Goal: Task Accomplishment & Management: Use online tool/utility

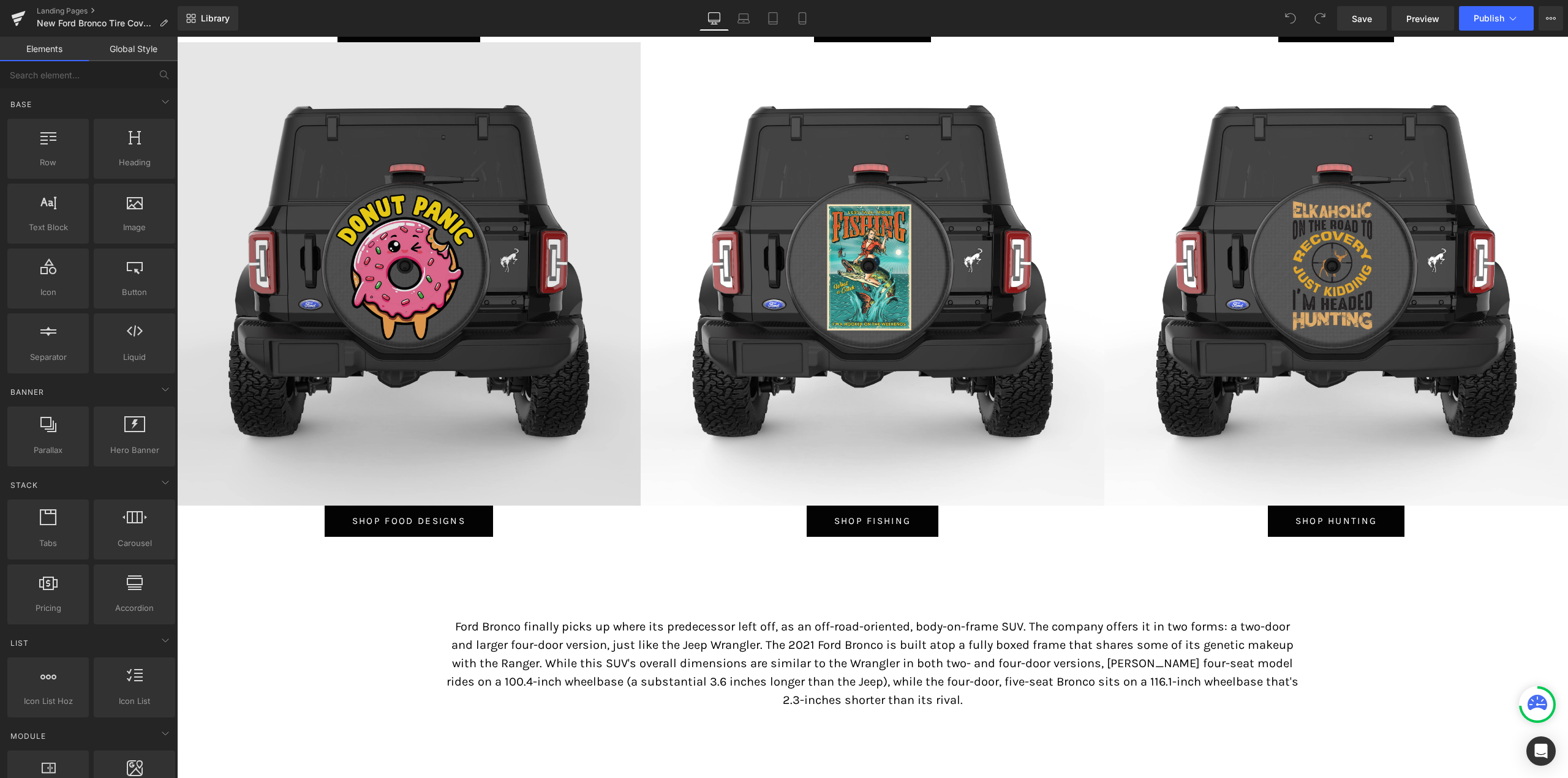
scroll to position [5571, 0]
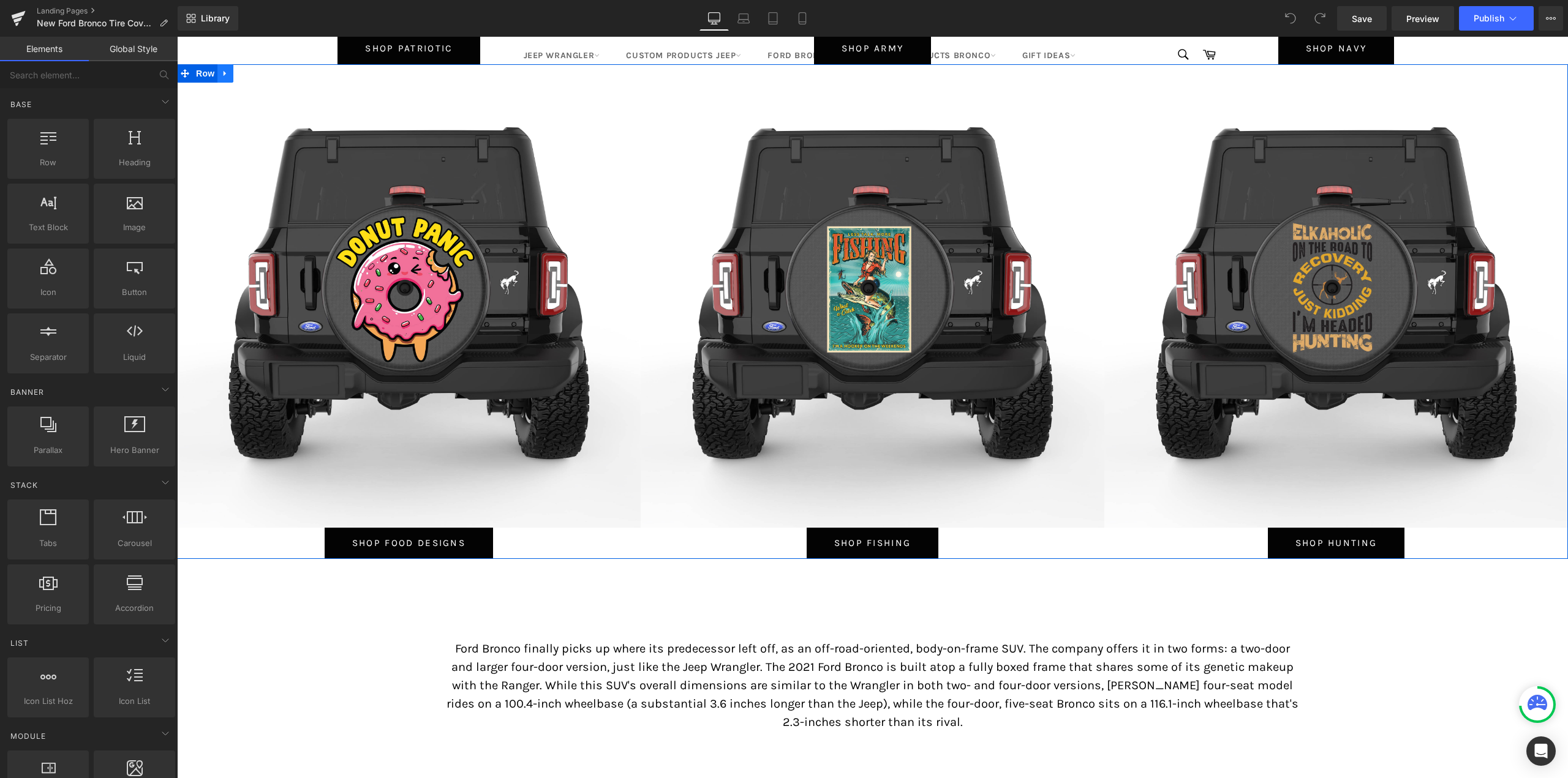
click at [223, 72] on icon at bounding box center [225, 74] width 3 height 6
click at [237, 72] on icon at bounding box center [241, 73] width 8 height 8
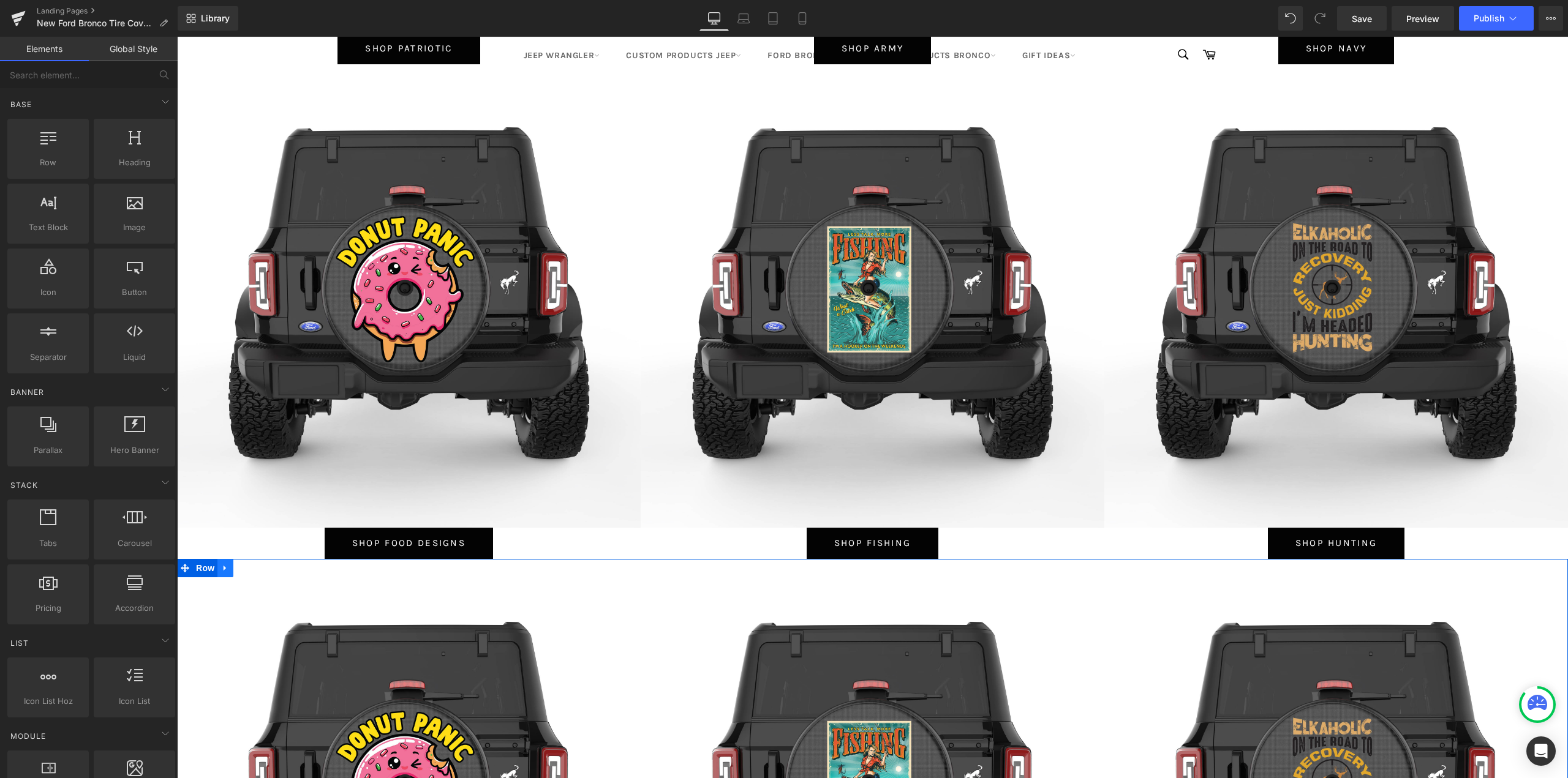
click at [219, 573] on link at bounding box center [225, 568] width 16 height 19
click at [260, 567] on link at bounding box center [257, 568] width 16 height 19
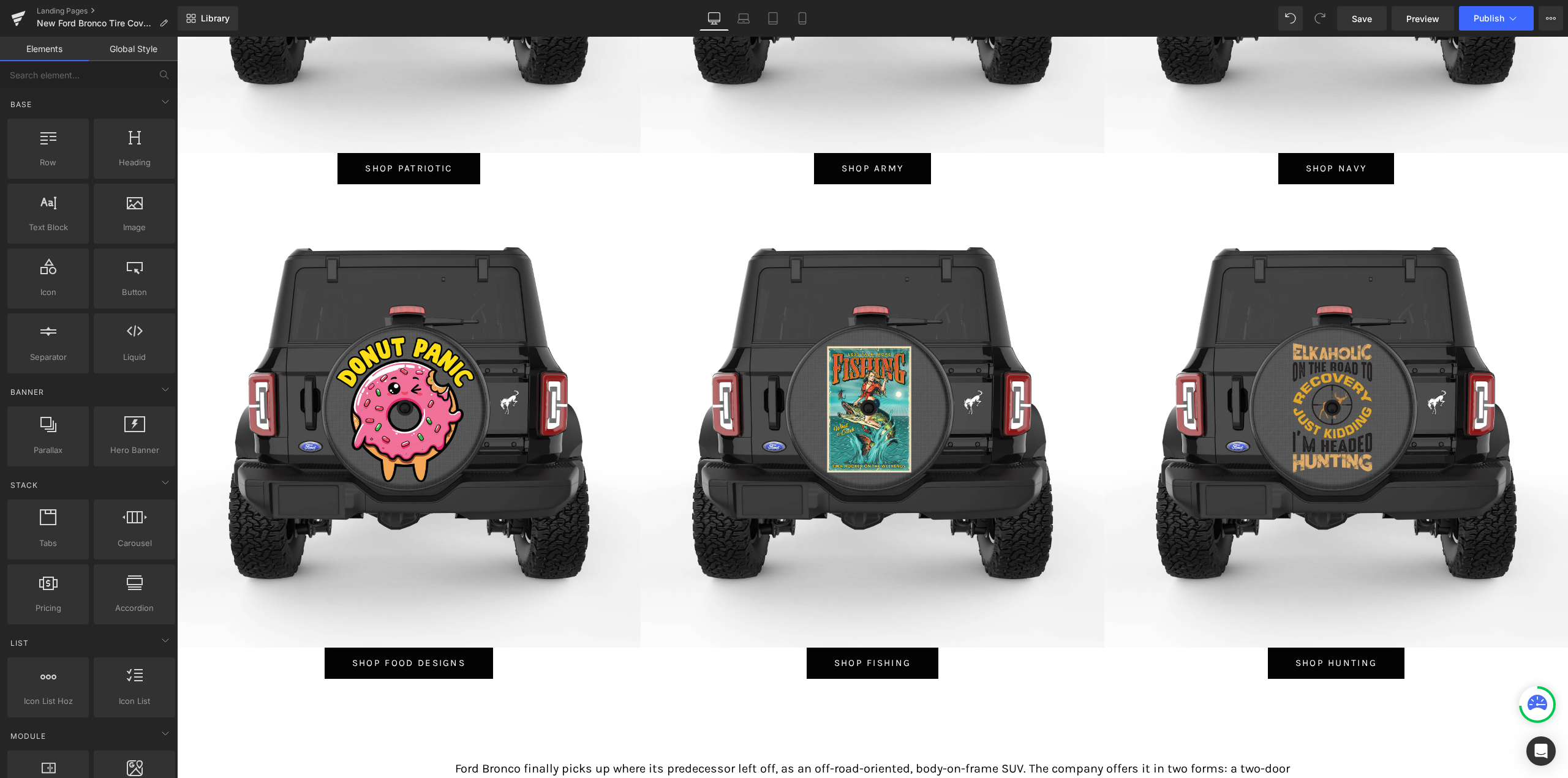
scroll to position [5448, 0]
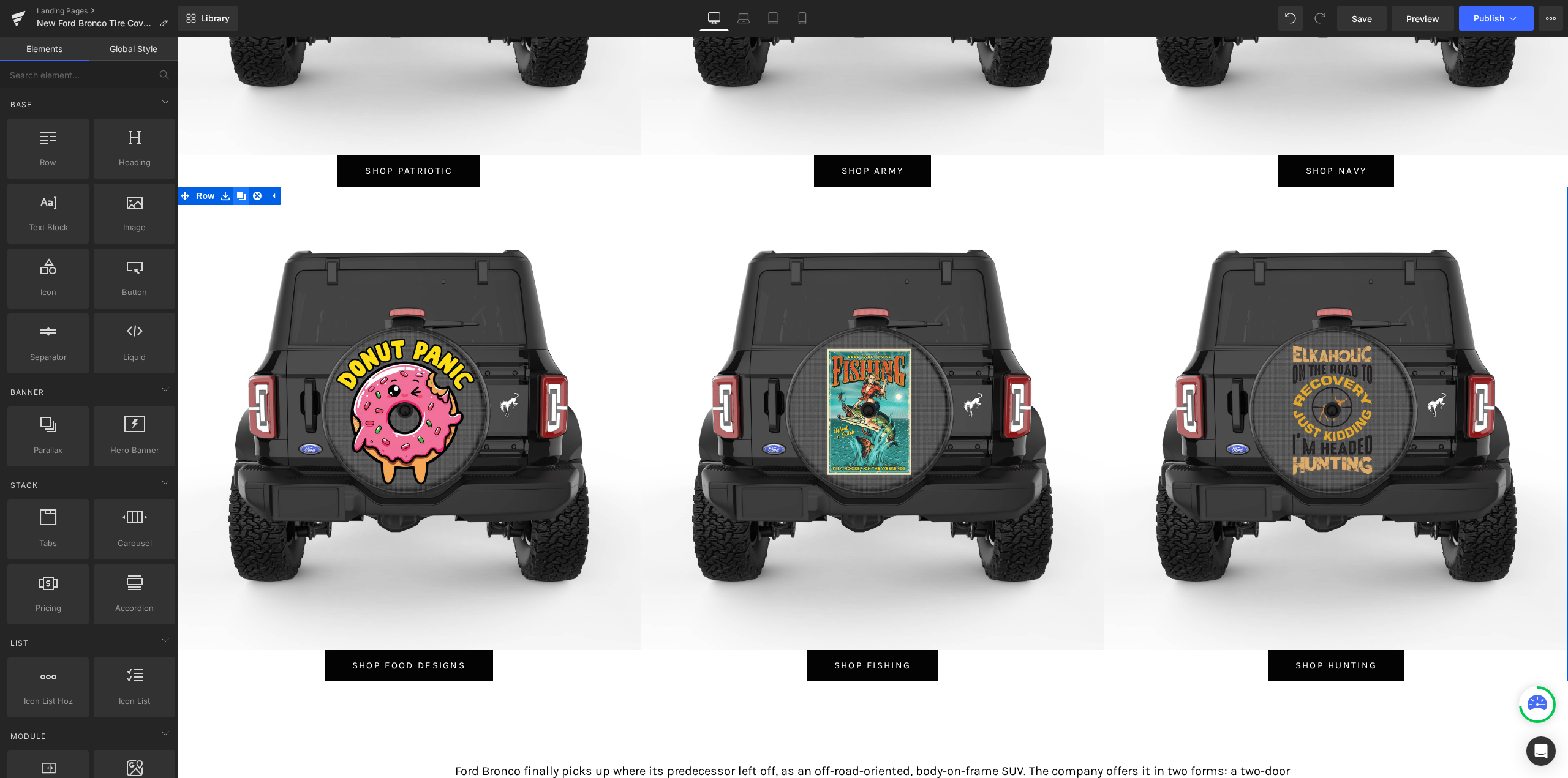
click at [239, 193] on icon at bounding box center [241, 196] width 8 height 8
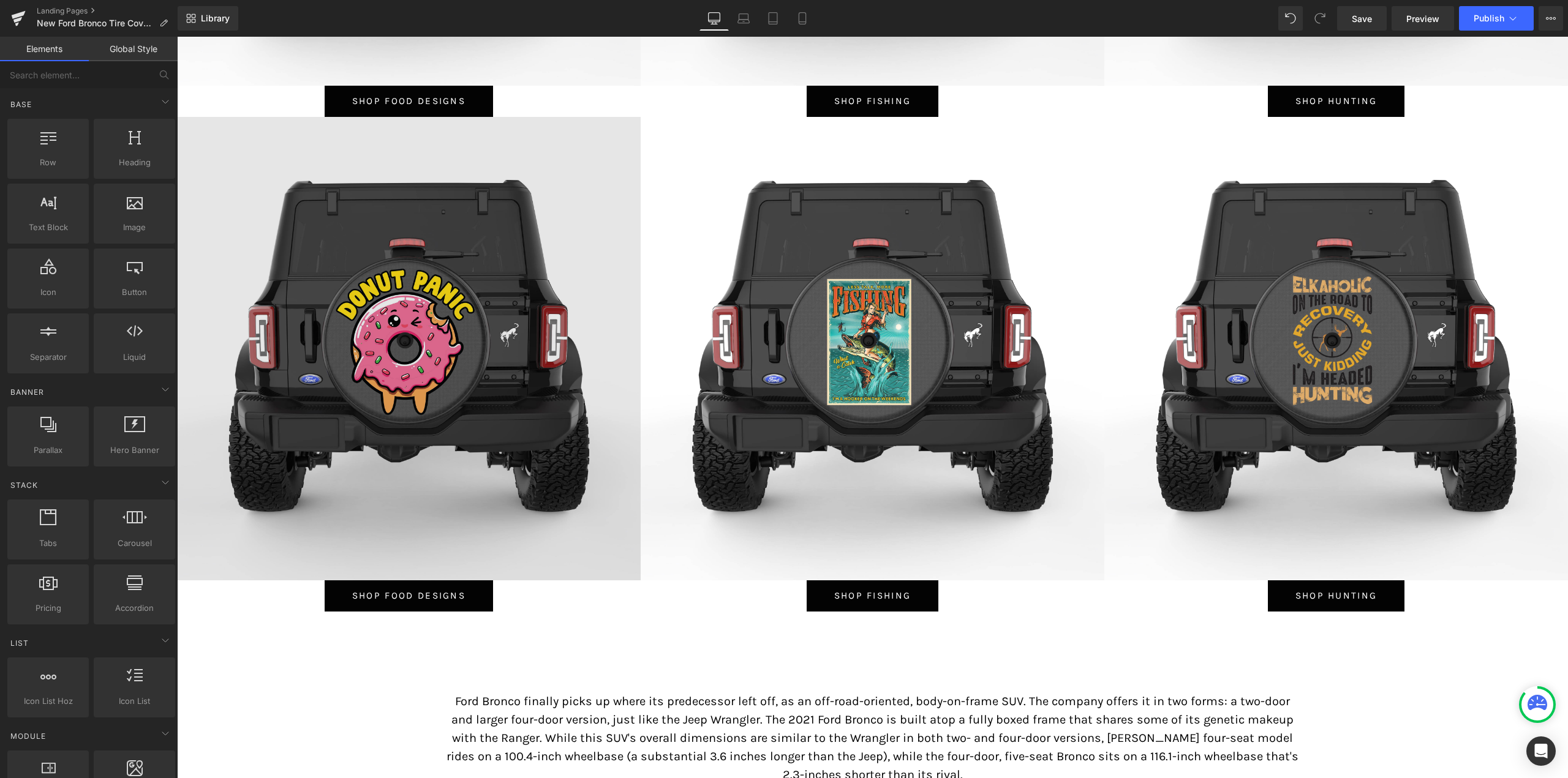
scroll to position [6044, 0]
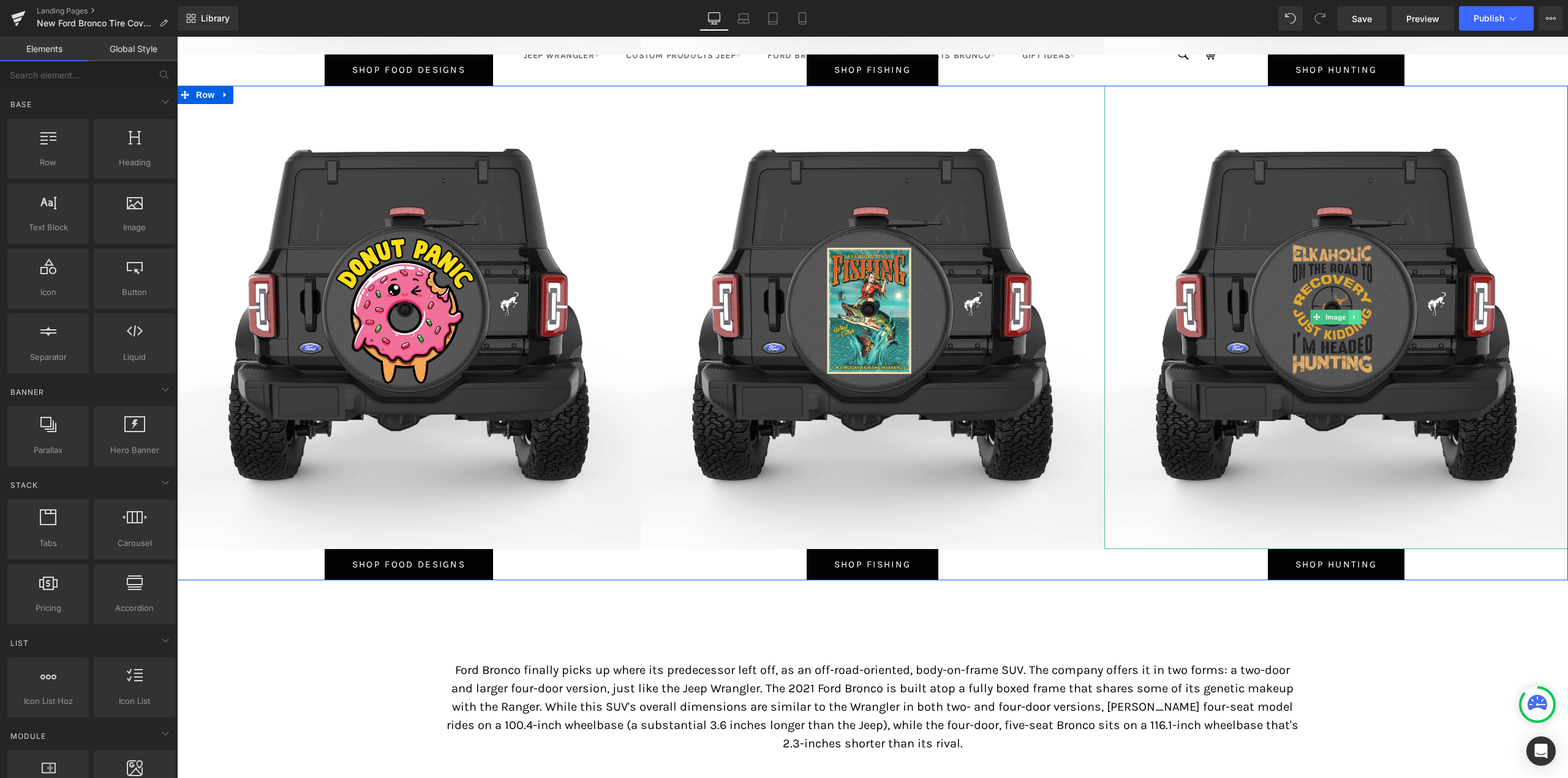
click at [1352, 316] on icon at bounding box center [1356, 317] width 7 height 8
click at [1358, 320] on icon at bounding box center [1362, 318] width 7 height 7
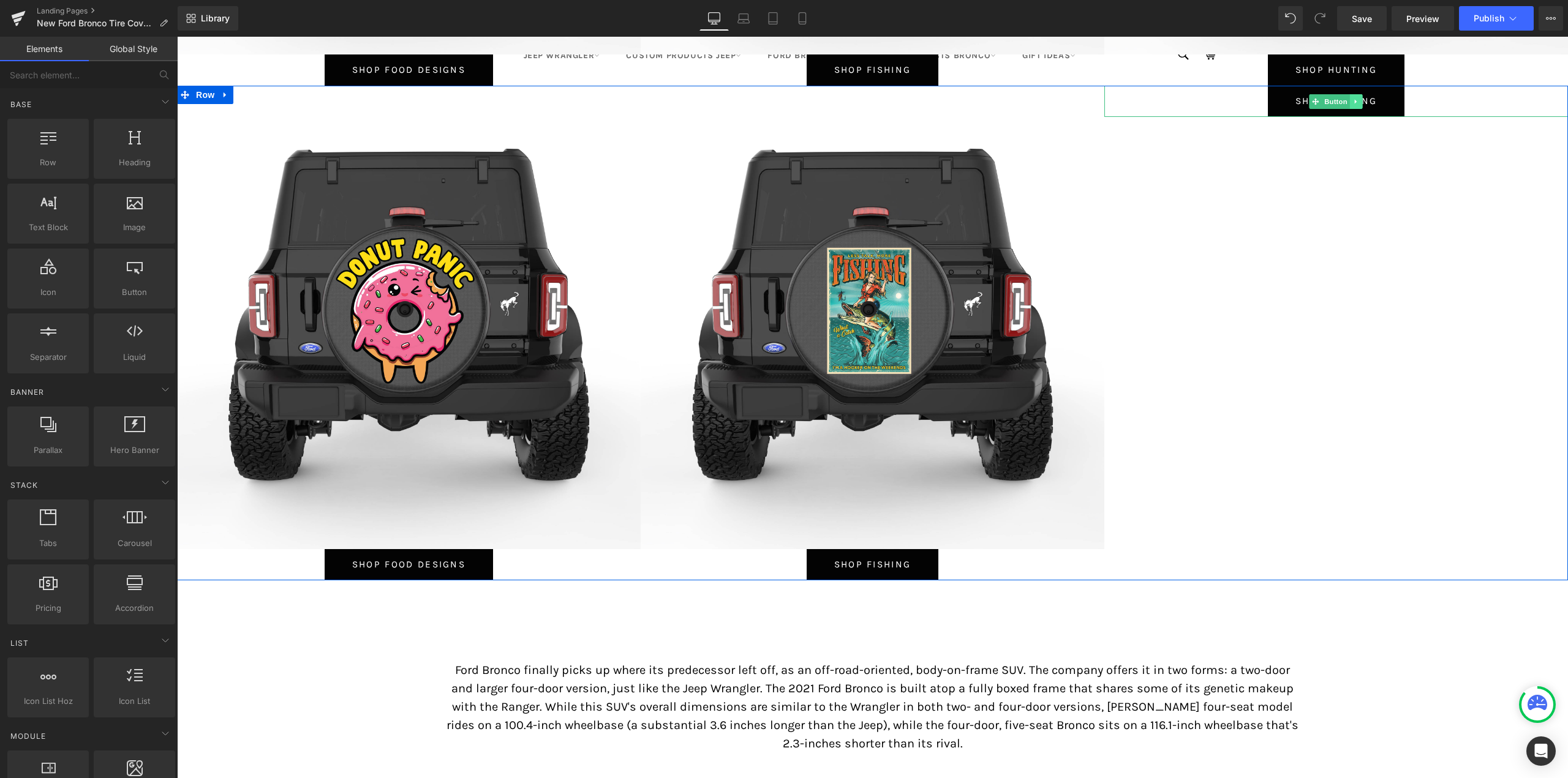
click at [1355, 102] on icon at bounding box center [1356, 101] width 2 height 4
click at [1359, 101] on icon at bounding box center [1363, 101] width 7 height 7
click at [198, 96] on span "Row" at bounding box center [205, 95] width 25 height 19
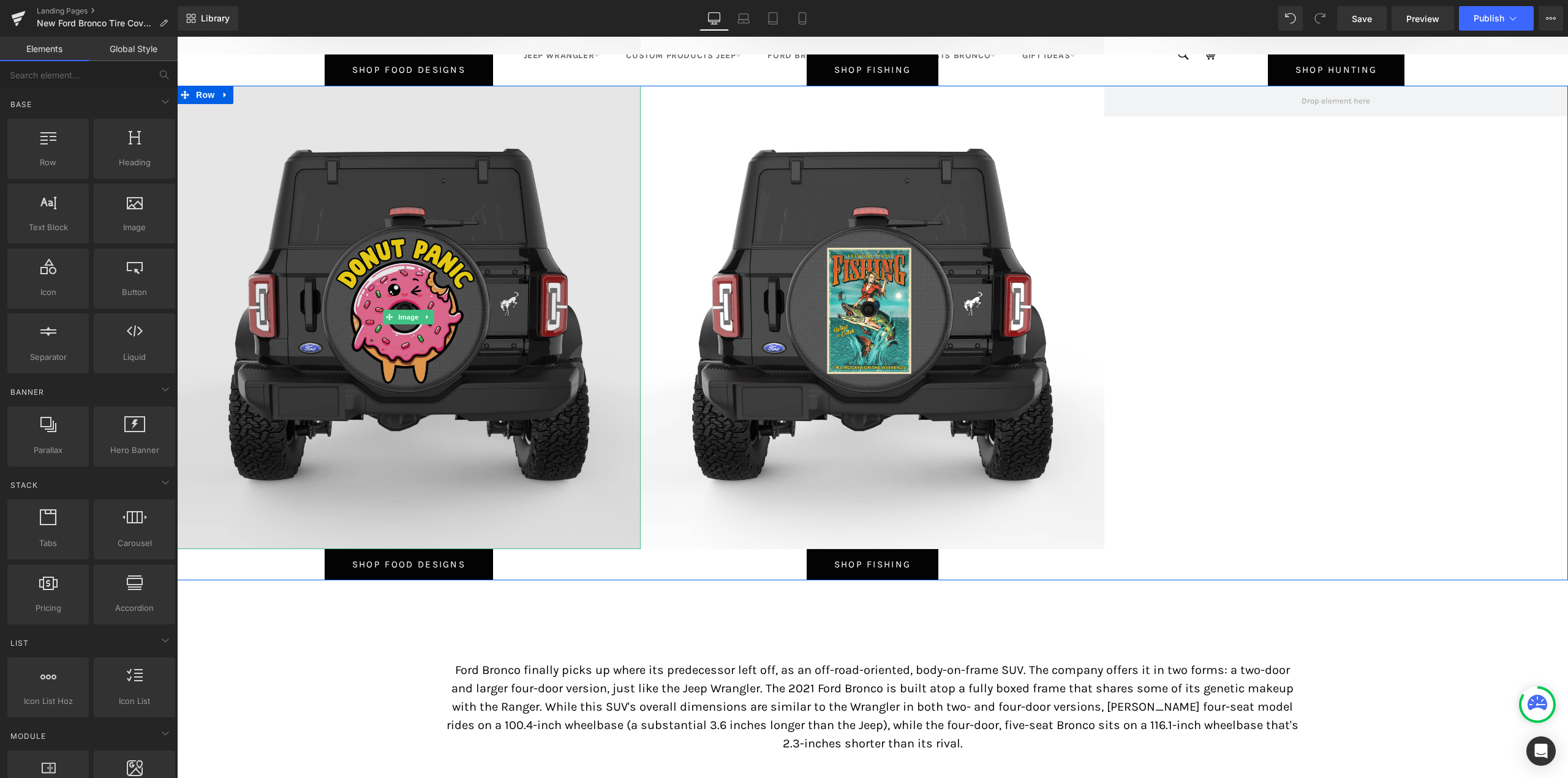
click at [402, 280] on img at bounding box center [409, 317] width 463 height 463
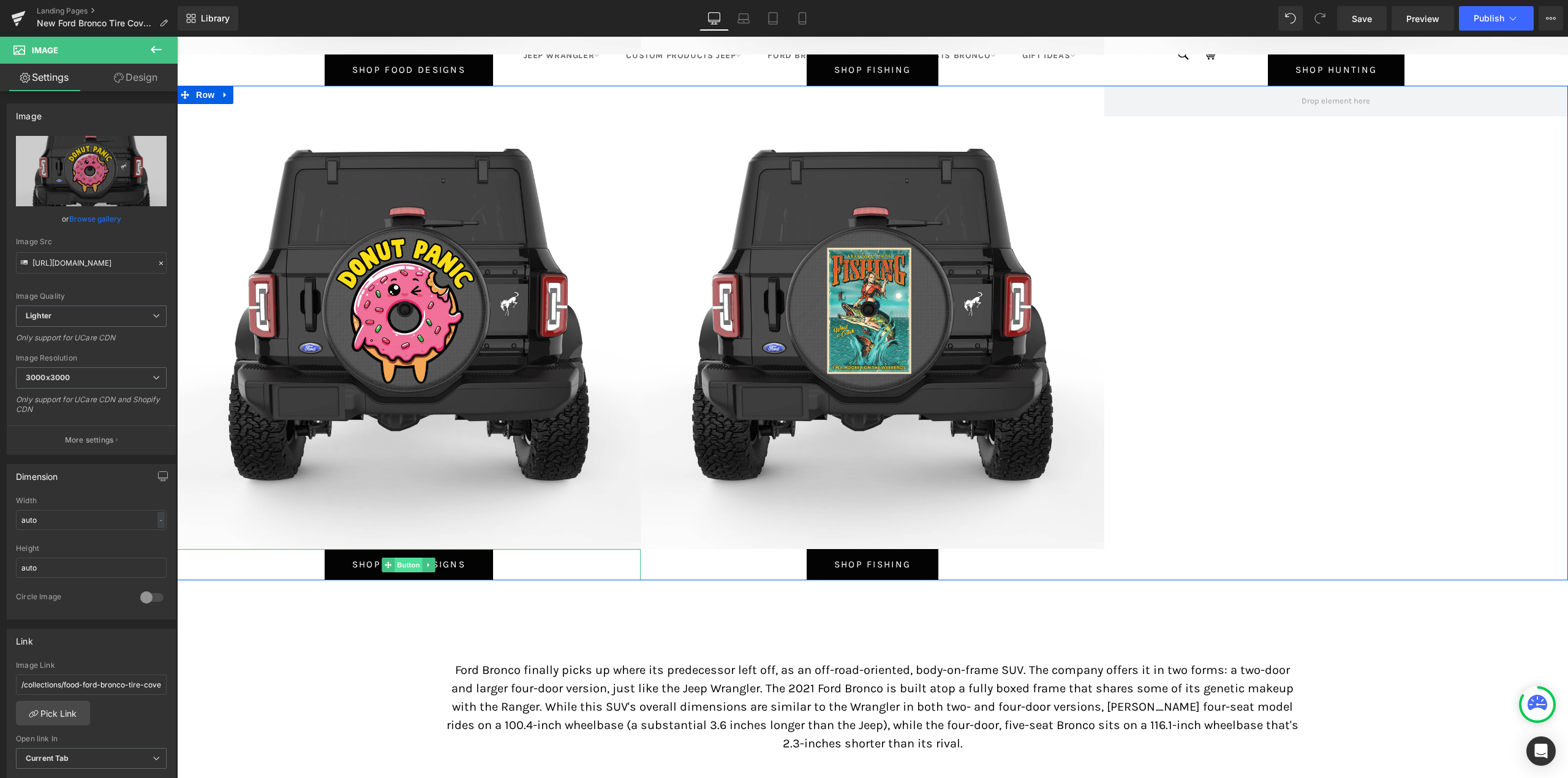
click at [408, 563] on span "Button" at bounding box center [409, 564] width 28 height 14
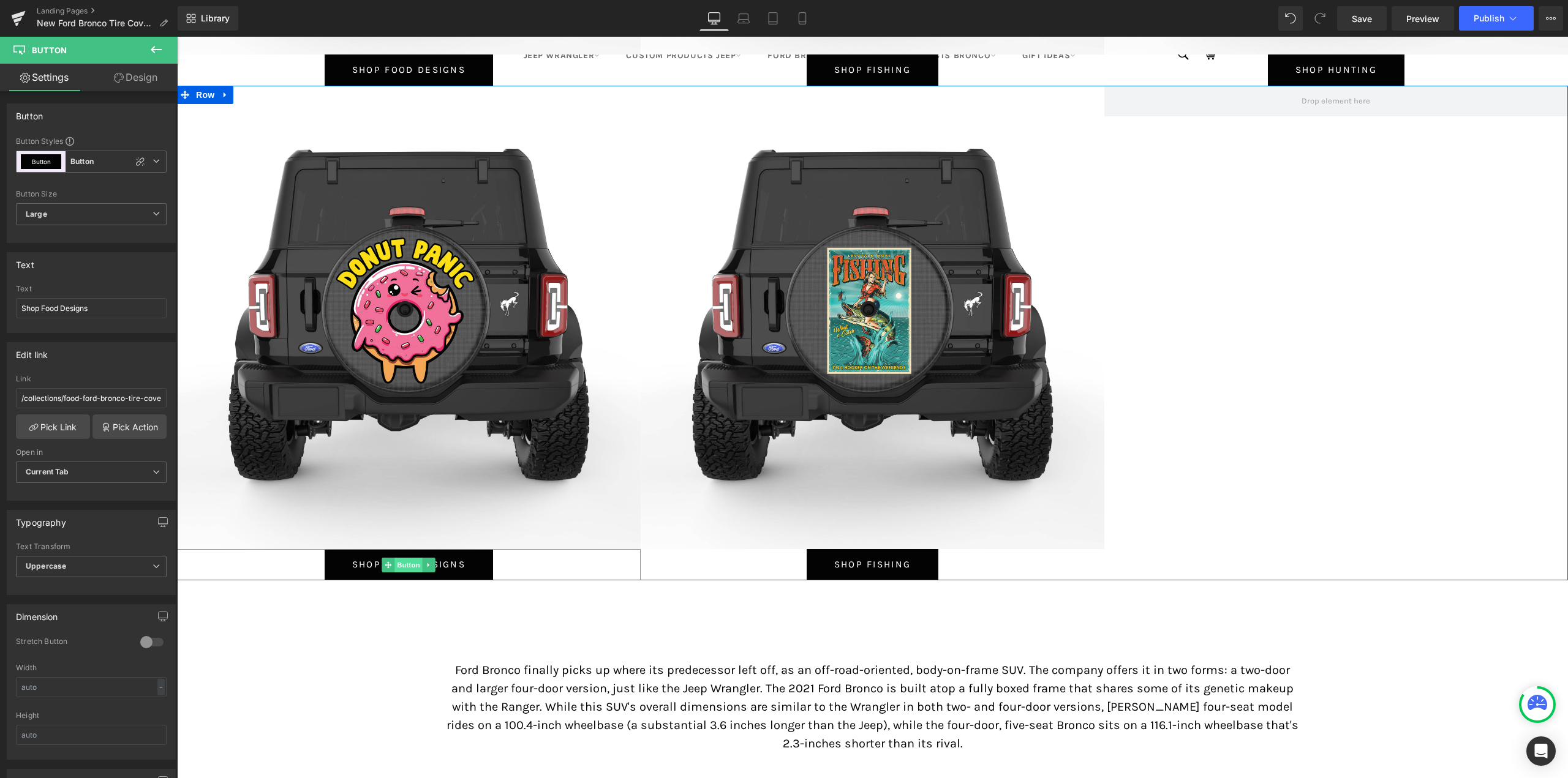
click at [404, 566] on span "Button" at bounding box center [409, 564] width 28 height 14
drag, startPoint x: 95, startPoint y: 305, endPoint x: 41, endPoint y: 306, distance: 54.0
click at [41, 306] on input "Shop Food Designs" at bounding box center [91, 308] width 151 height 20
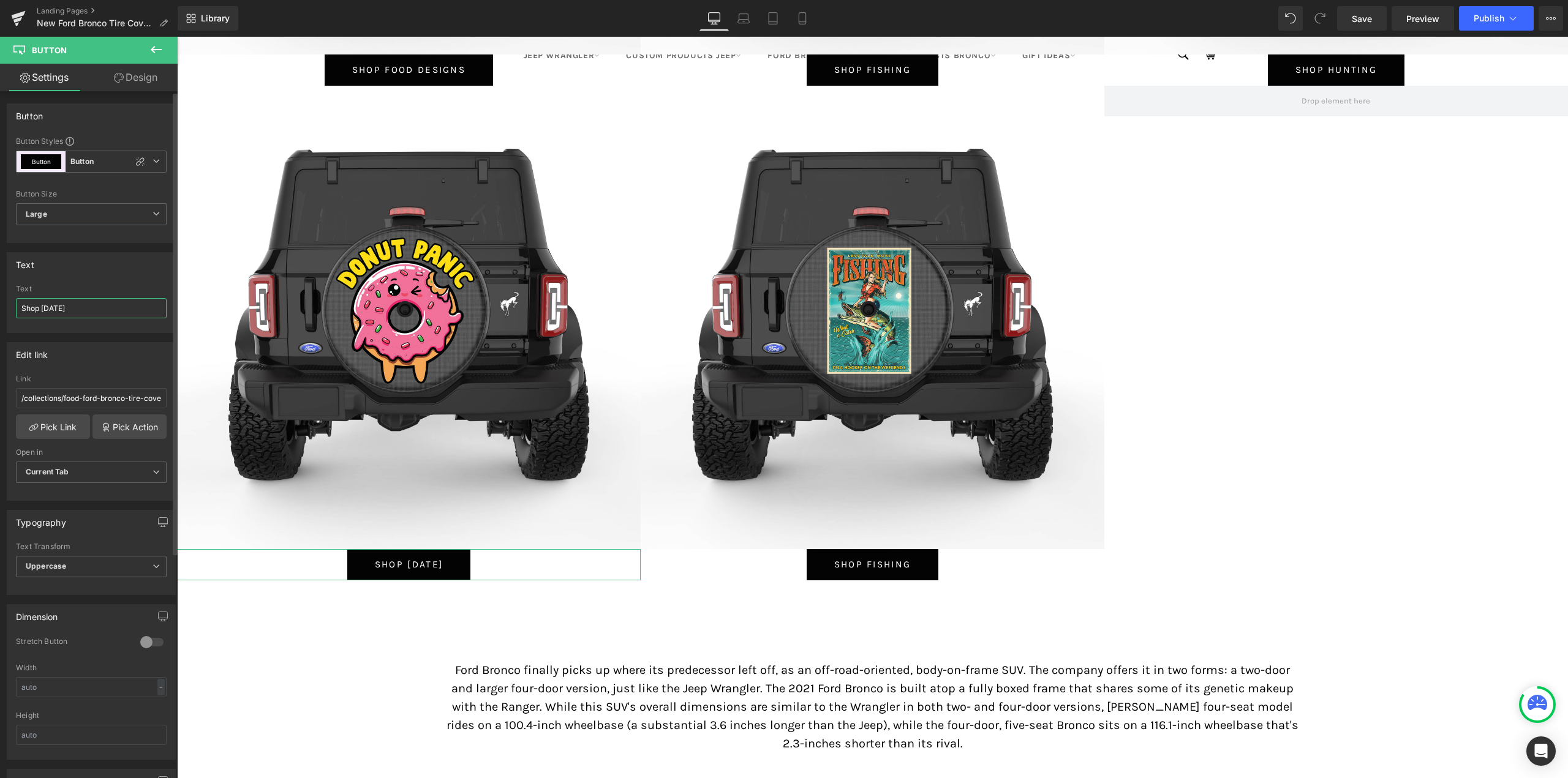
type input "Shop 4th of July"
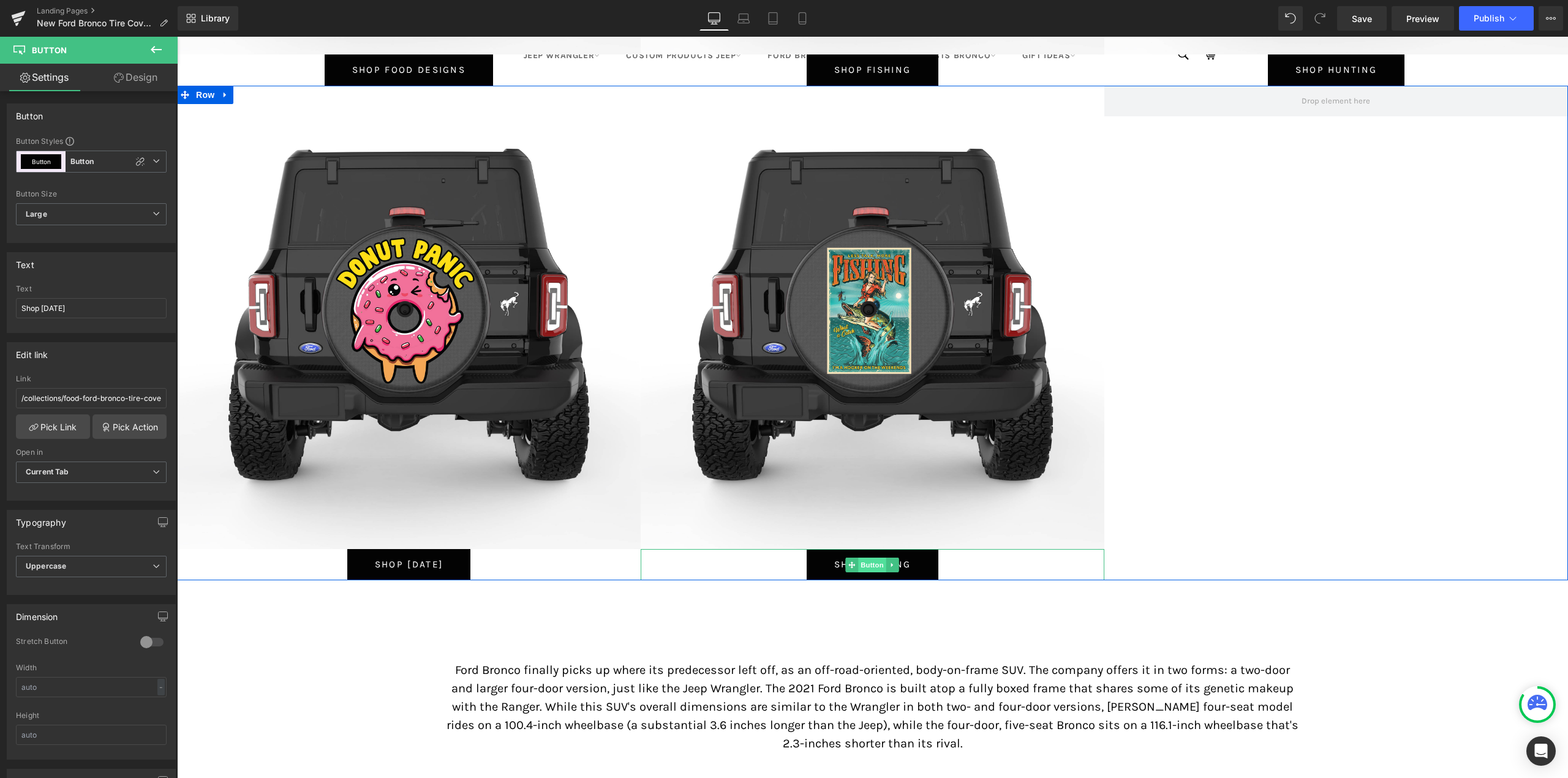
click at [872, 559] on span "Button" at bounding box center [872, 564] width 28 height 14
drag, startPoint x: 41, startPoint y: 309, endPoint x: 76, endPoint y: 309, distance: 35.0
click at [76, 309] on input "Shop Fishing" at bounding box center [91, 308] width 151 height 20
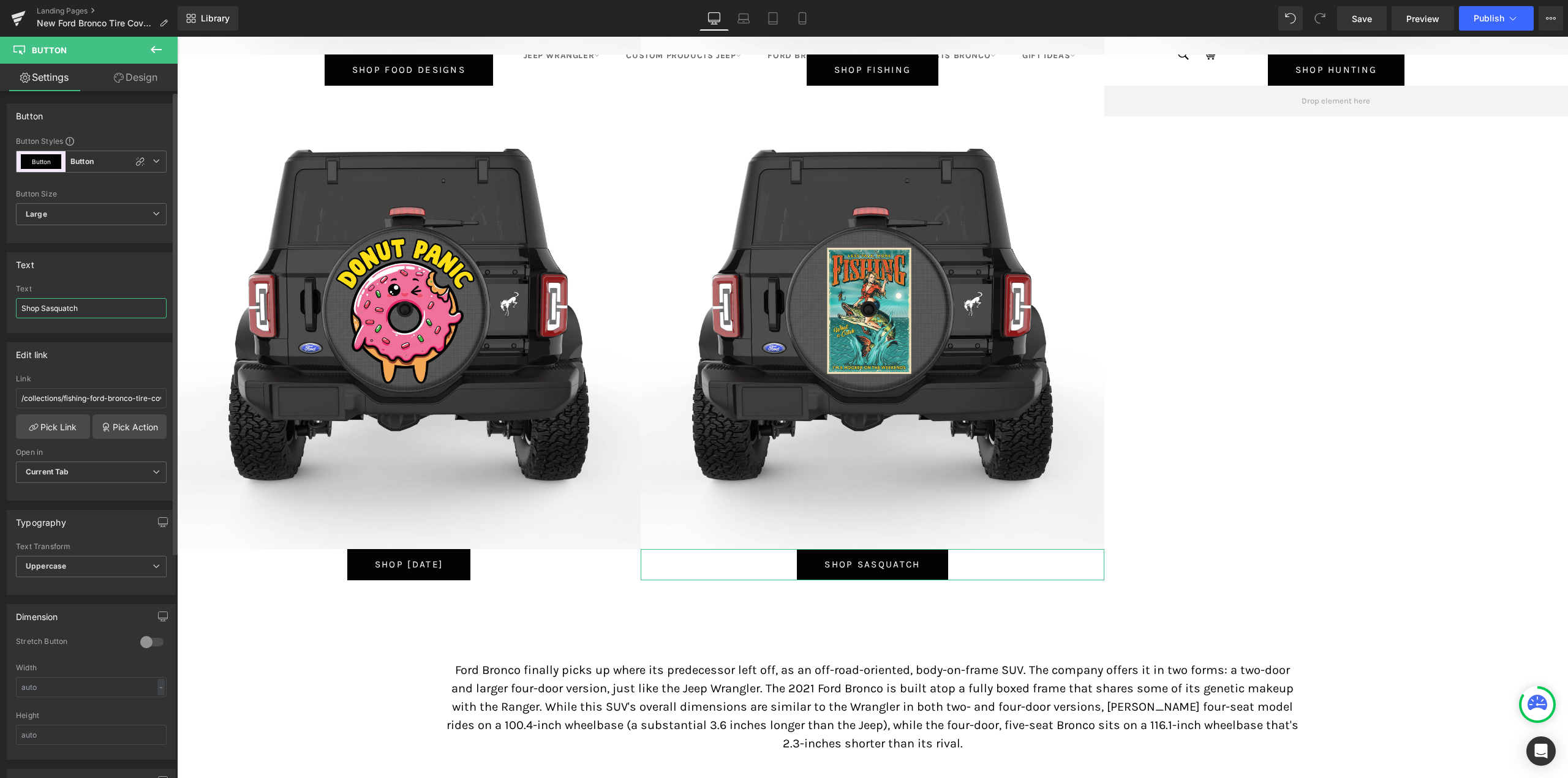
drag, startPoint x: 86, startPoint y: 309, endPoint x: 41, endPoint y: 303, distance: 45.4
click at [41, 303] on input "Shop Sasquatch" at bounding box center [91, 308] width 151 height 20
type input "Shop Flowers"
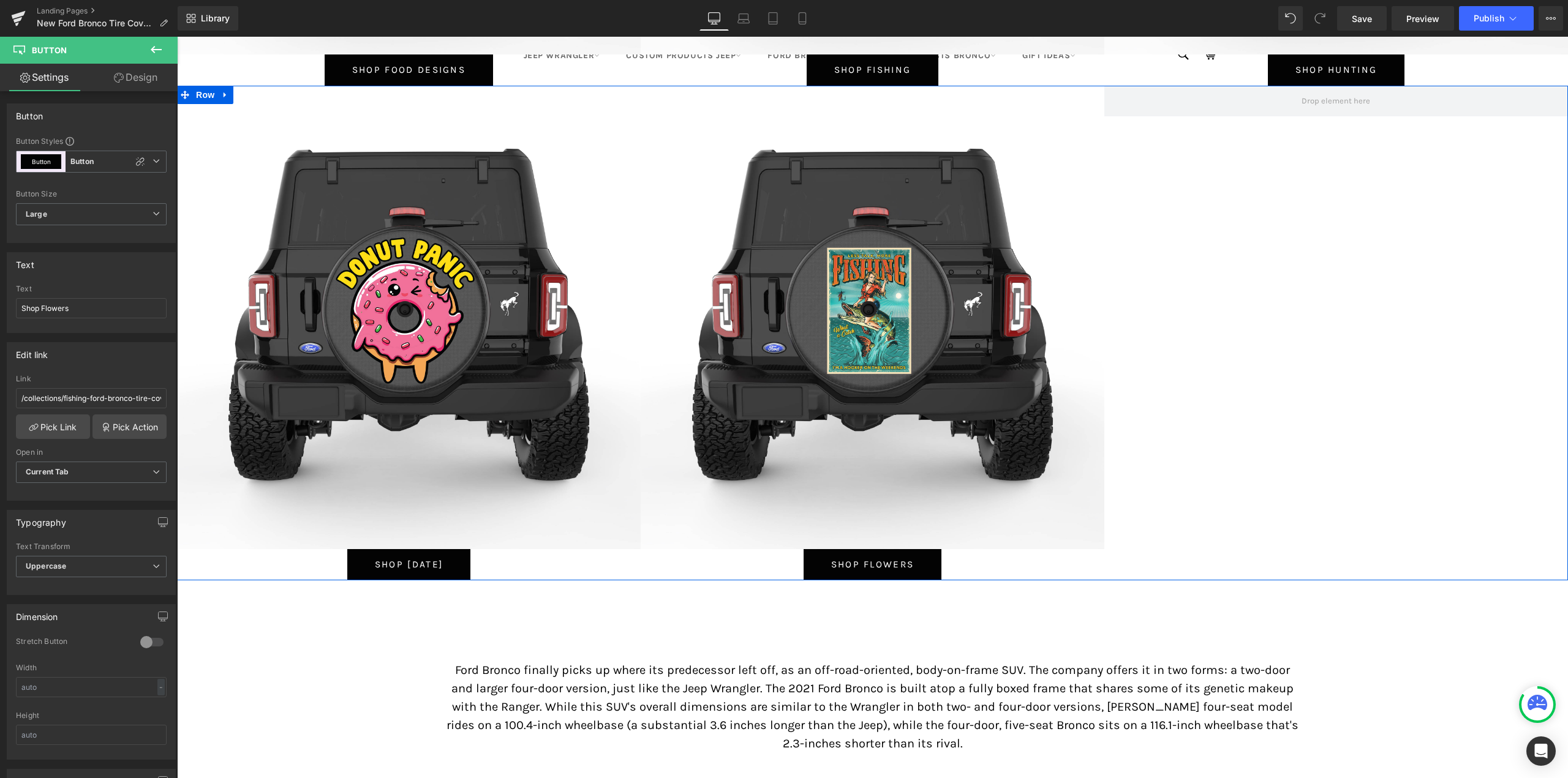
click at [1241, 394] on div "Image Shop 4th of July Button Image Shop Flowers Button Row" at bounding box center [872, 333] width 1391 height 495
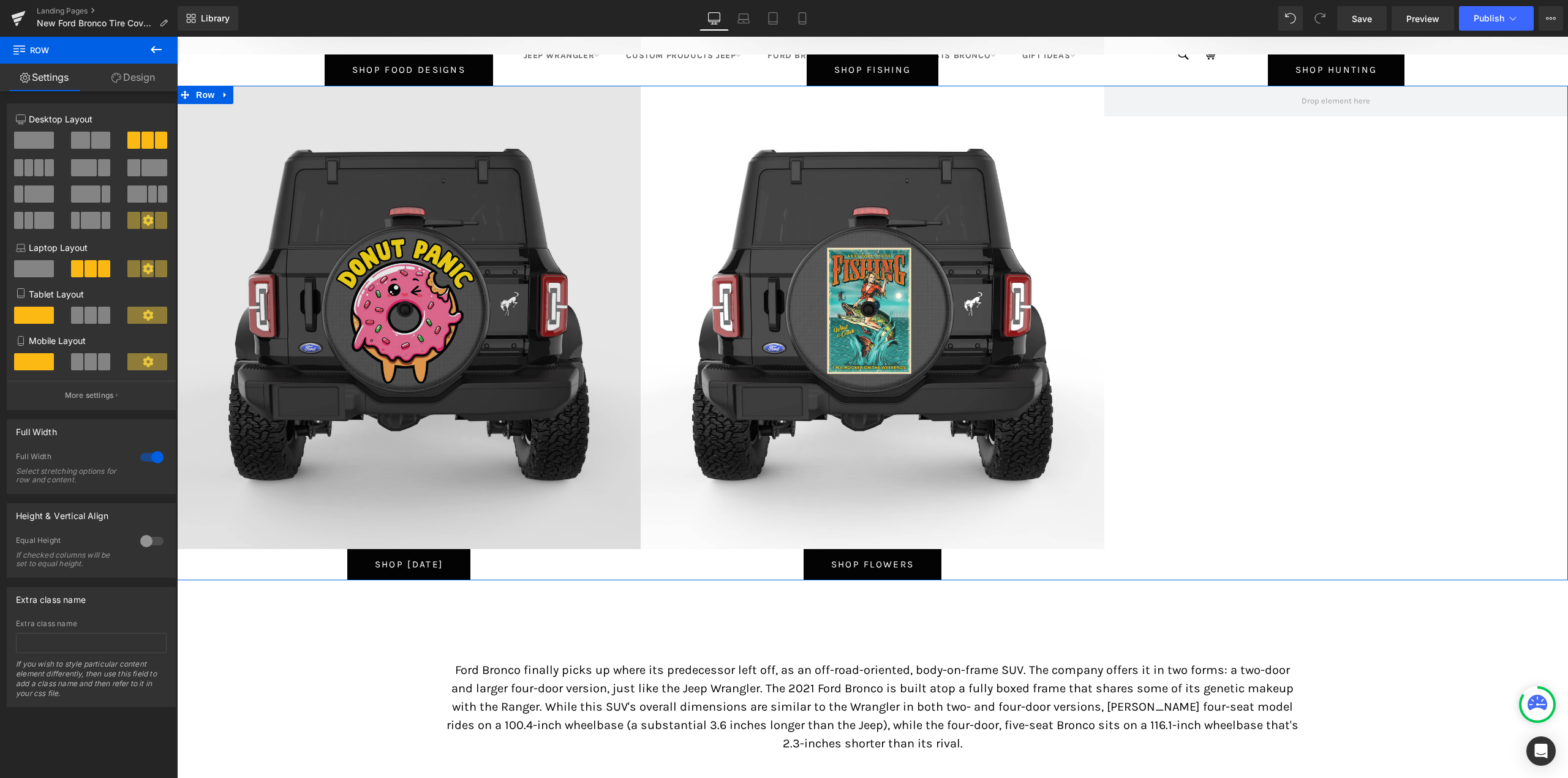
click at [389, 245] on img at bounding box center [409, 317] width 463 height 463
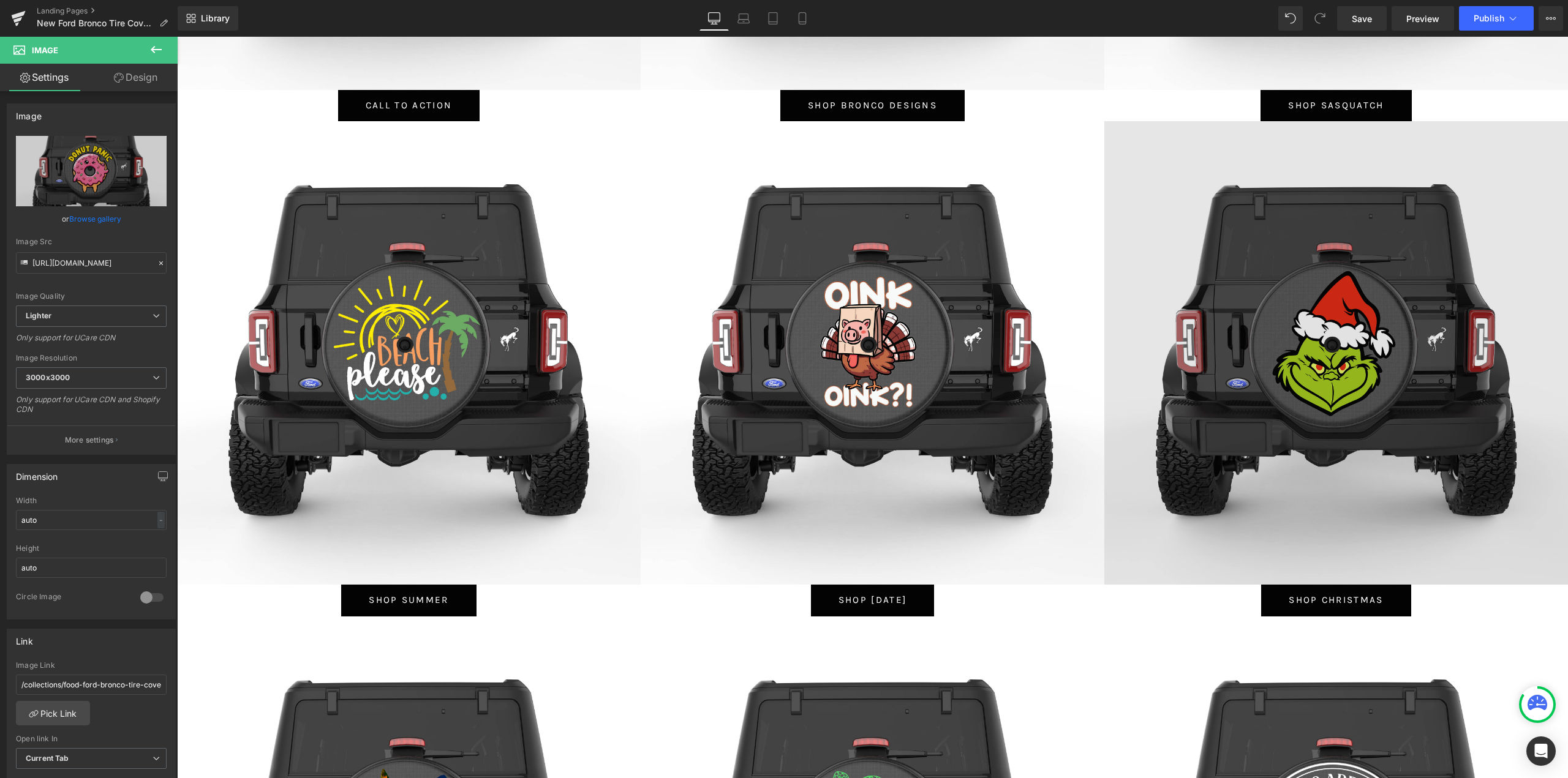
scroll to position [919, 0]
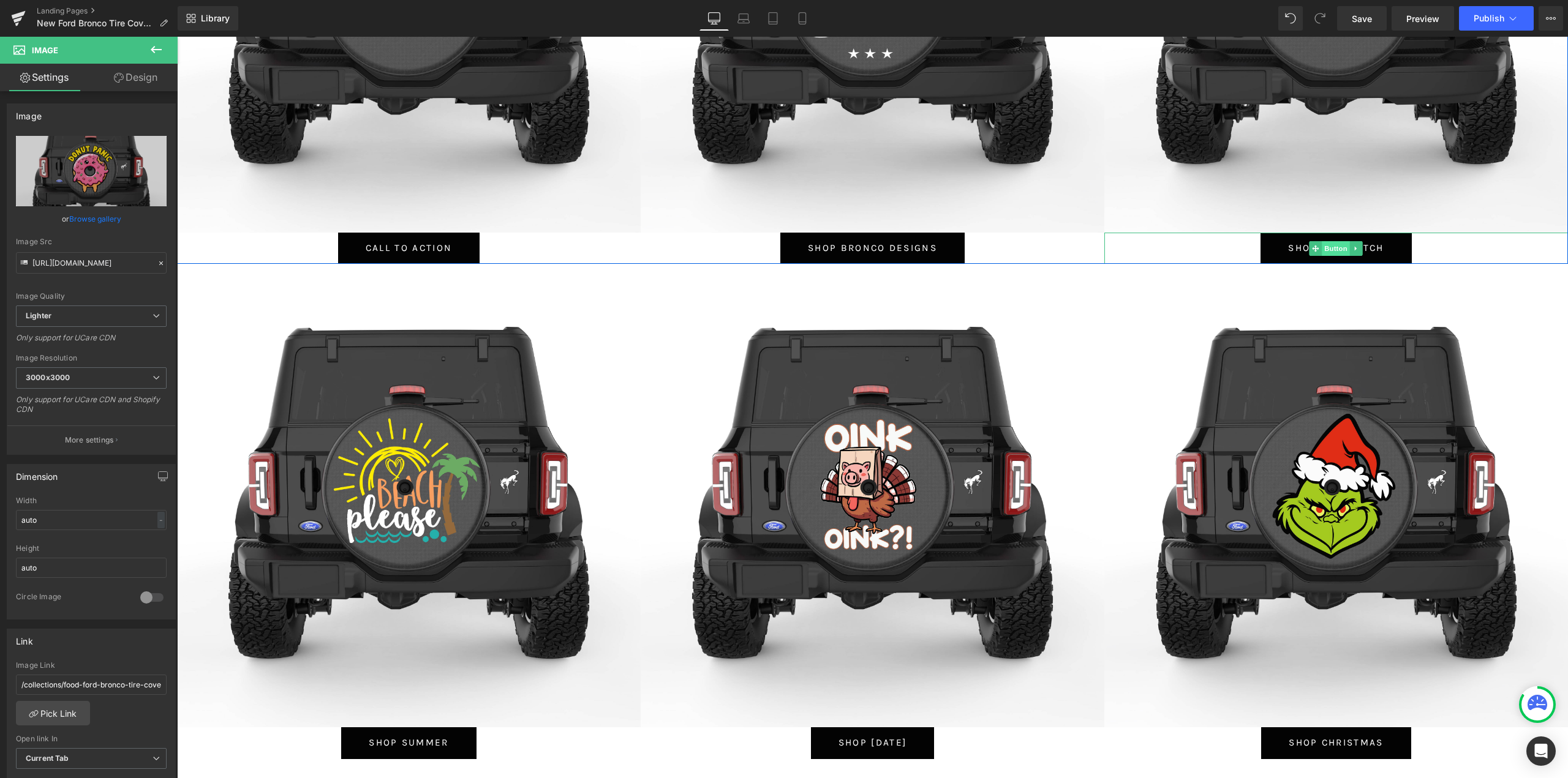
click at [1334, 252] on span "Button" at bounding box center [1336, 248] width 28 height 14
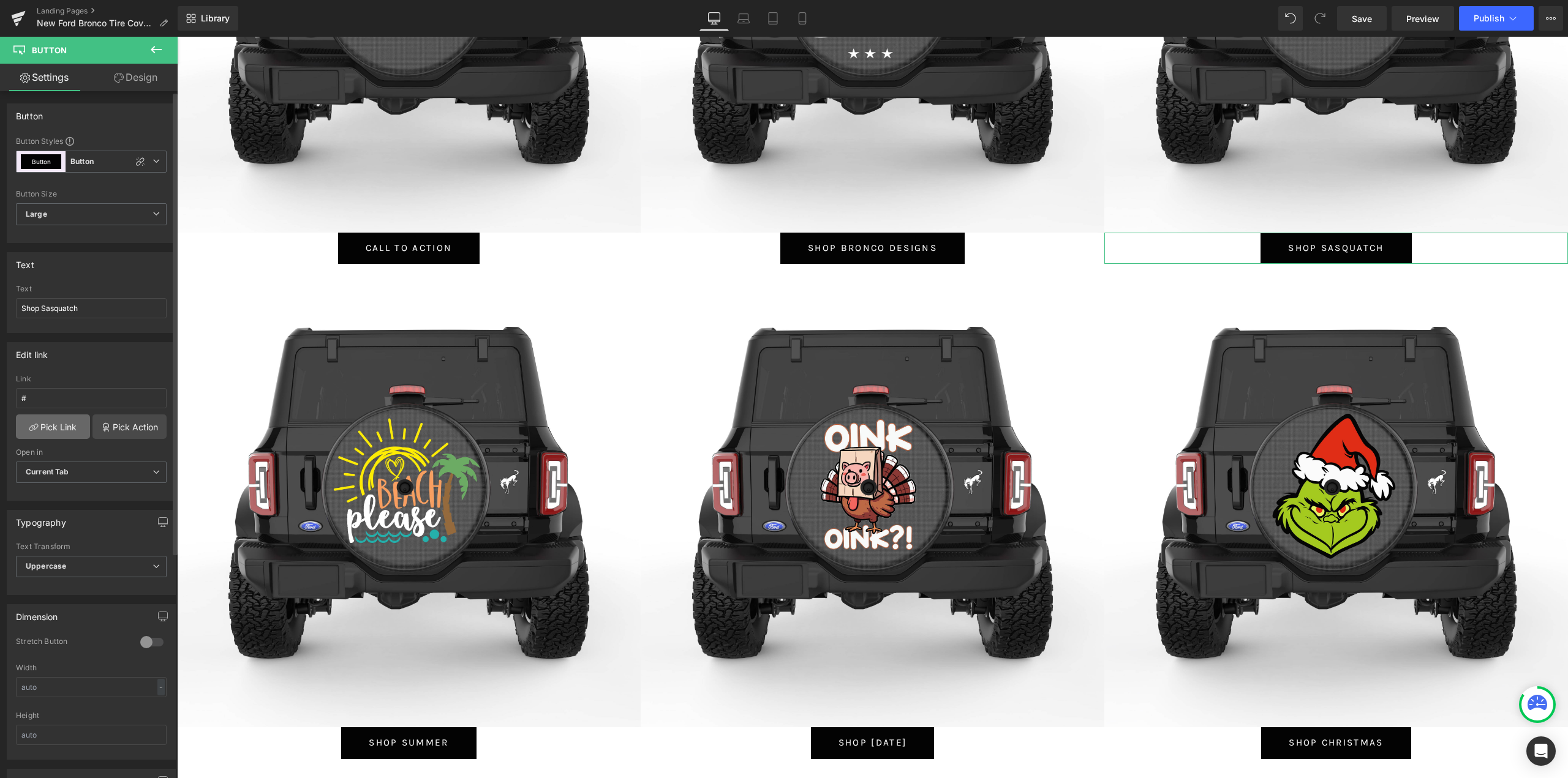
click at [47, 434] on link "Pick Link" at bounding box center [52, 427] width 74 height 25
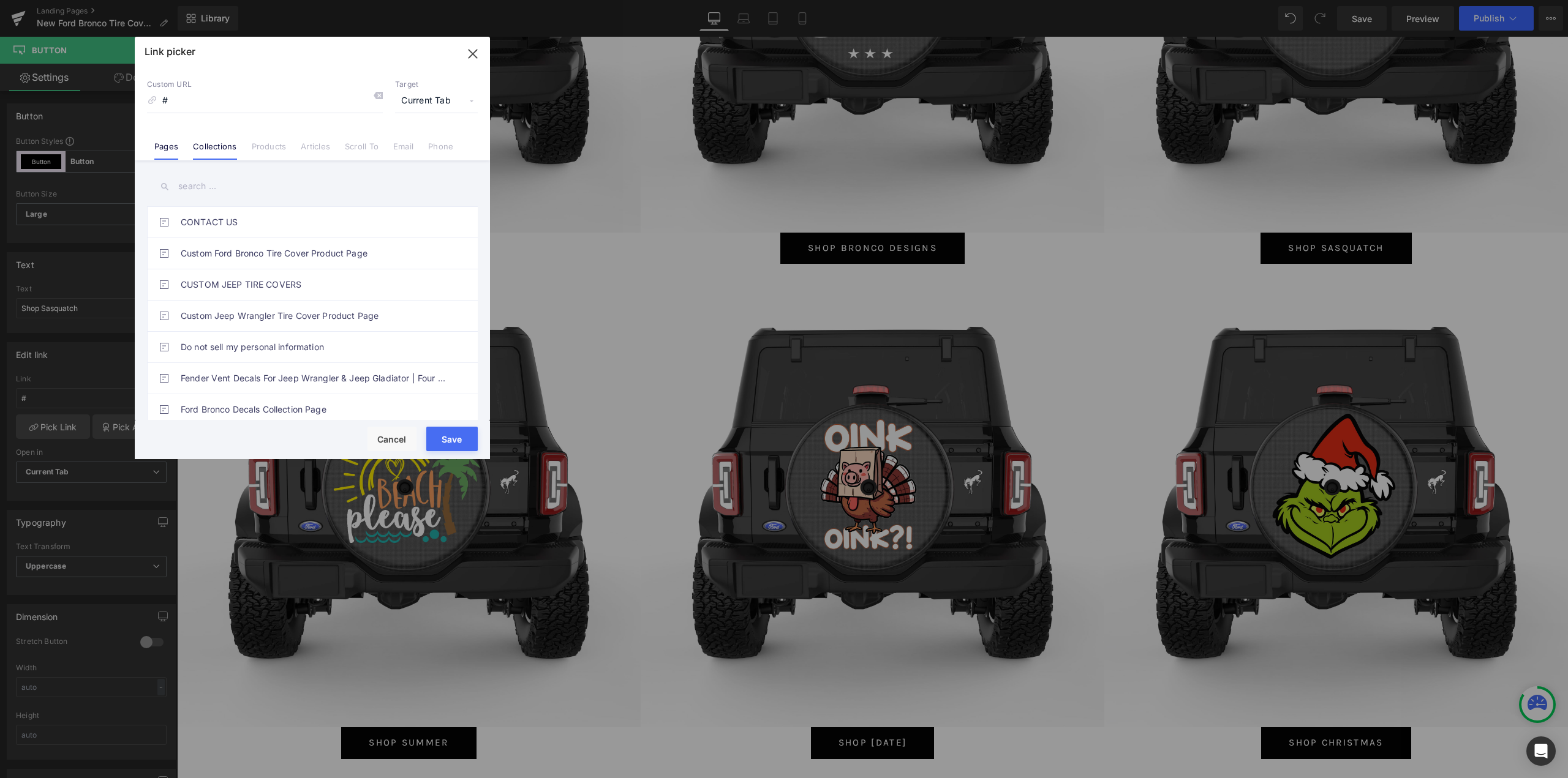
click at [208, 150] on link "Collections" at bounding box center [214, 150] width 43 height 19
click at [217, 190] on input "text" at bounding box center [312, 187] width 331 height 28
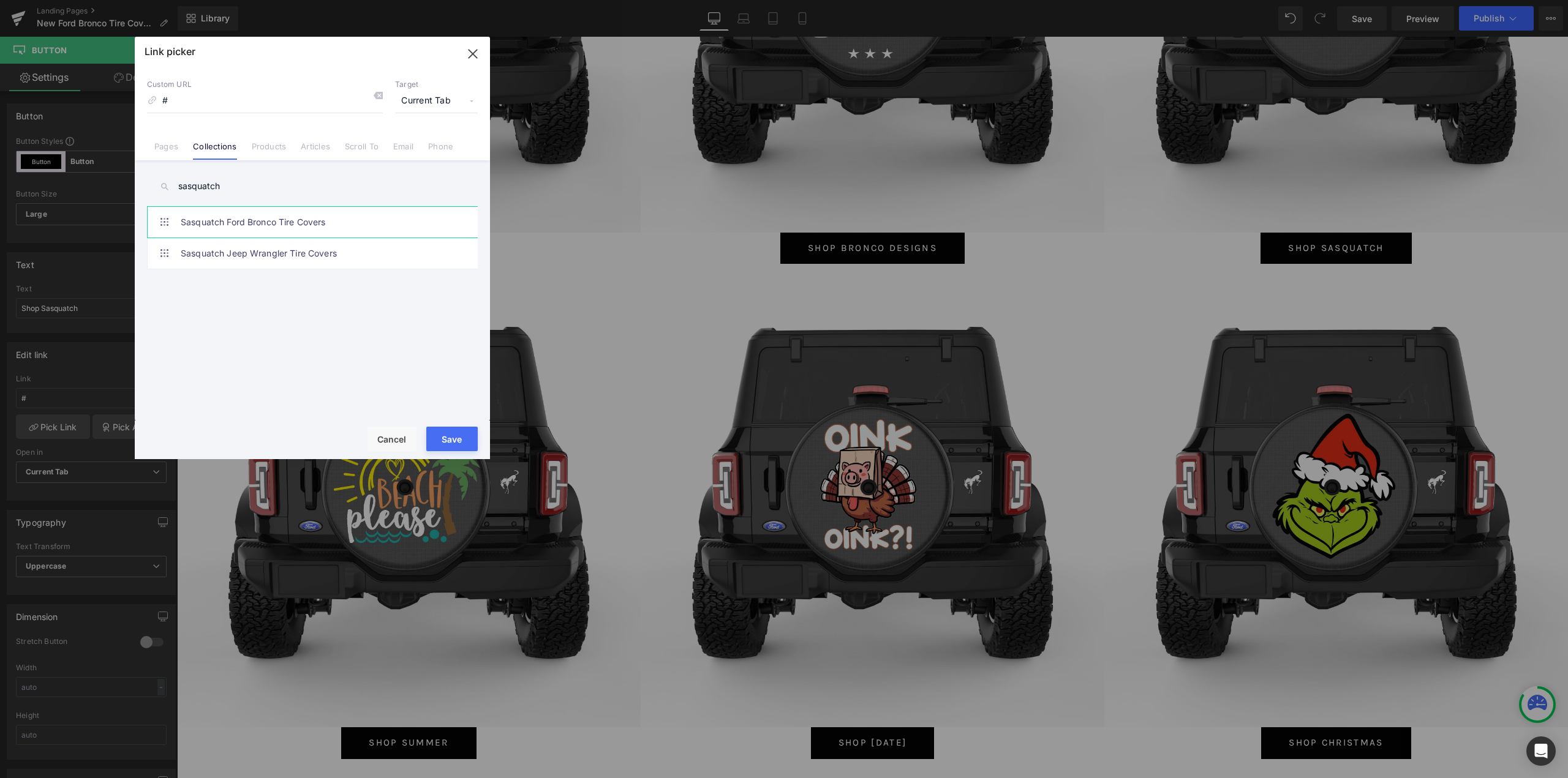
type input "sasquatch"
click at [284, 230] on link "Sasquatch Ford Bronco Tire Covers" at bounding box center [315, 222] width 270 height 30
click at [465, 438] on button "Save" at bounding box center [452, 439] width 52 height 25
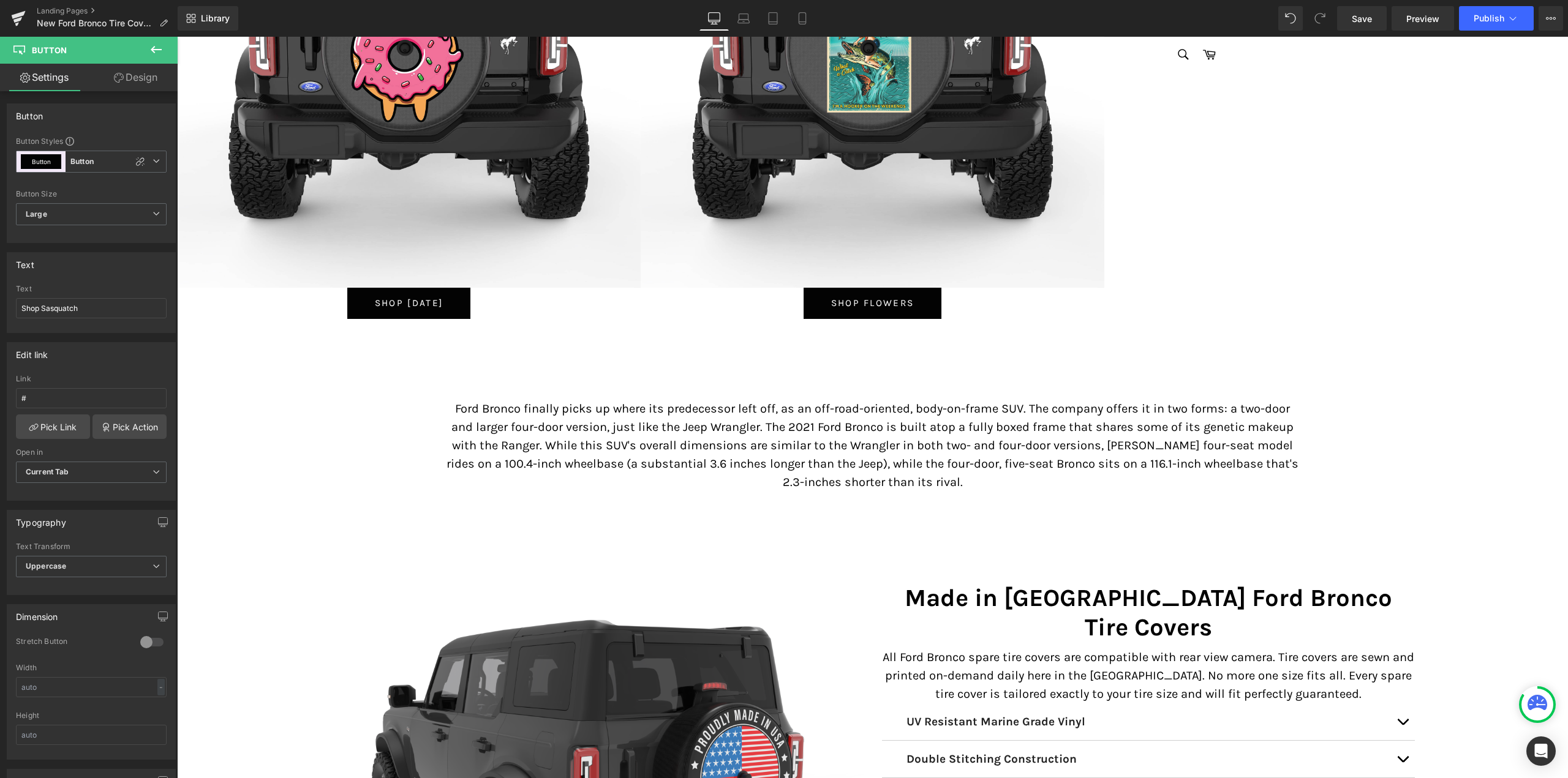
scroll to position [5999, 0]
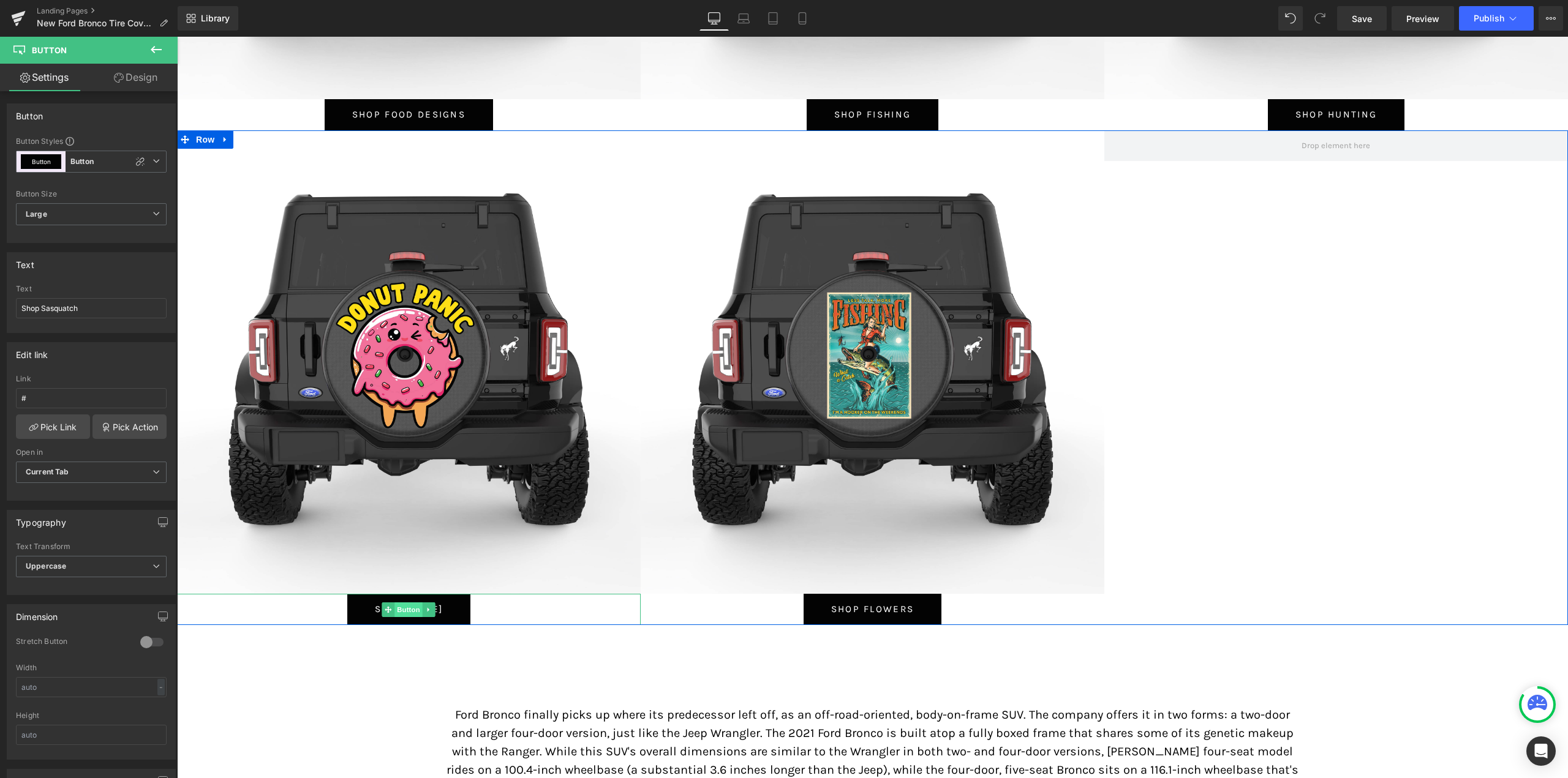
click at [395, 606] on span "Button" at bounding box center [409, 609] width 28 height 14
click at [407, 611] on span "Button" at bounding box center [409, 609] width 28 height 14
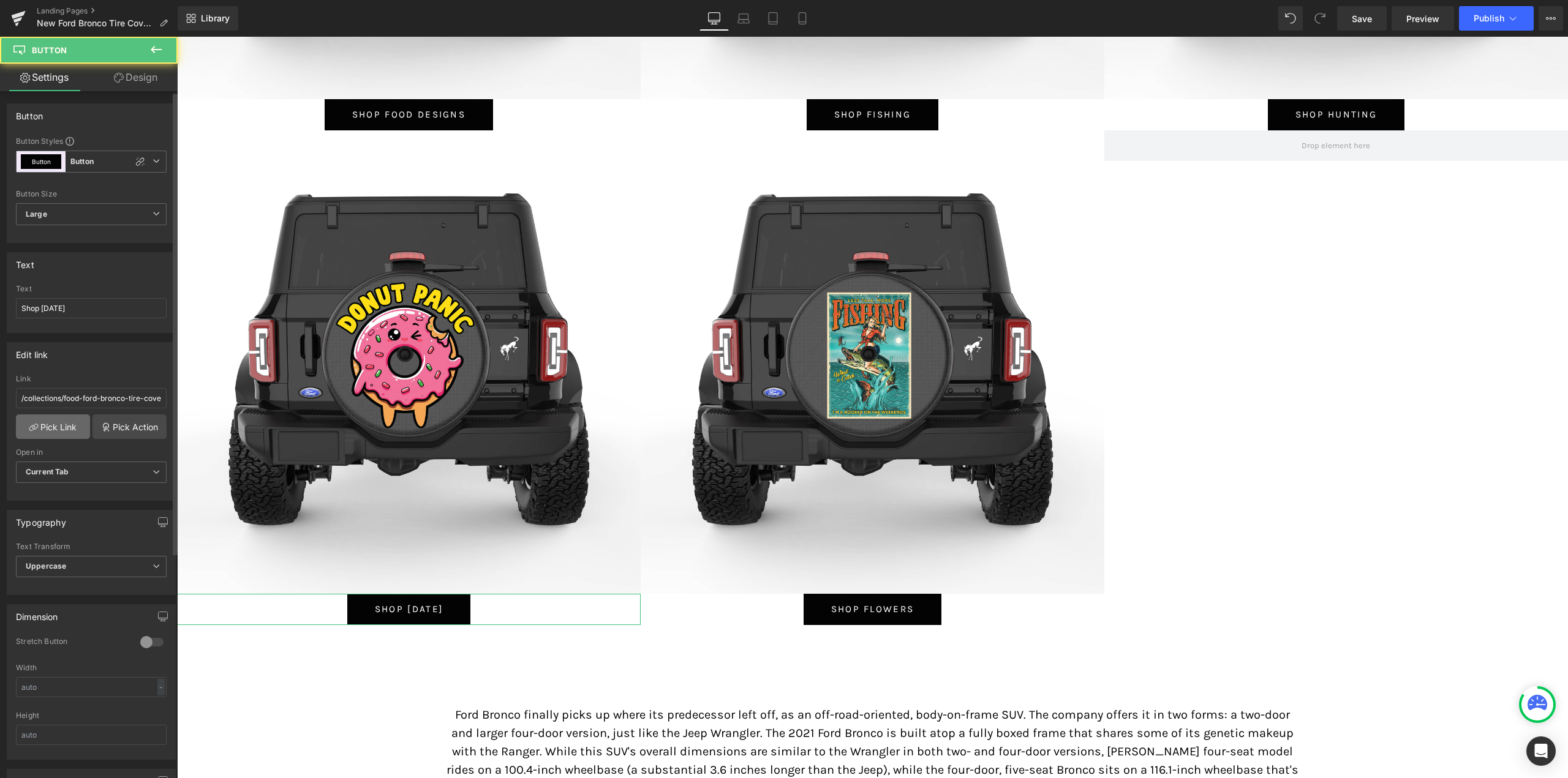
click at [63, 436] on link "Pick Link" at bounding box center [52, 427] width 74 height 25
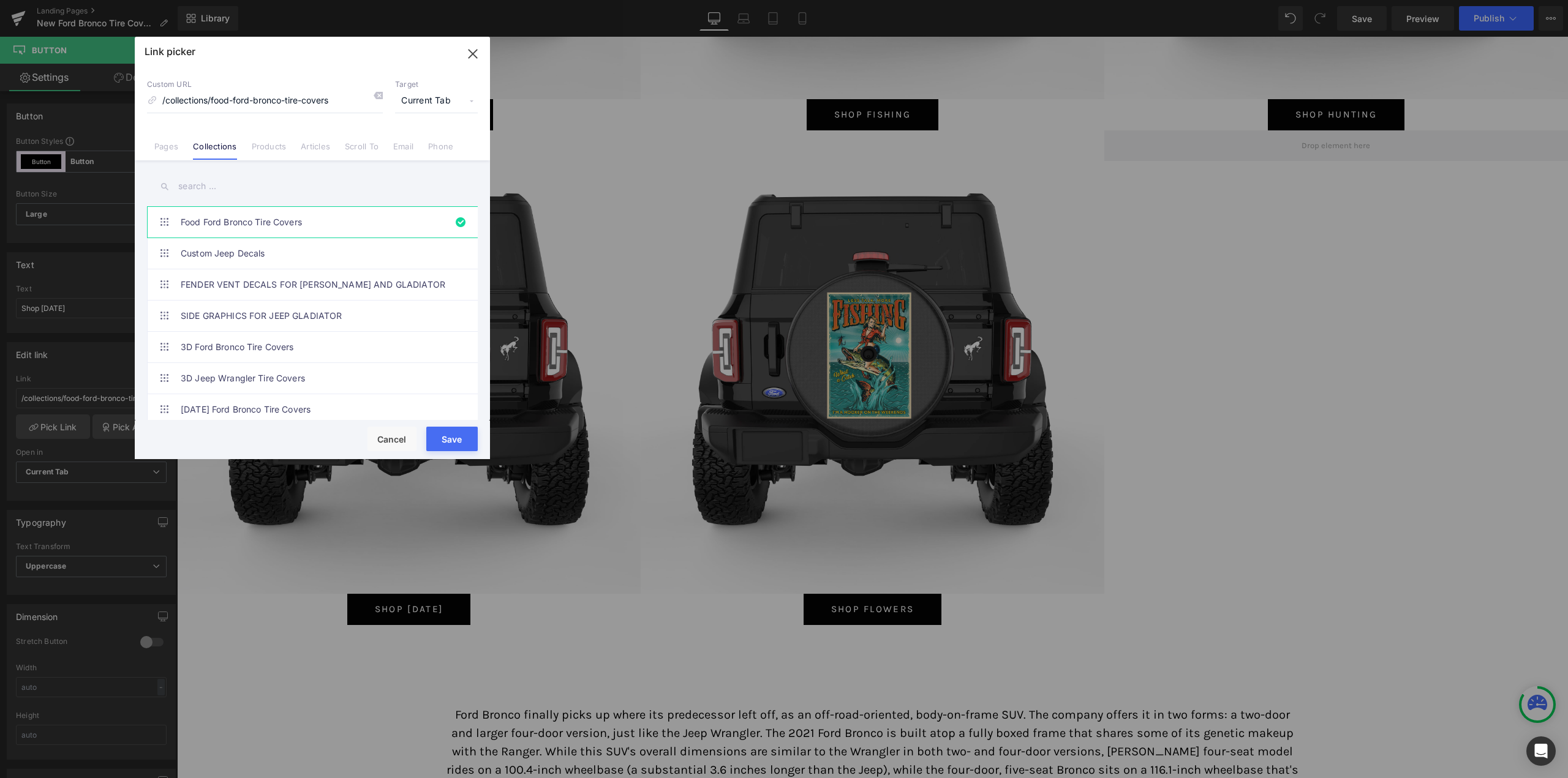
click at [221, 189] on input "text" at bounding box center [312, 187] width 331 height 28
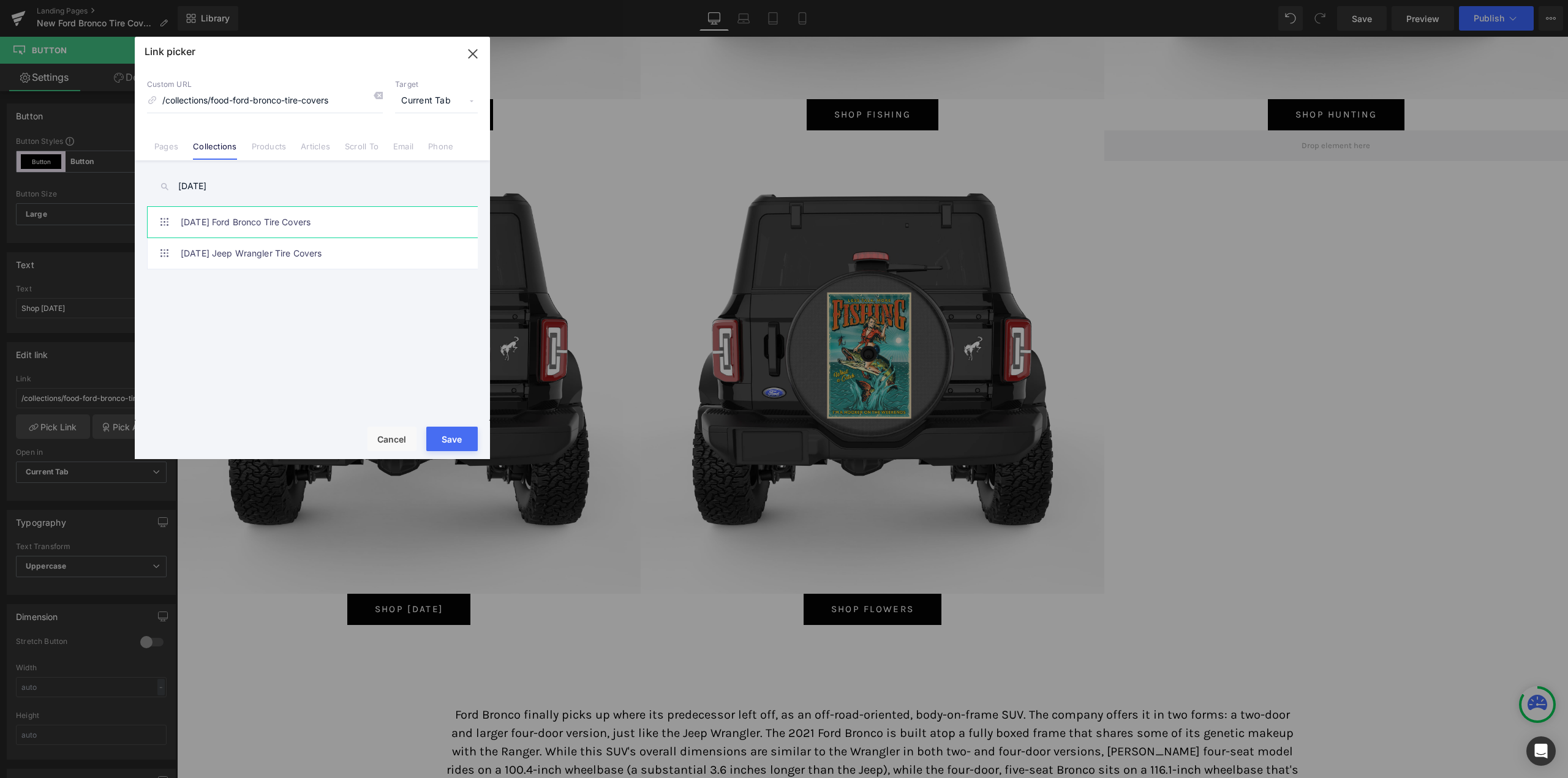
type input "4th of july"
click at [259, 231] on link "[DATE] Ford Bronco Tire Covers" at bounding box center [315, 222] width 270 height 30
click at [454, 431] on button "Save" at bounding box center [452, 439] width 52 height 25
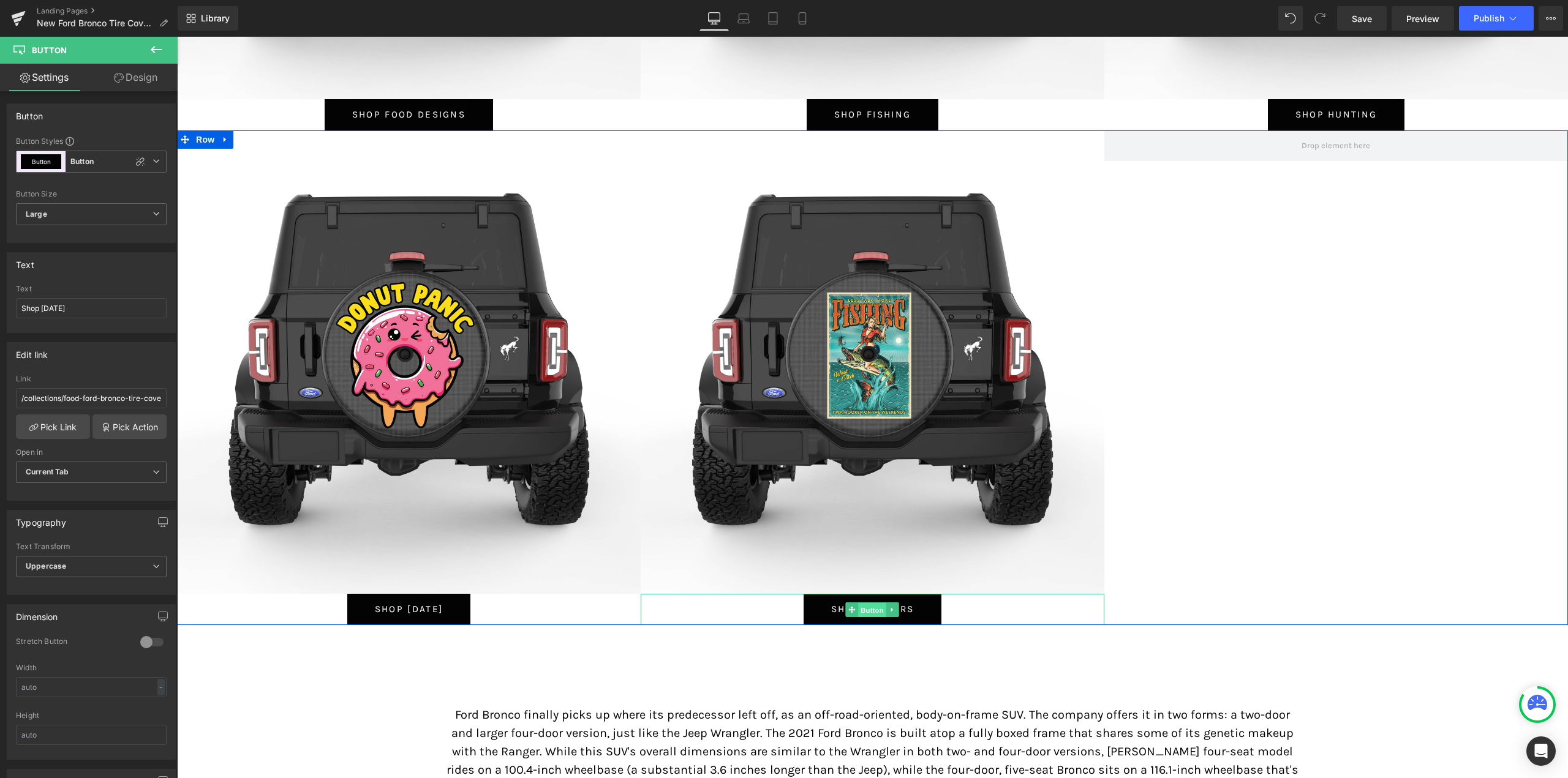
click at [864, 604] on span "Button" at bounding box center [872, 609] width 28 height 14
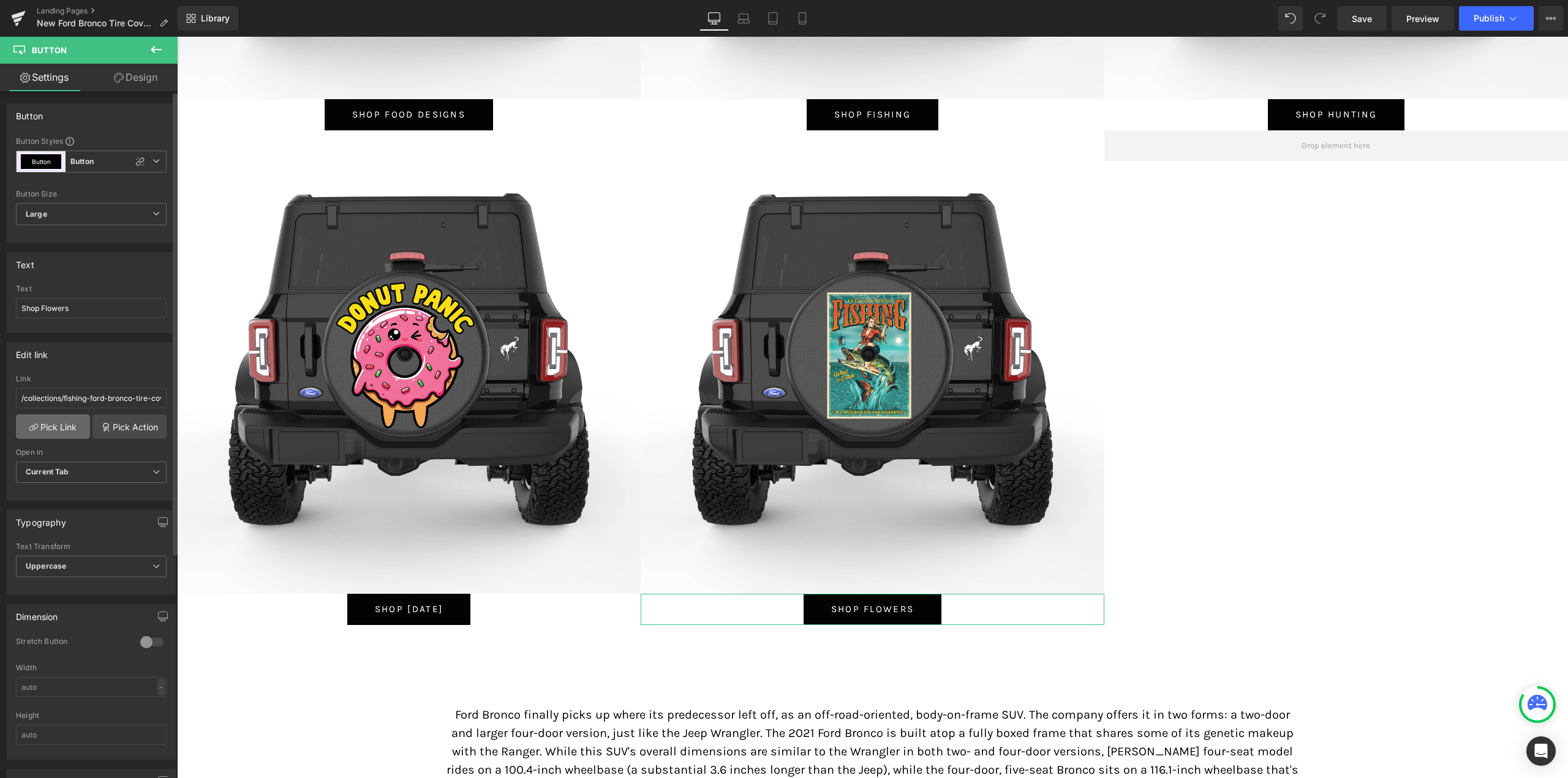
click at [55, 428] on link "Pick Link" at bounding box center [52, 427] width 74 height 25
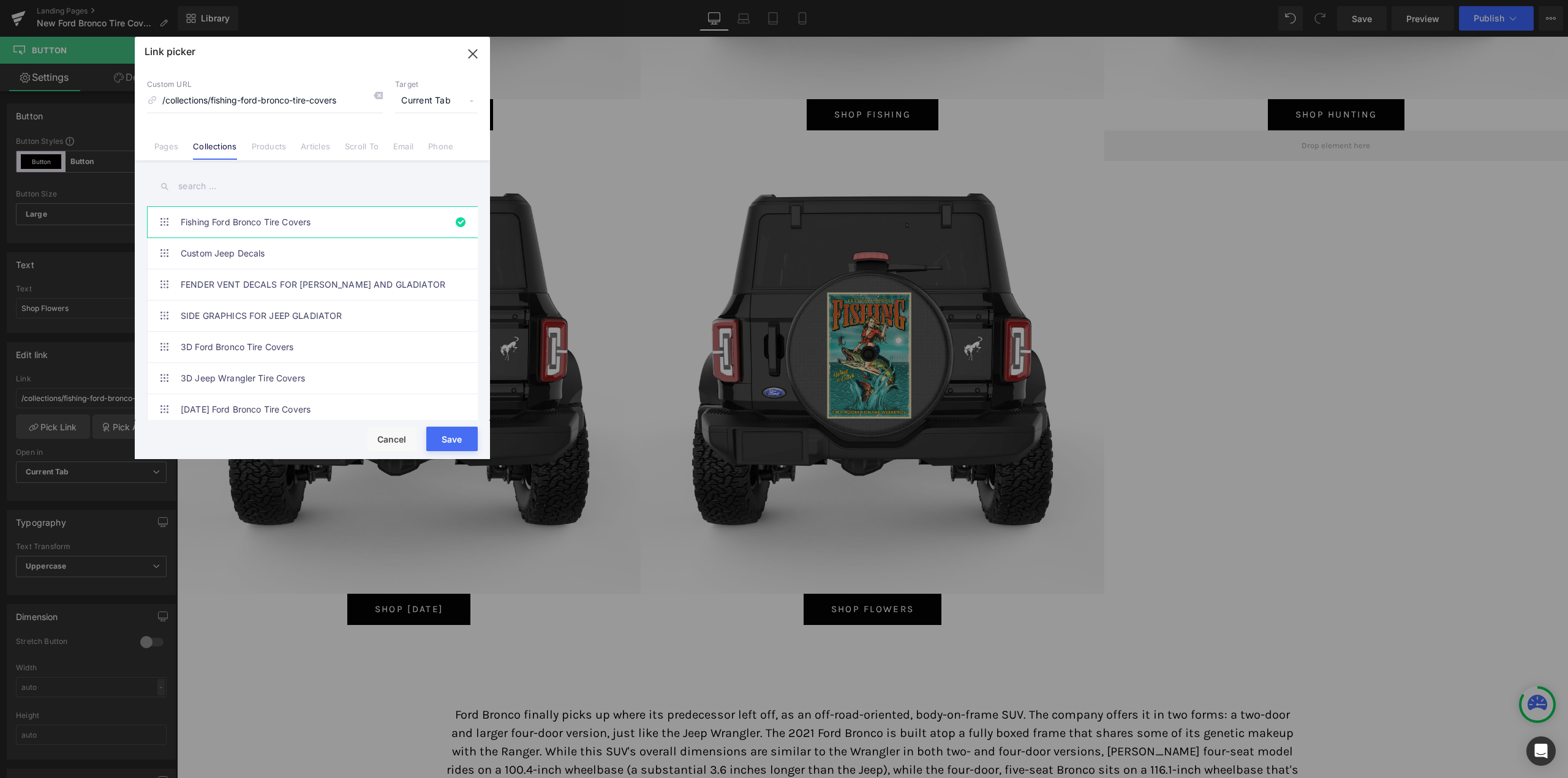
click at [209, 192] on input "text" at bounding box center [312, 187] width 331 height 28
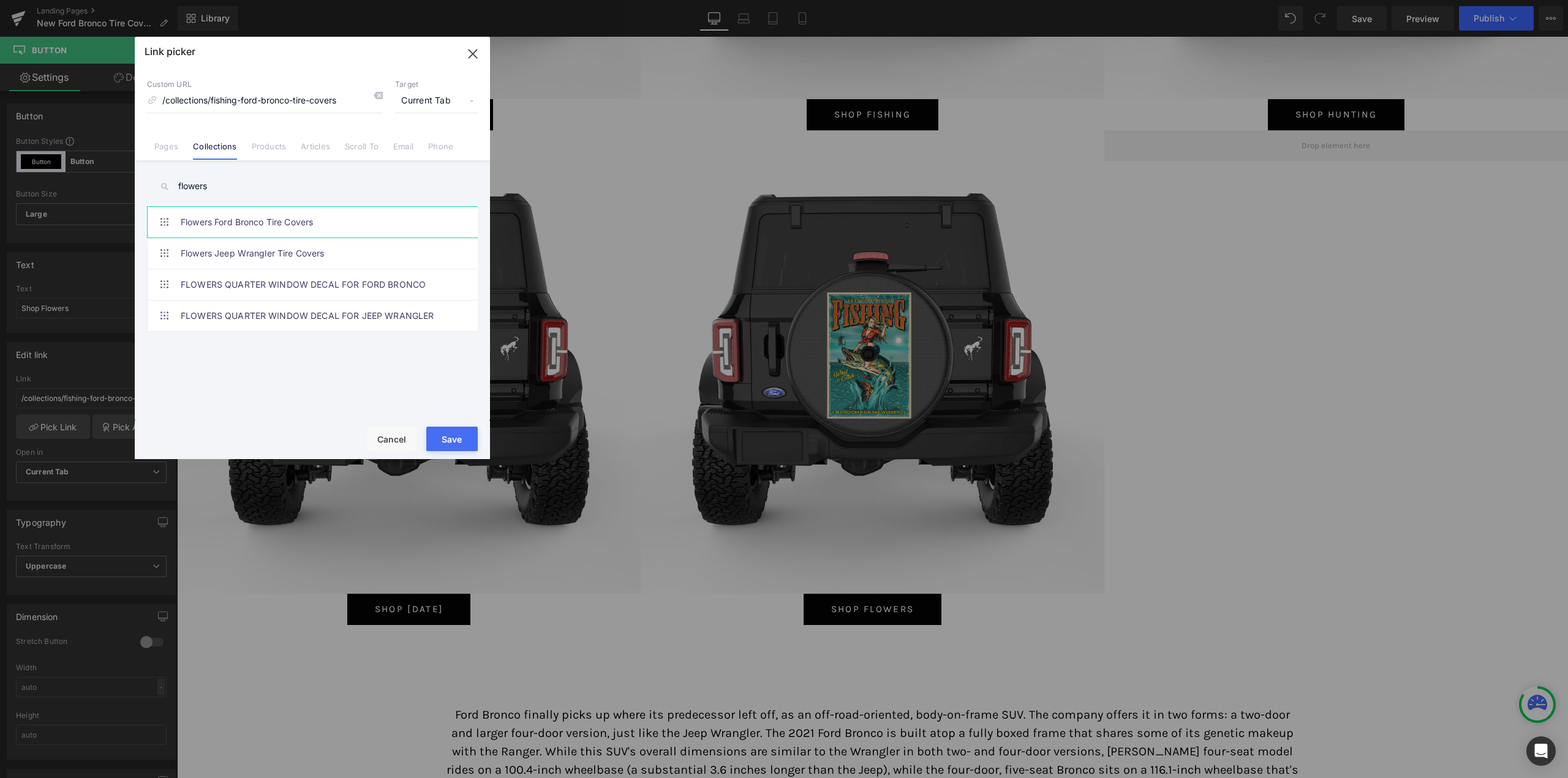
type input "flowers"
click at [248, 219] on link "Flowers Ford Bronco Tire Covers" at bounding box center [315, 222] width 270 height 30
click at [456, 435] on button "Save" at bounding box center [452, 439] width 52 height 25
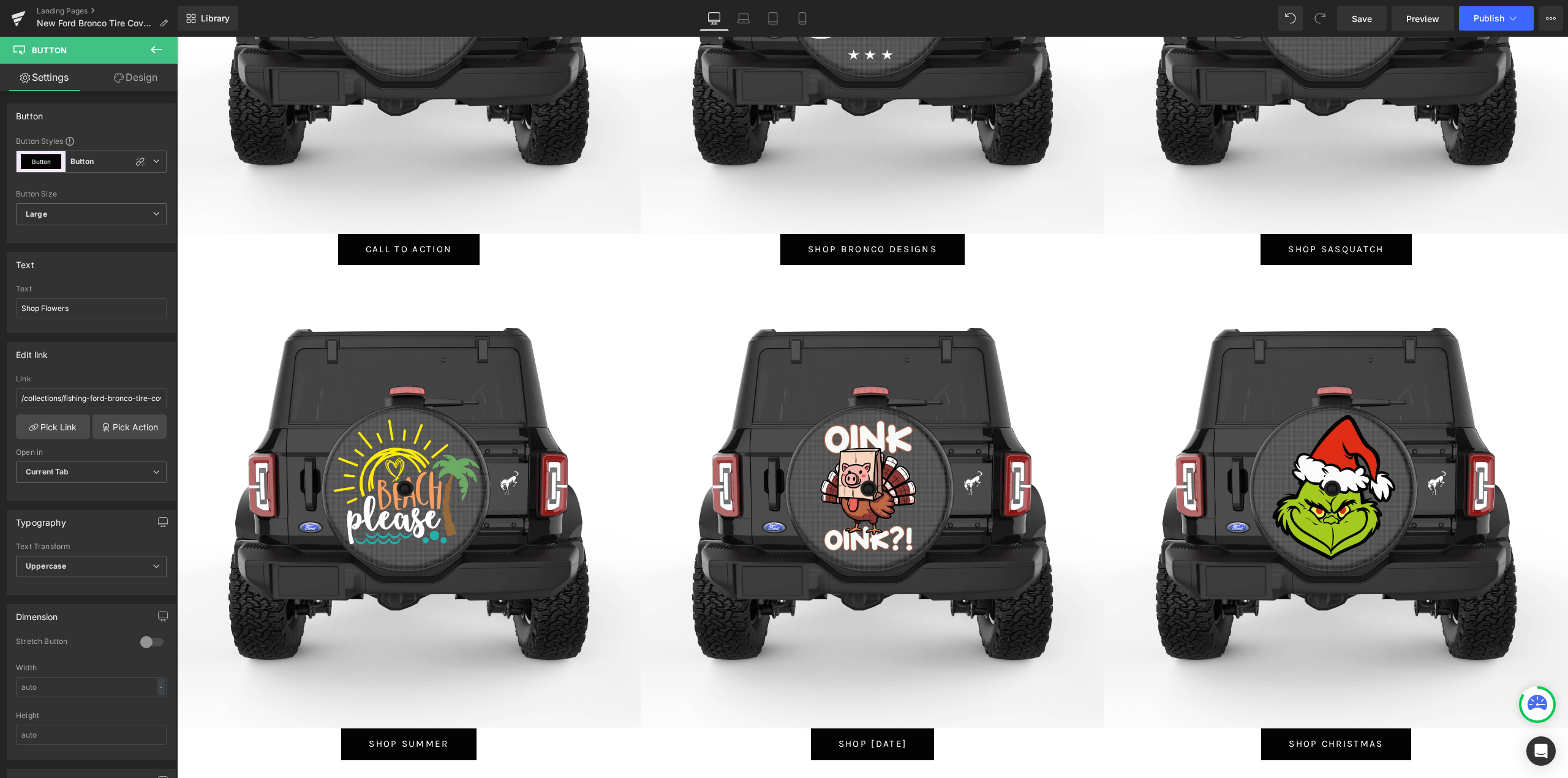
scroll to position [0, 0]
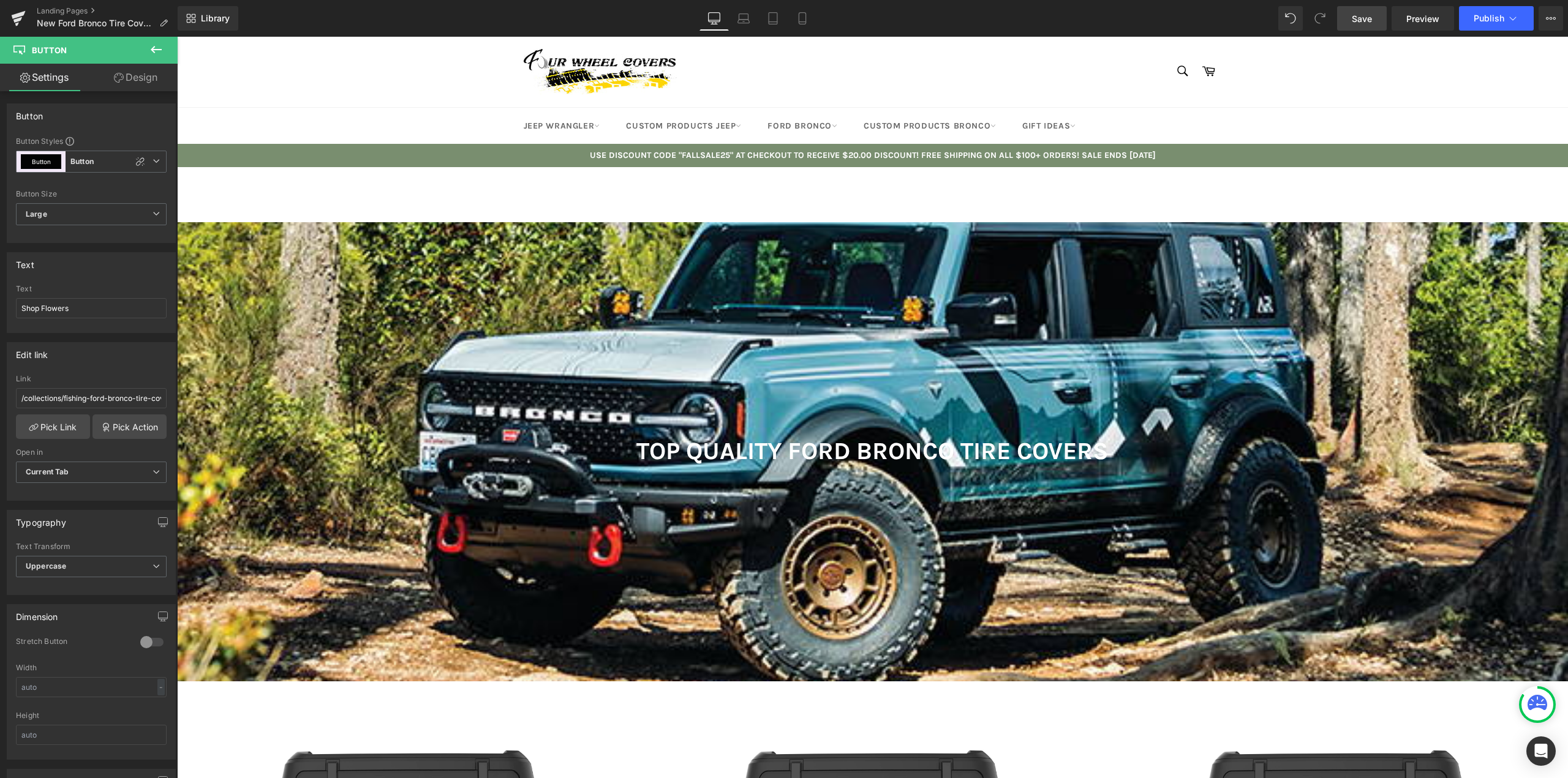
click at [1360, 14] on span "Save" at bounding box center [1362, 19] width 20 height 13
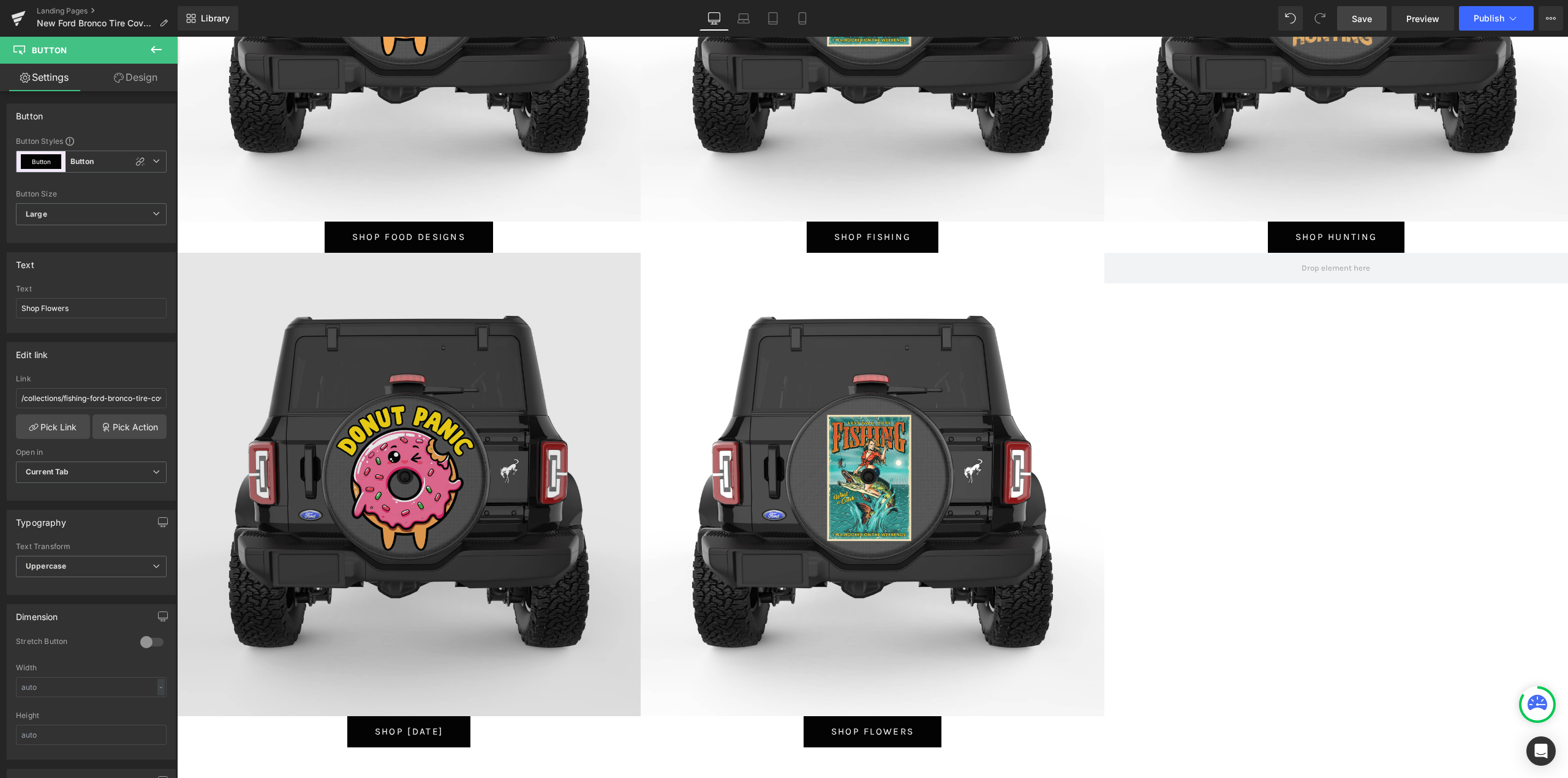
scroll to position [5938, 0]
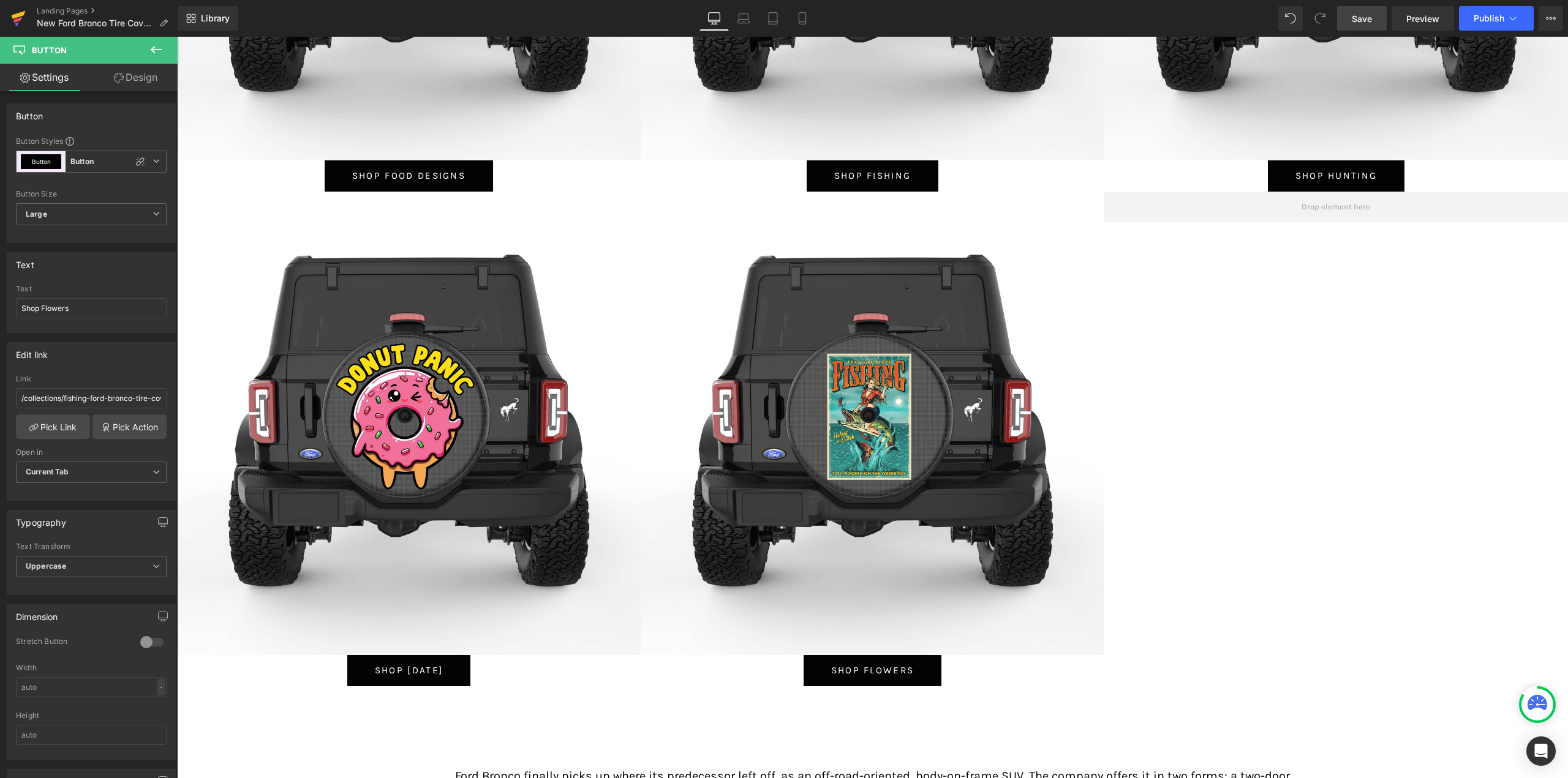
click at [8, 14] on link at bounding box center [18, 18] width 37 height 37
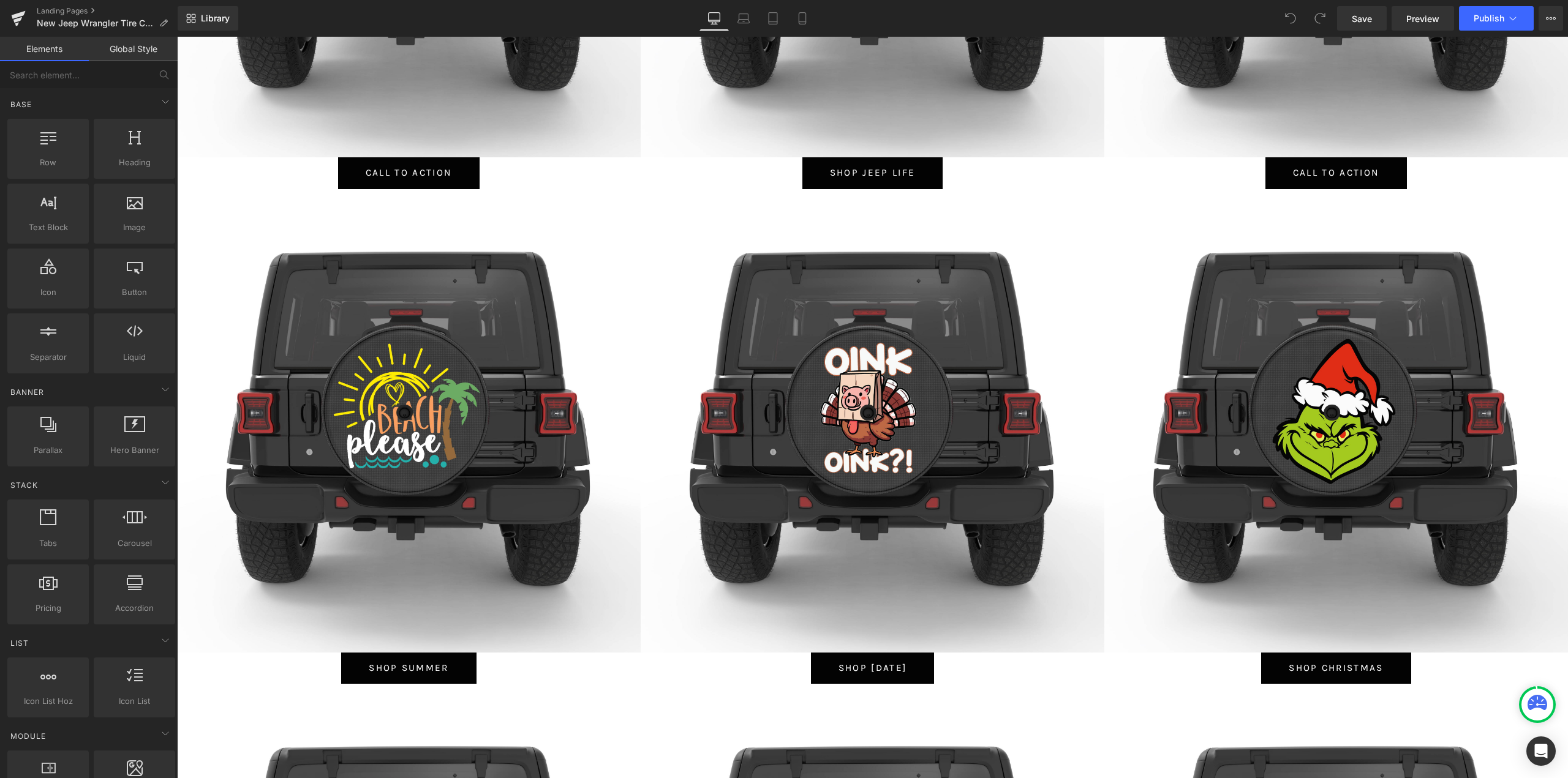
scroll to position [612, 0]
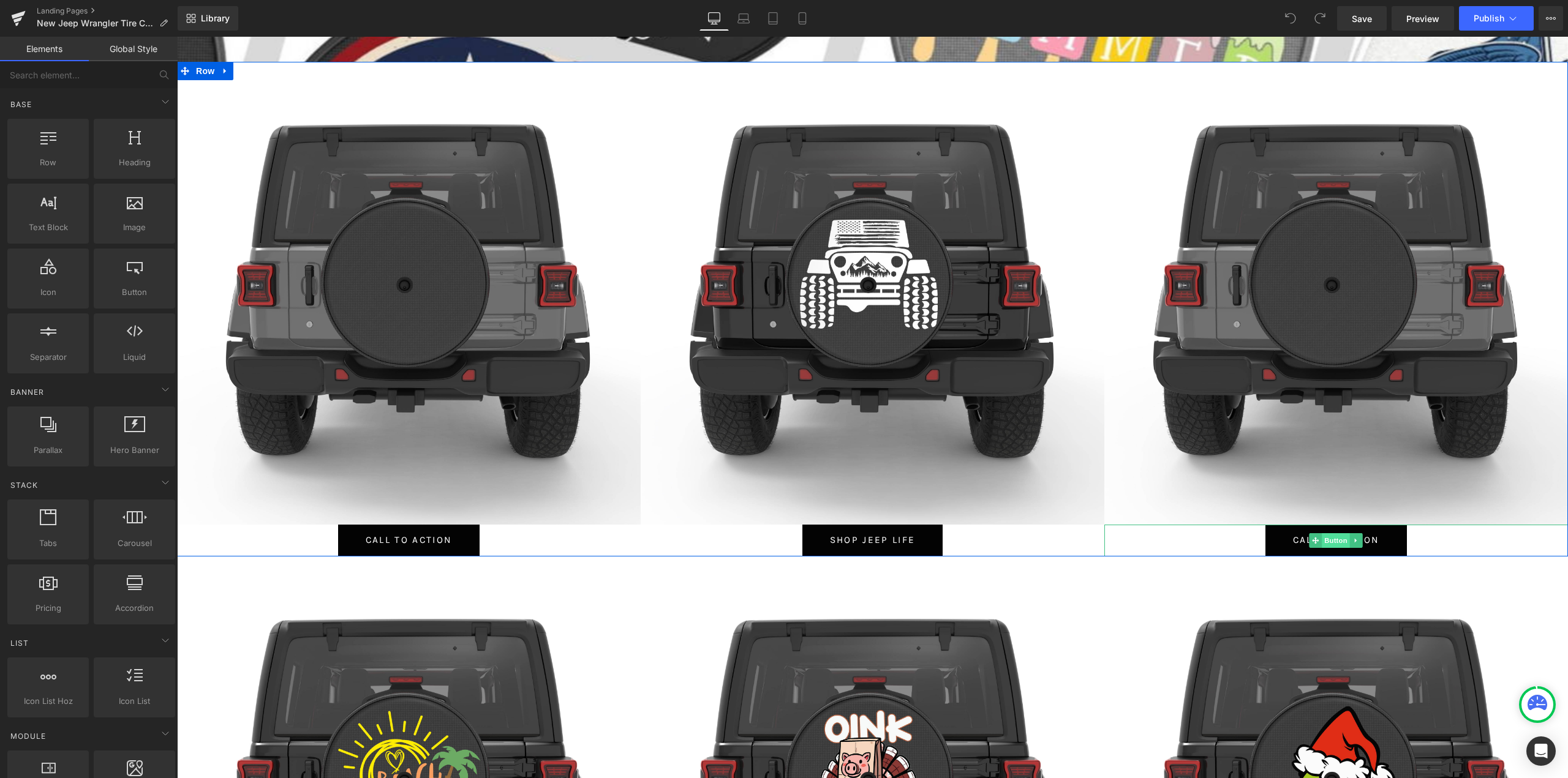
click at [1327, 542] on span "Button" at bounding box center [1336, 540] width 28 height 14
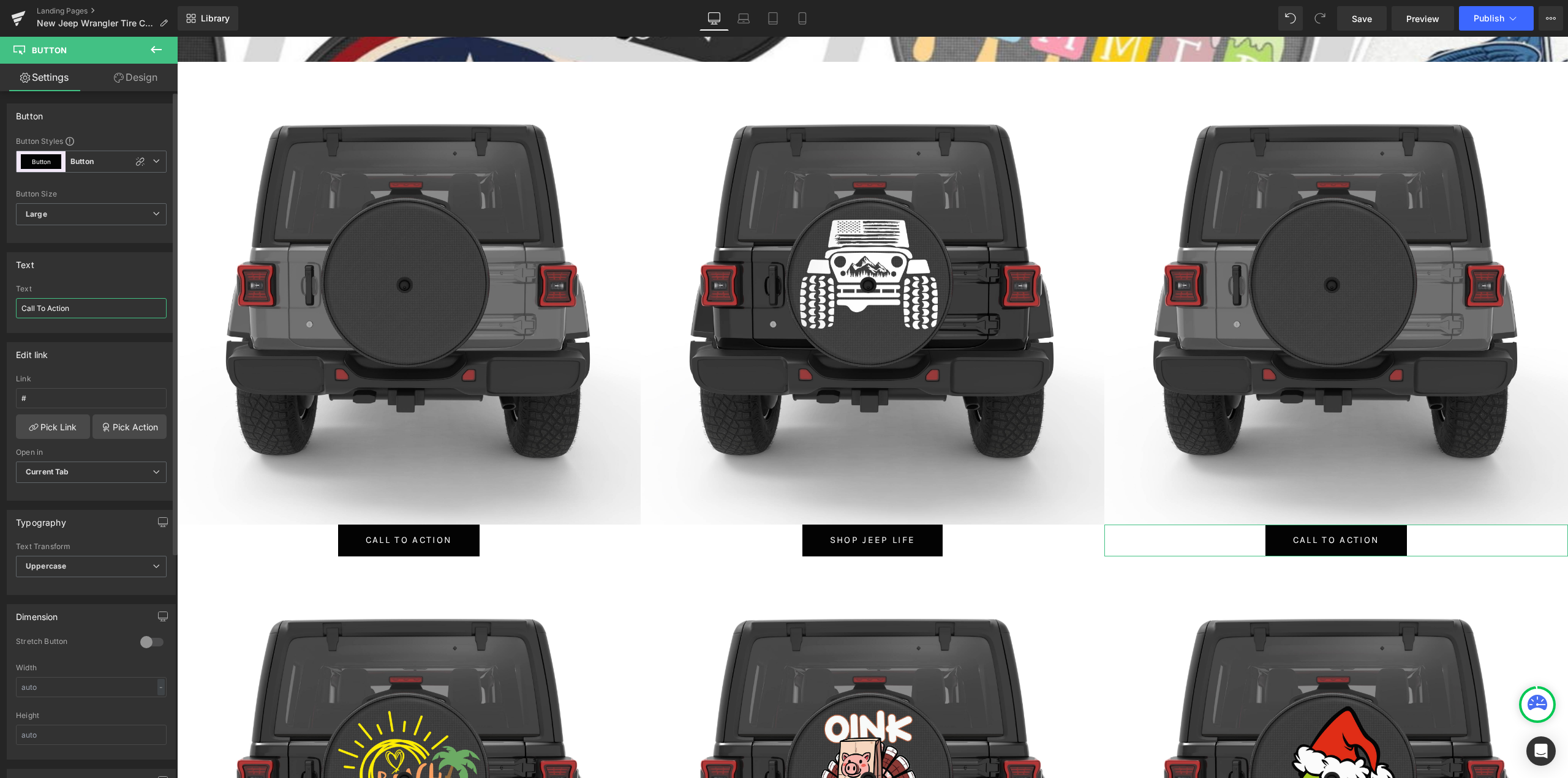
drag, startPoint x: 74, startPoint y: 309, endPoint x: 1, endPoint y: 310, distance: 73.0
click at [1, 310] on div "Text Call To Action Text Call To Action" at bounding box center [92, 288] width 183 height 90
click at [42, 431] on link "Pick Link" at bounding box center [52, 427] width 74 height 25
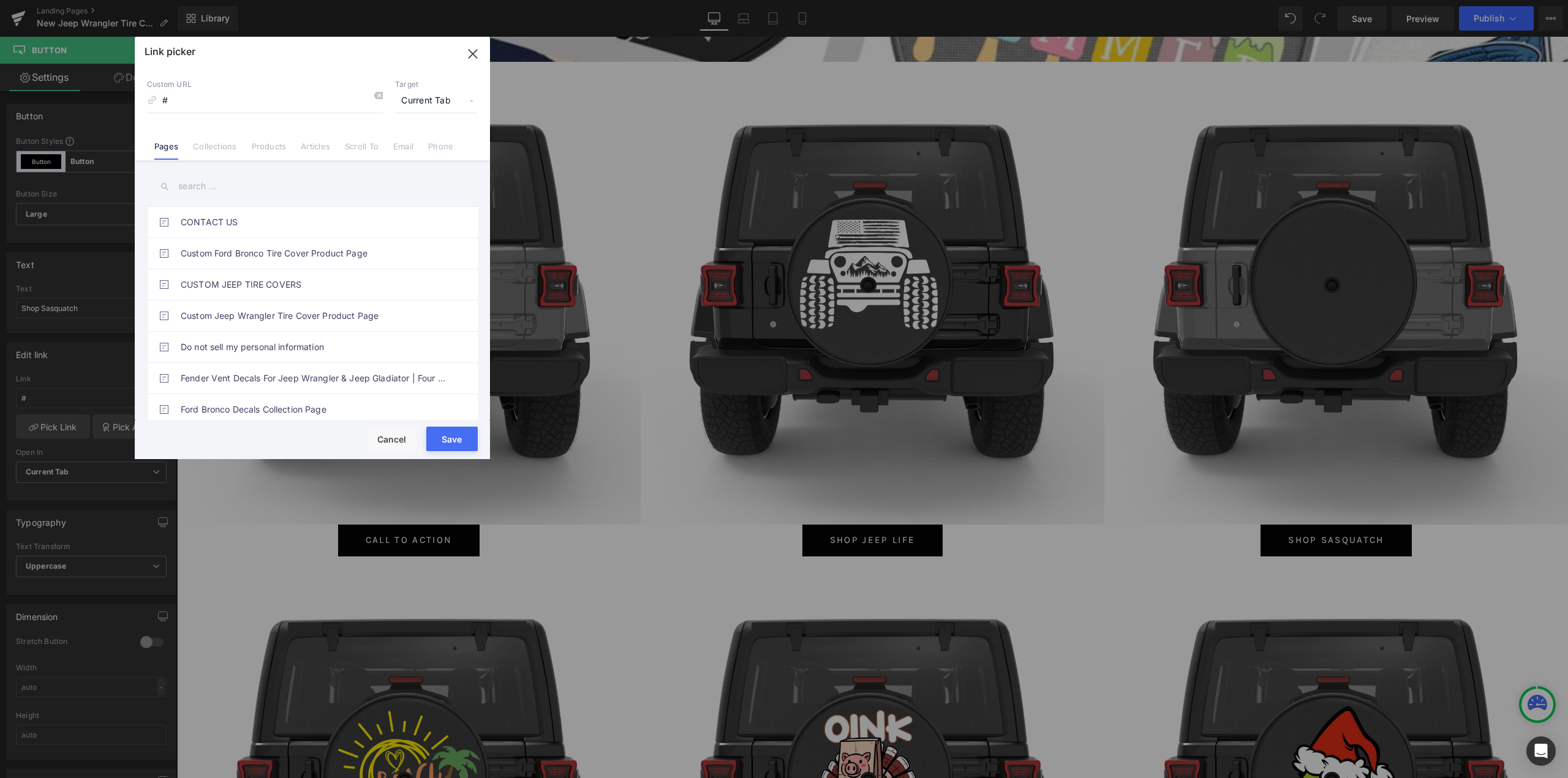
click at [362, 437] on div "Save Cancel" at bounding box center [312, 440] width 355 height 39
click at [389, 439] on button "Cancel" at bounding box center [392, 439] width 49 height 25
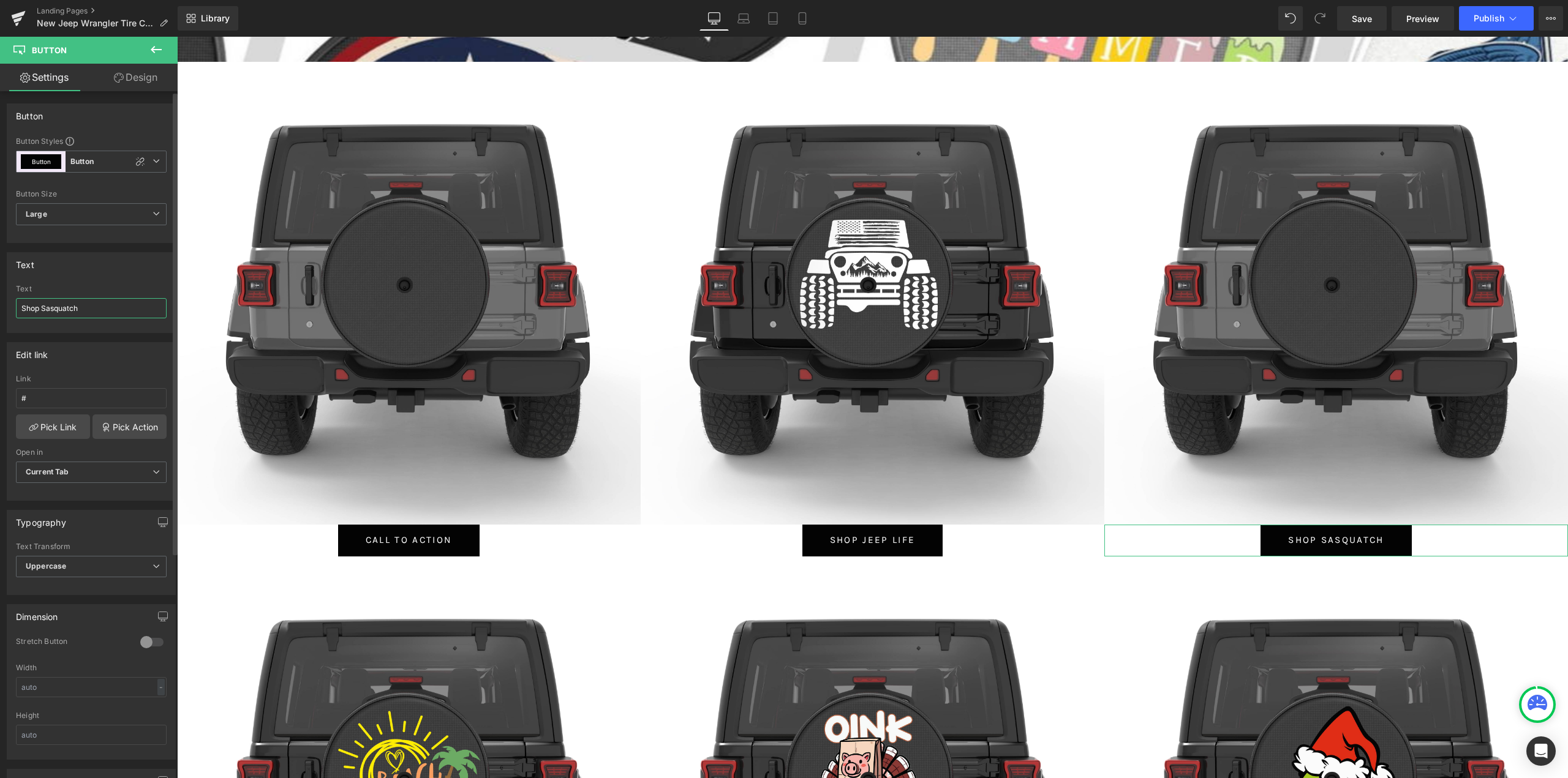
drag, startPoint x: 99, startPoint y: 301, endPoint x: 43, endPoint y: 298, distance: 56.1
click at [43, 298] on div "Text Shop Sasquatch" at bounding box center [91, 308] width 151 height 48
type input "Shop Flowers"
click at [39, 429] on link "Pick Link" at bounding box center [52, 427] width 74 height 25
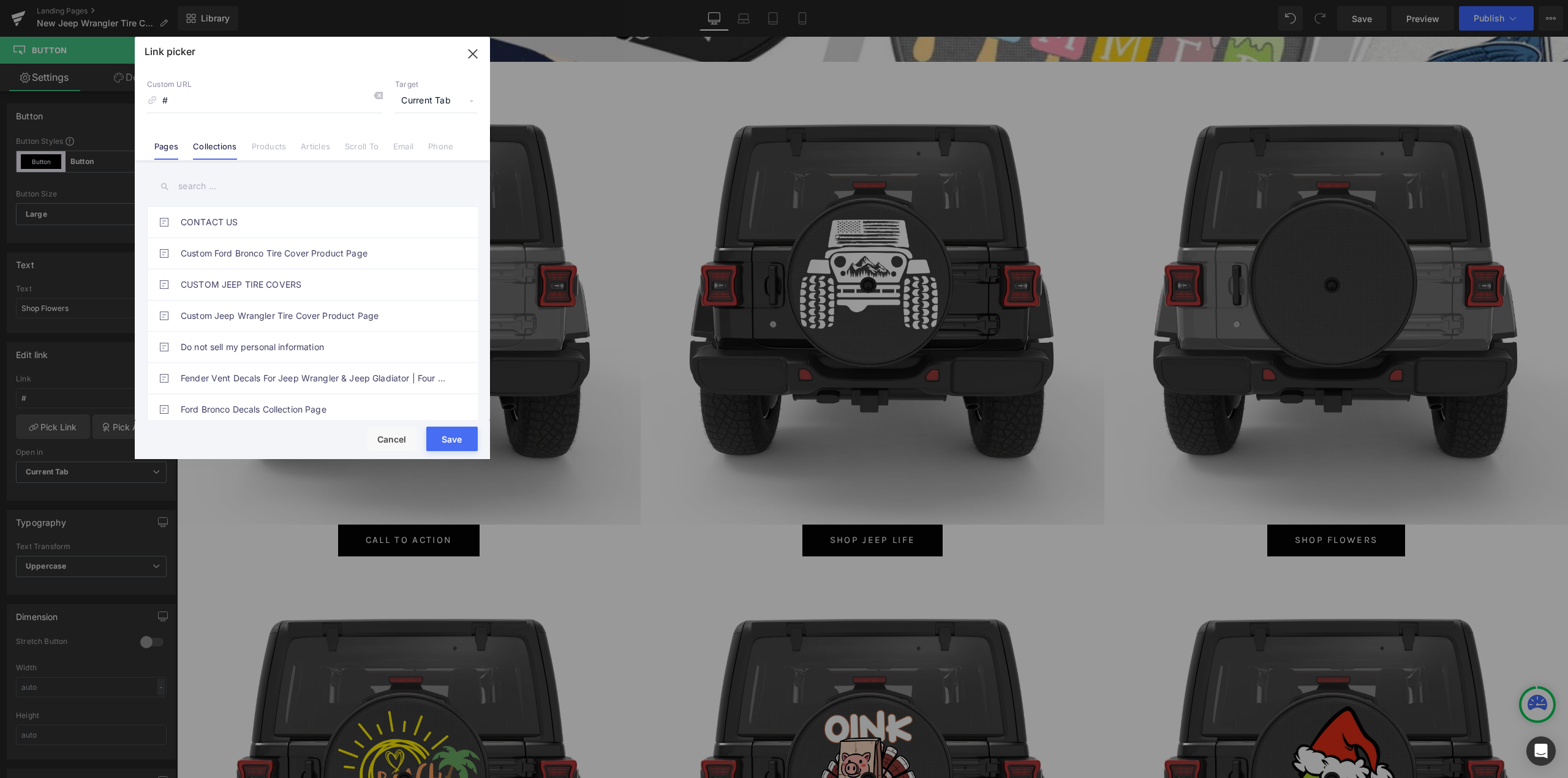
click at [218, 143] on link "Collections" at bounding box center [214, 150] width 43 height 19
click at [224, 194] on input "text" at bounding box center [312, 187] width 331 height 28
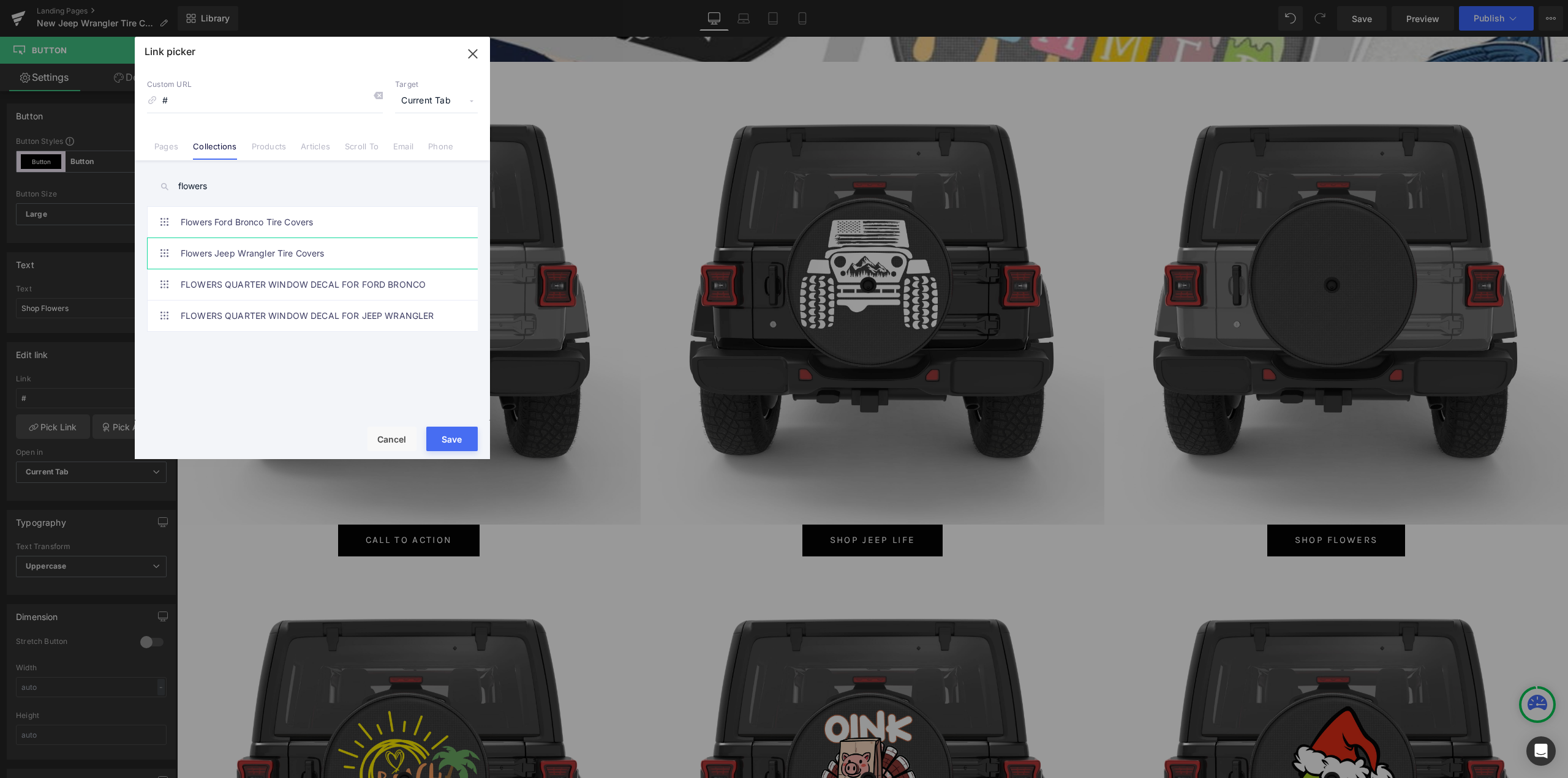
type input "flowers"
click at [272, 258] on link "Flowers Jeep Wrangler Tire Covers" at bounding box center [315, 254] width 270 height 30
click at [450, 442] on button "Save" at bounding box center [452, 439] width 52 height 25
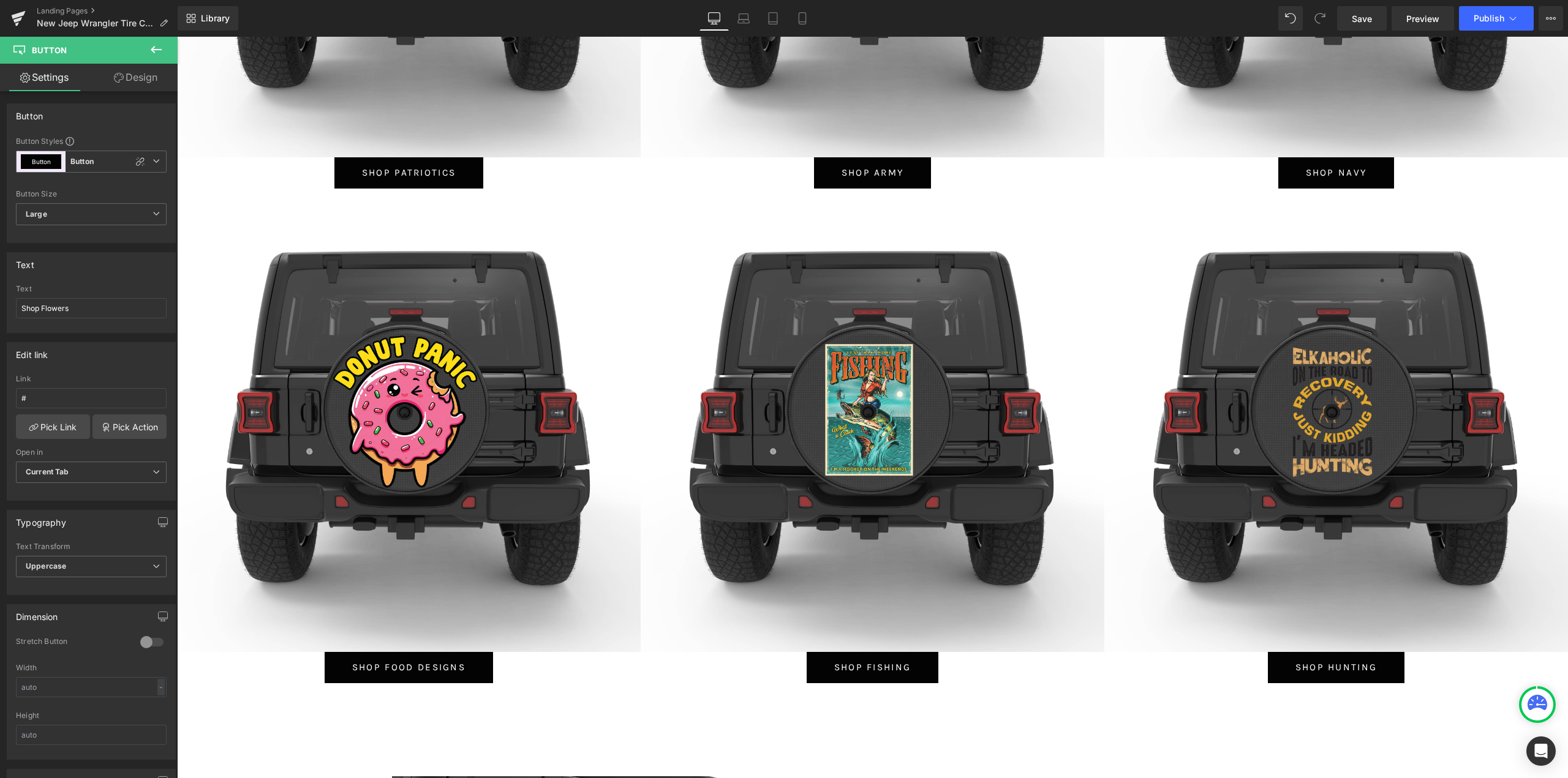
scroll to position [5509, 0]
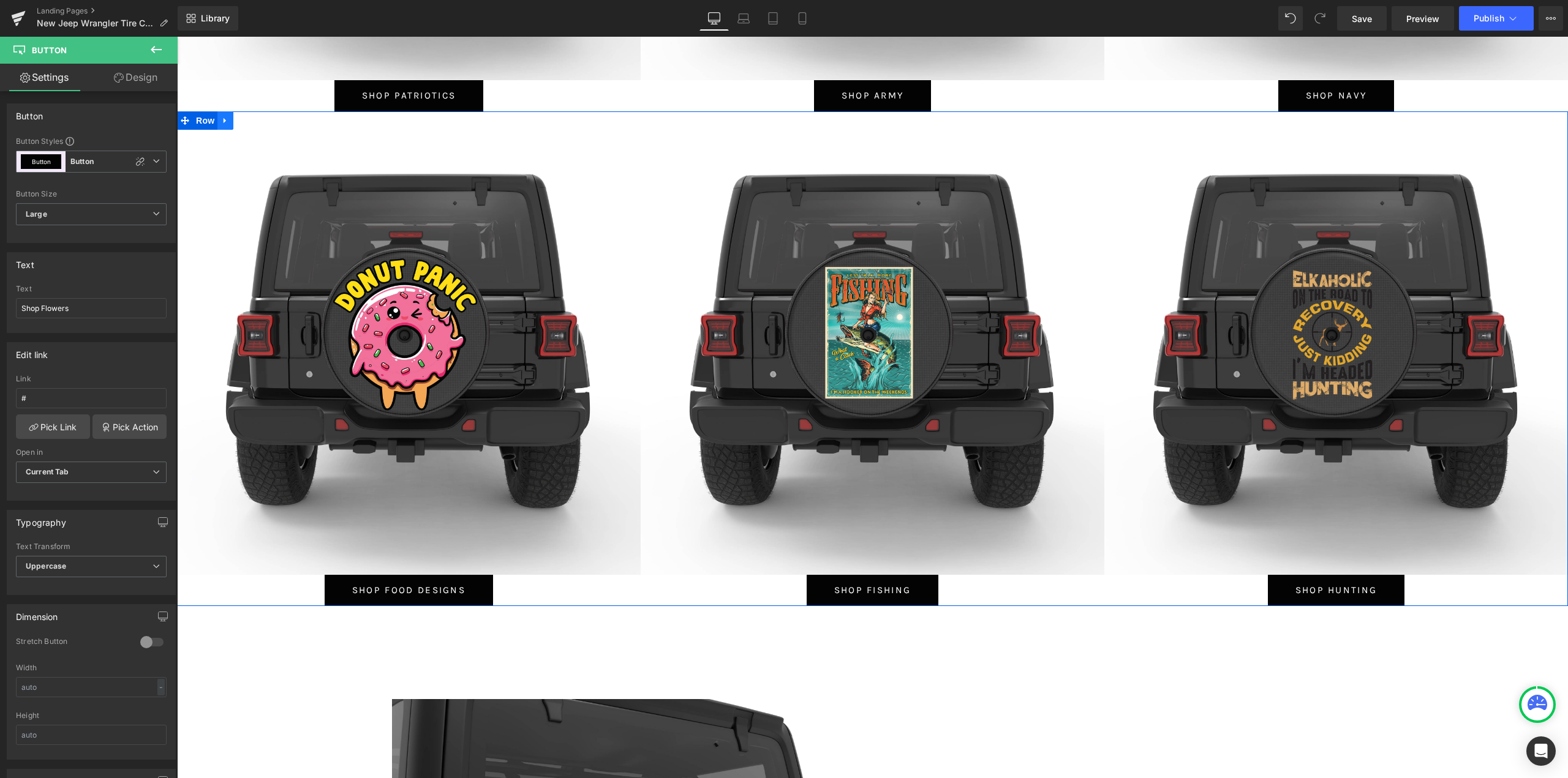
click at [223, 120] on icon at bounding box center [225, 121] width 8 height 9
click at [239, 118] on icon at bounding box center [241, 121] width 8 height 8
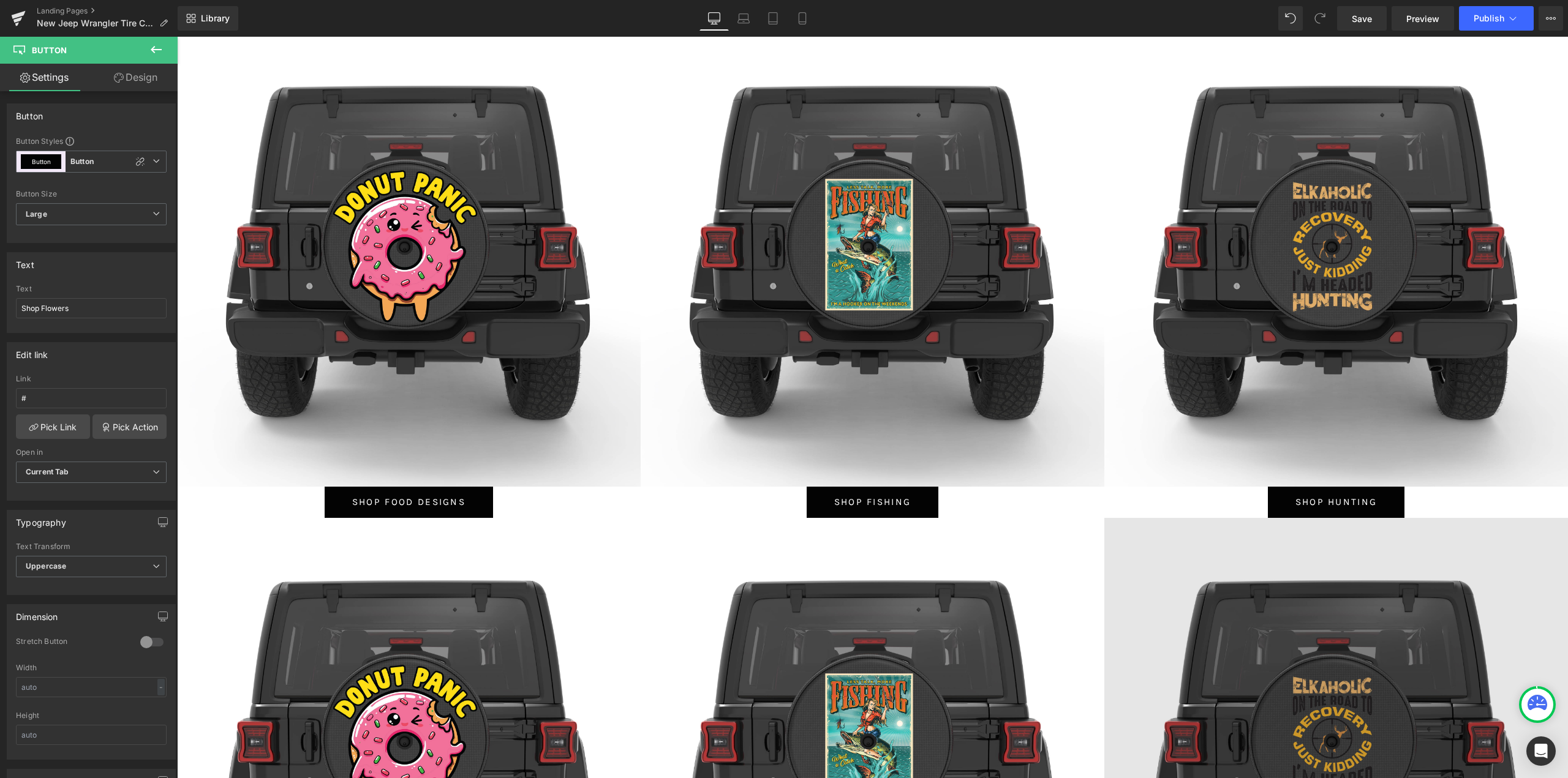
scroll to position [5693, 0]
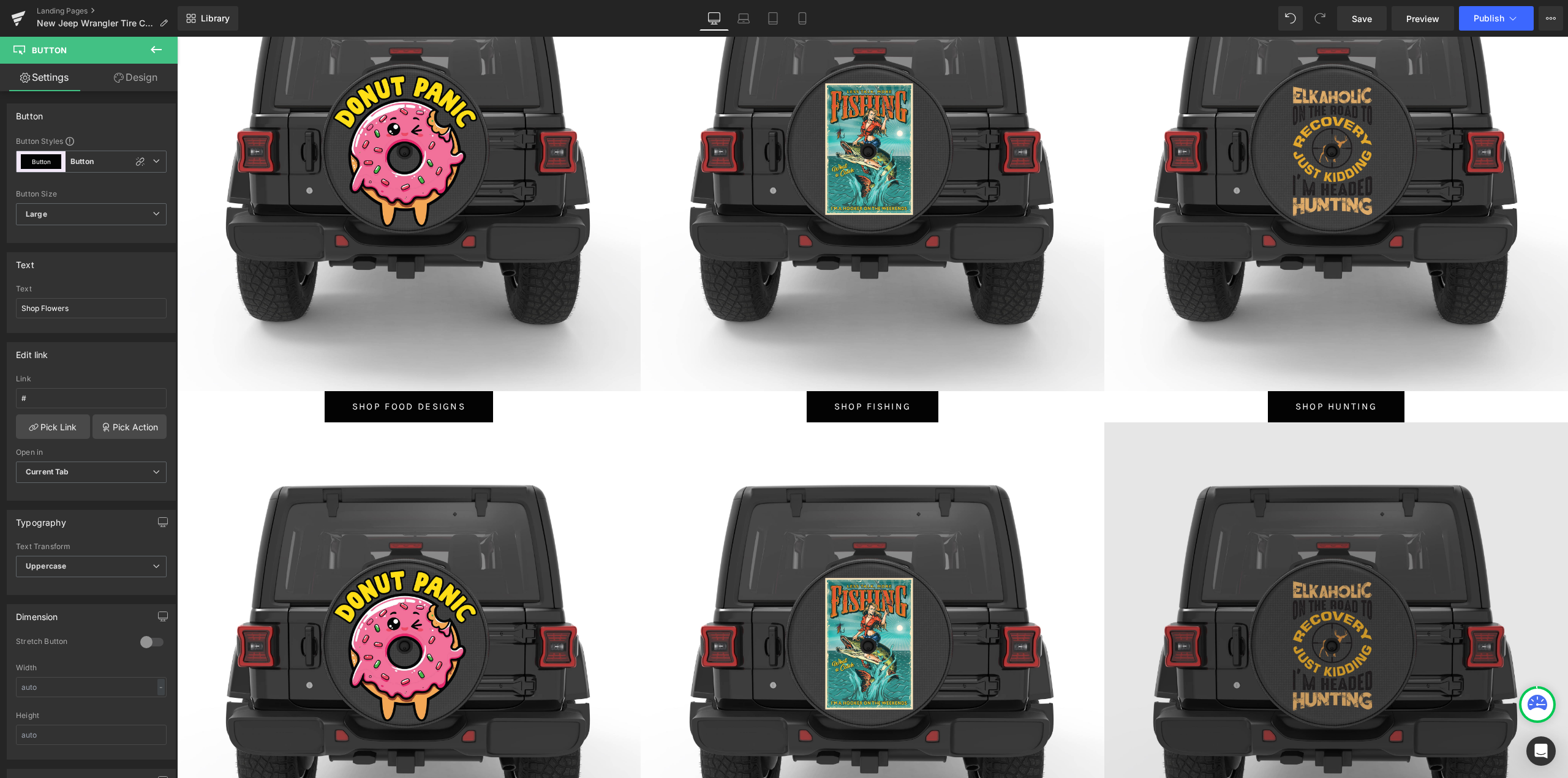
click at [1329, 557] on img at bounding box center [1336, 654] width 463 height 463
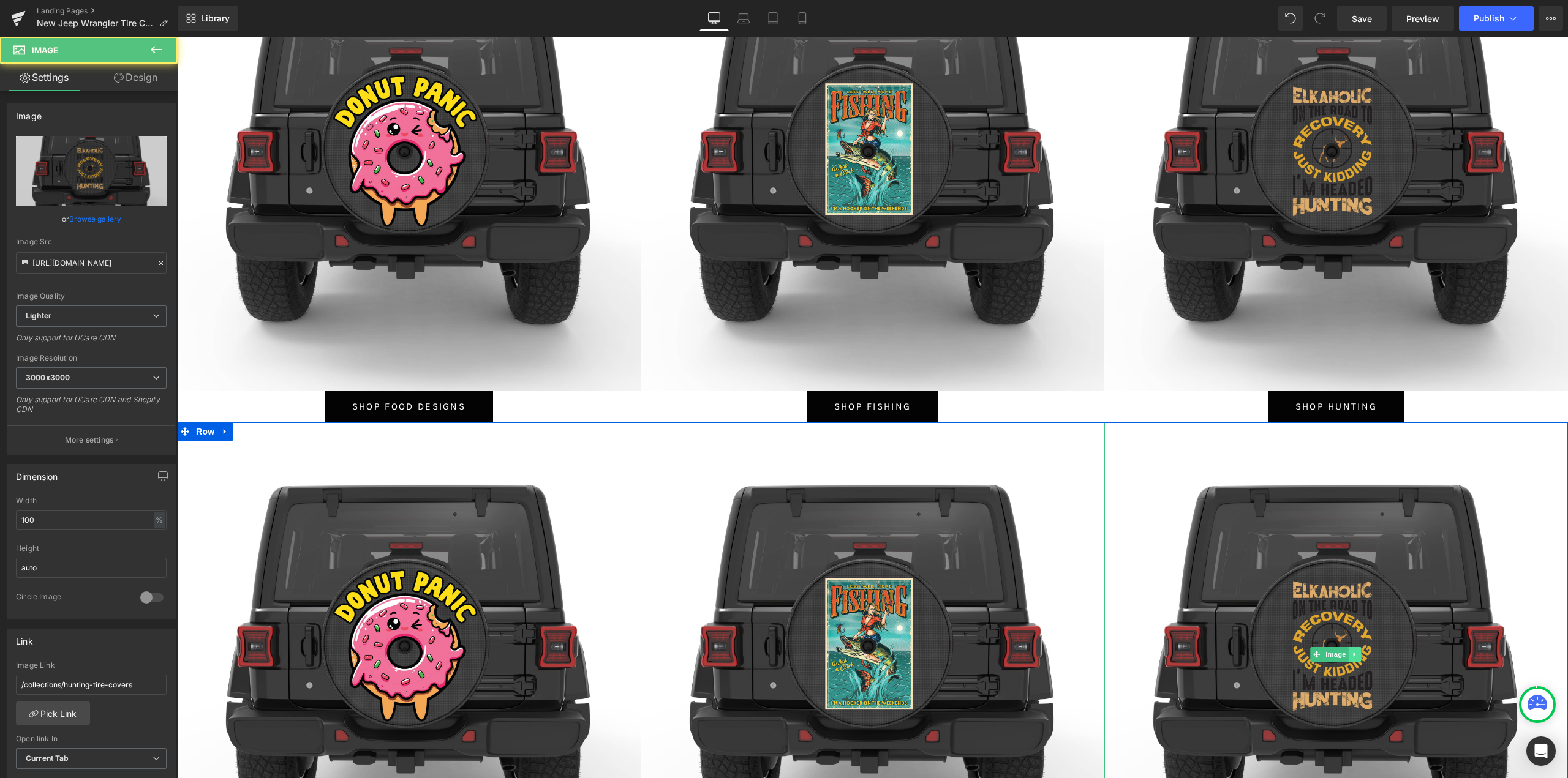
click at [1352, 654] on icon at bounding box center [1356, 654] width 7 height 8
click at [1358, 654] on icon at bounding box center [1362, 654] width 7 height 7
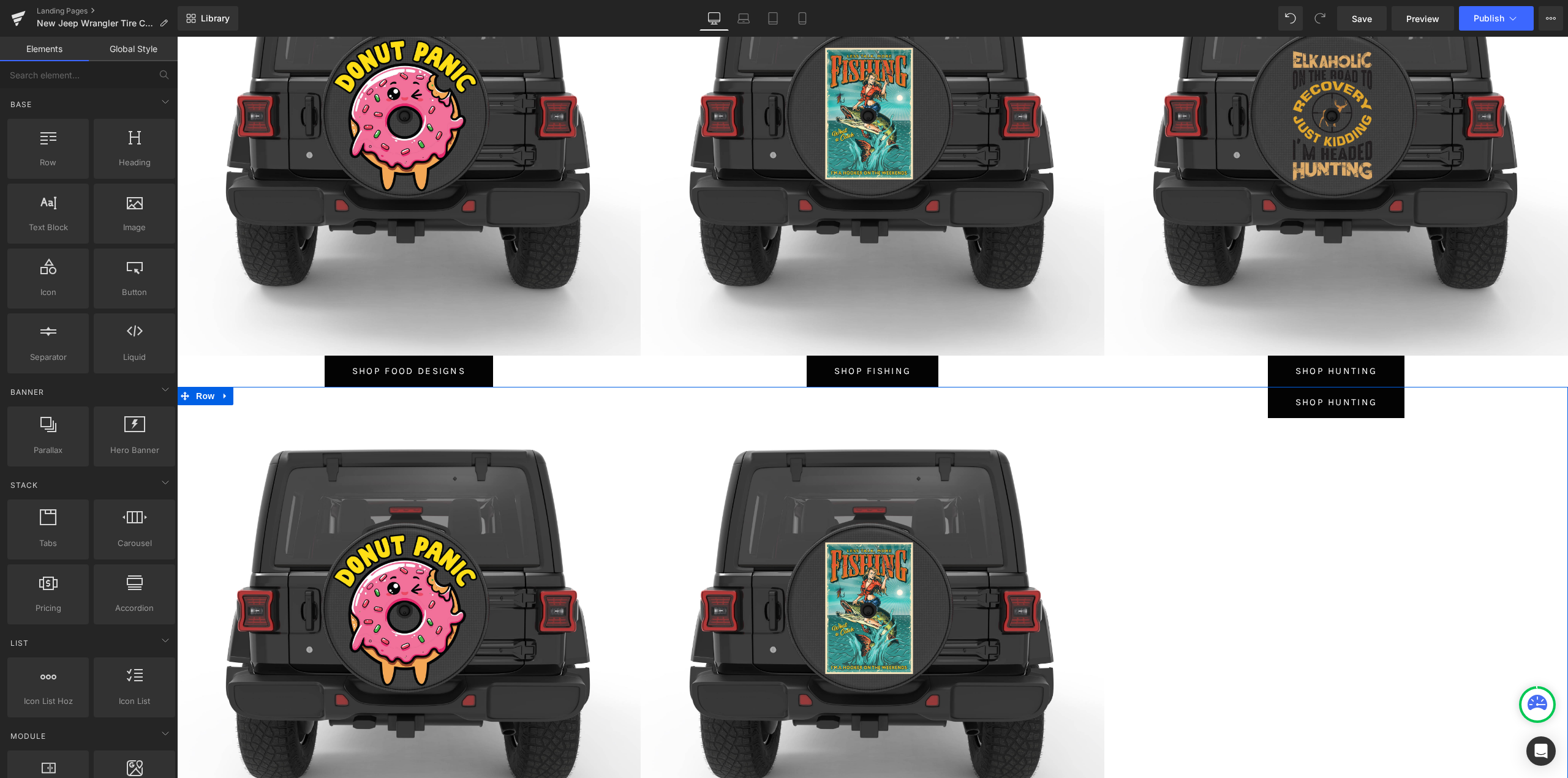
scroll to position [5938, 0]
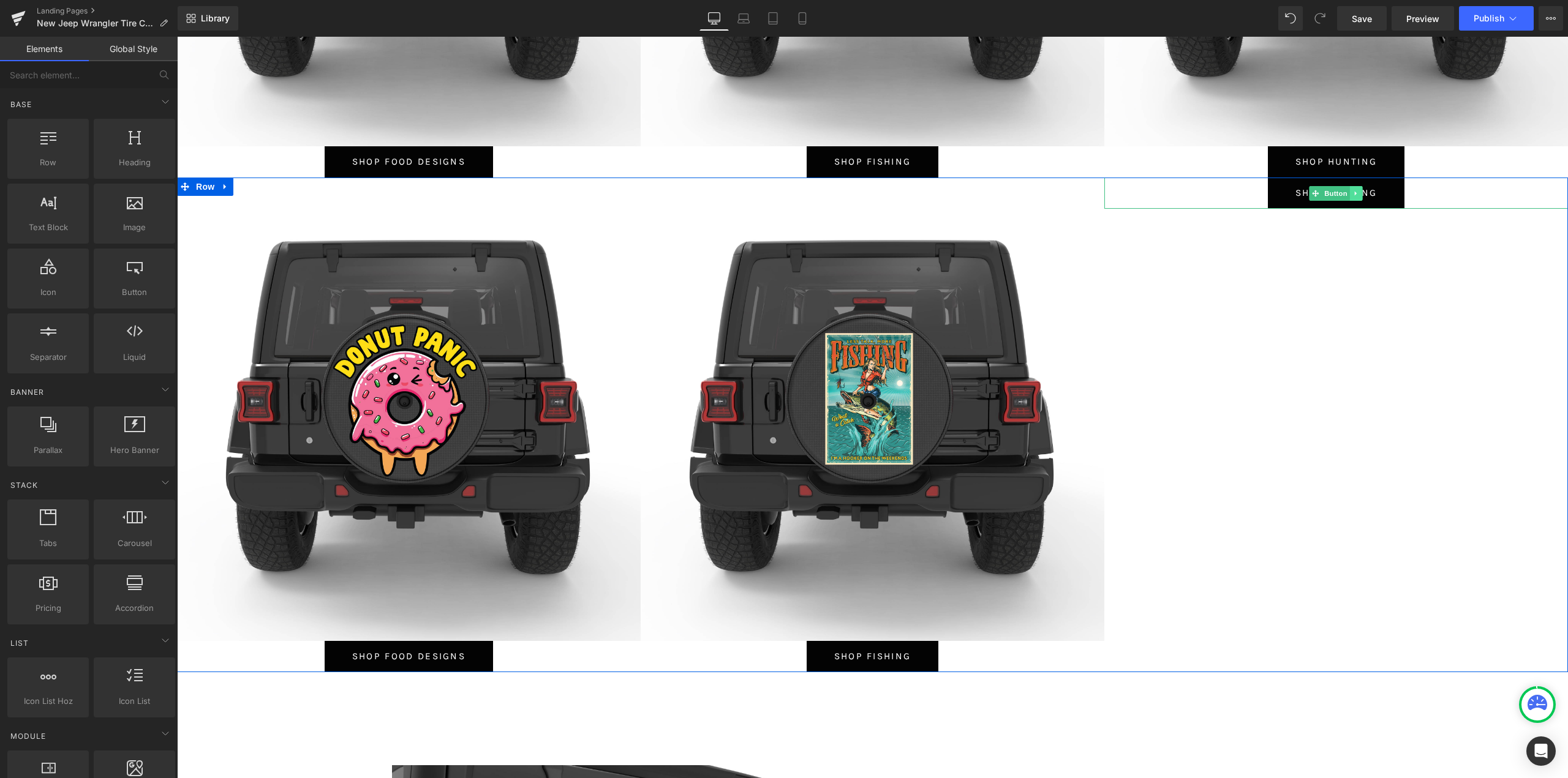
click at [1354, 197] on link at bounding box center [1356, 193] width 13 height 14
click at [1359, 195] on icon at bounding box center [1363, 193] width 7 height 7
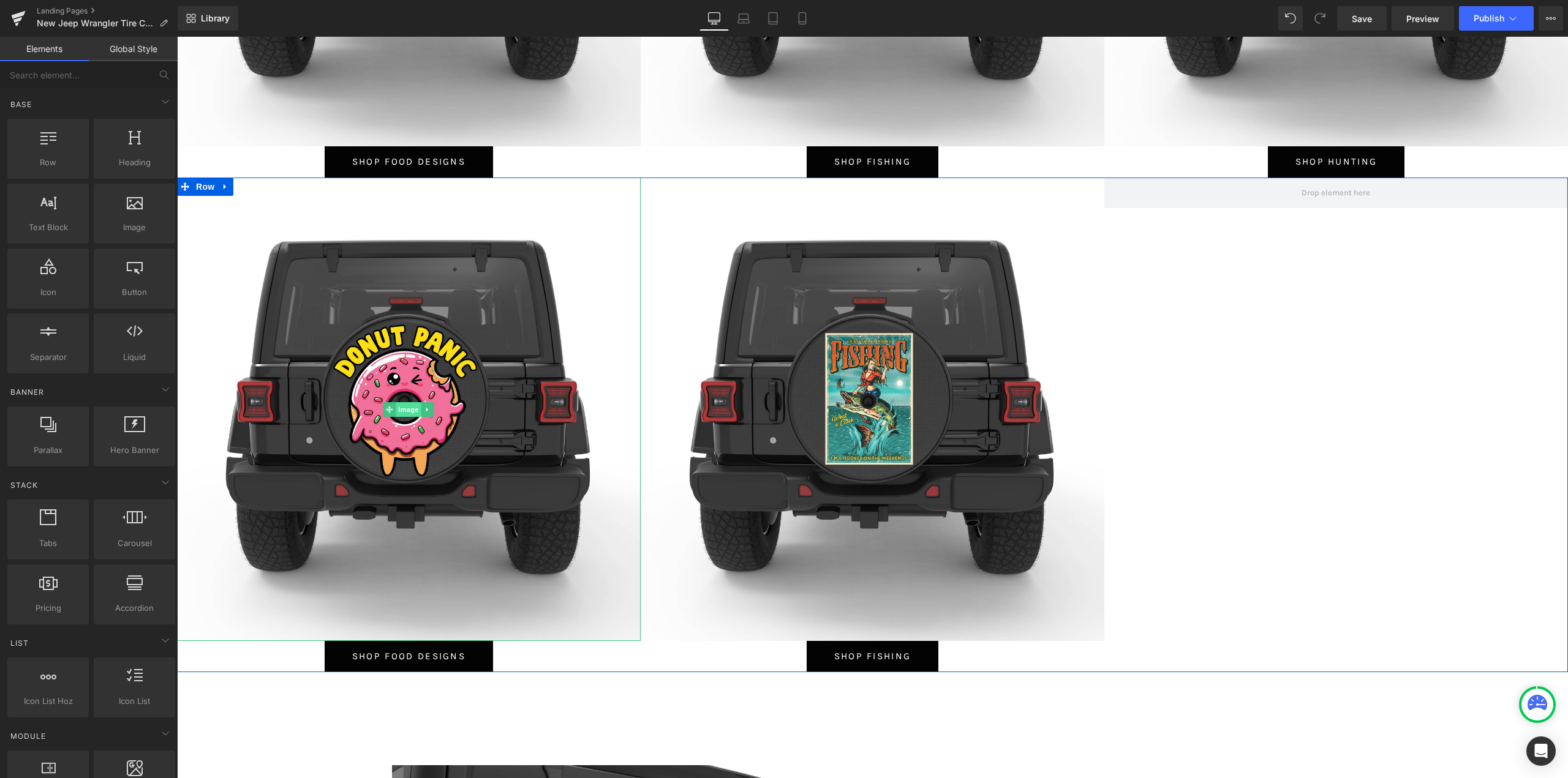
click at [398, 409] on span "Image" at bounding box center [409, 409] width 26 height 14
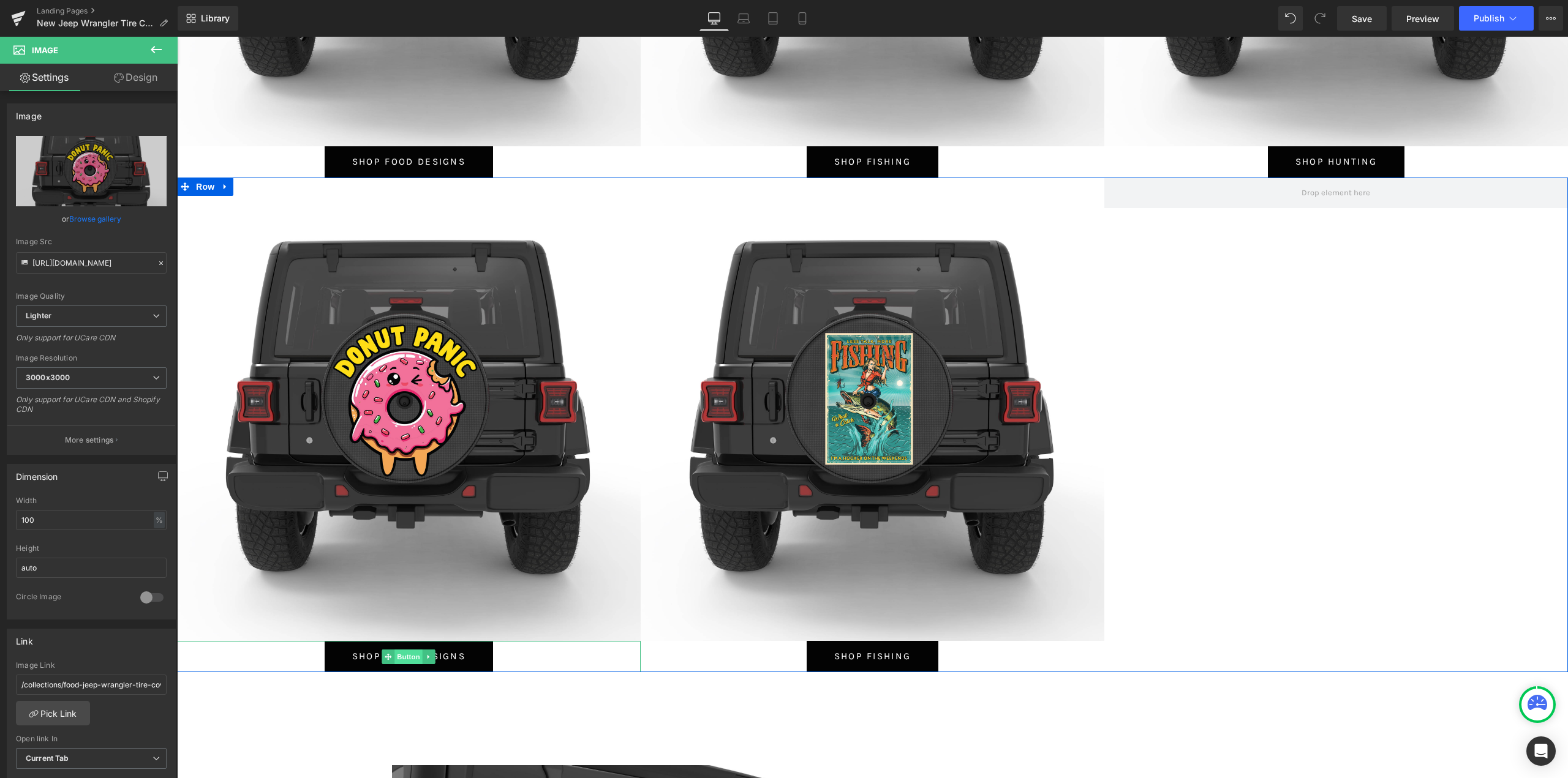
click at [399, 653] on span "Button" at bounding box center [409, 657] width 28 height 14
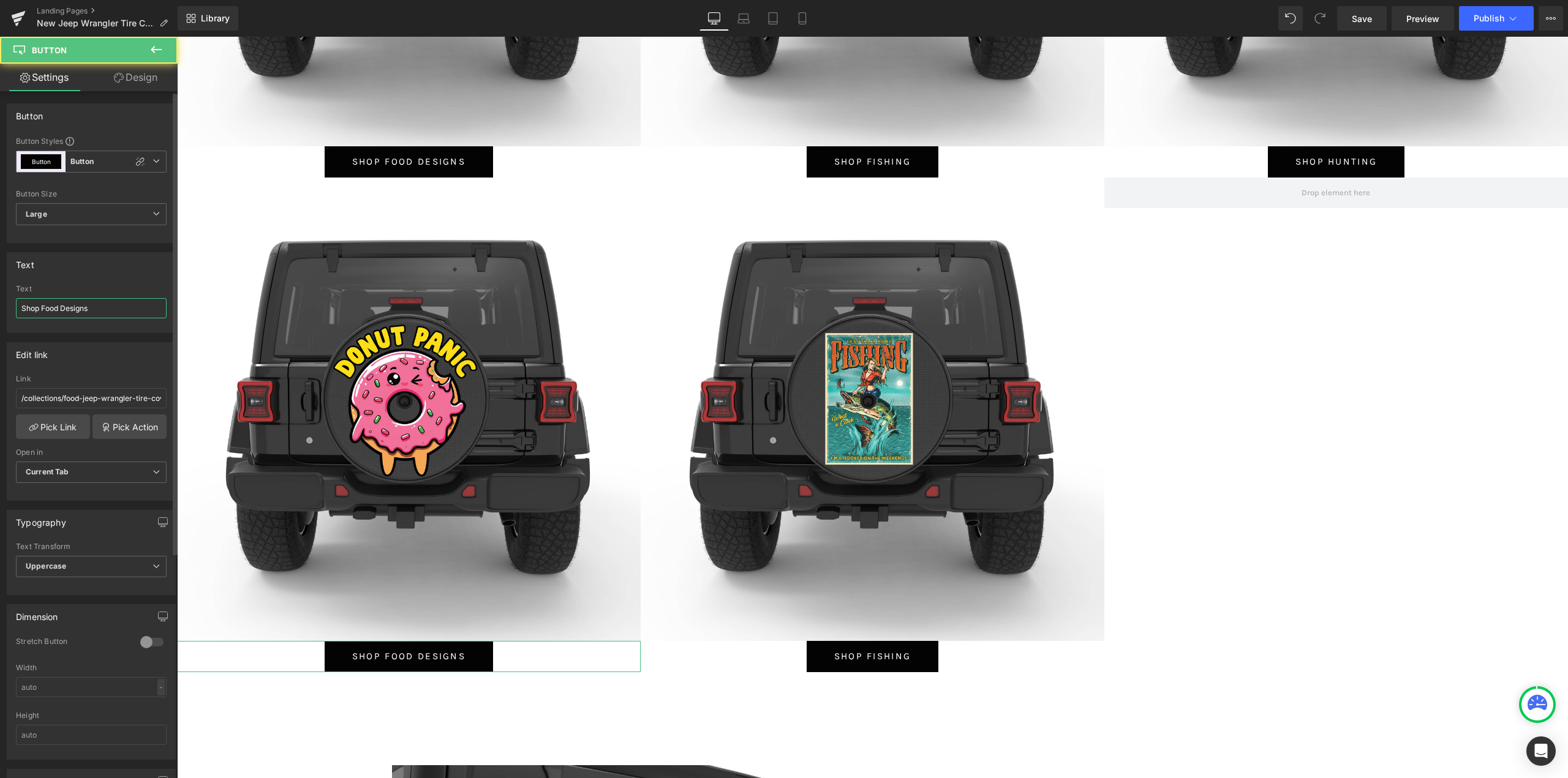
click at [103, 310] on input "Shop Food Designs" at bounding box center [91, 308] width 151 height 20
type input "Shop Sasquatch"
click at [33, 425] on icon at bounding box center [34, 427] width 10 height 10
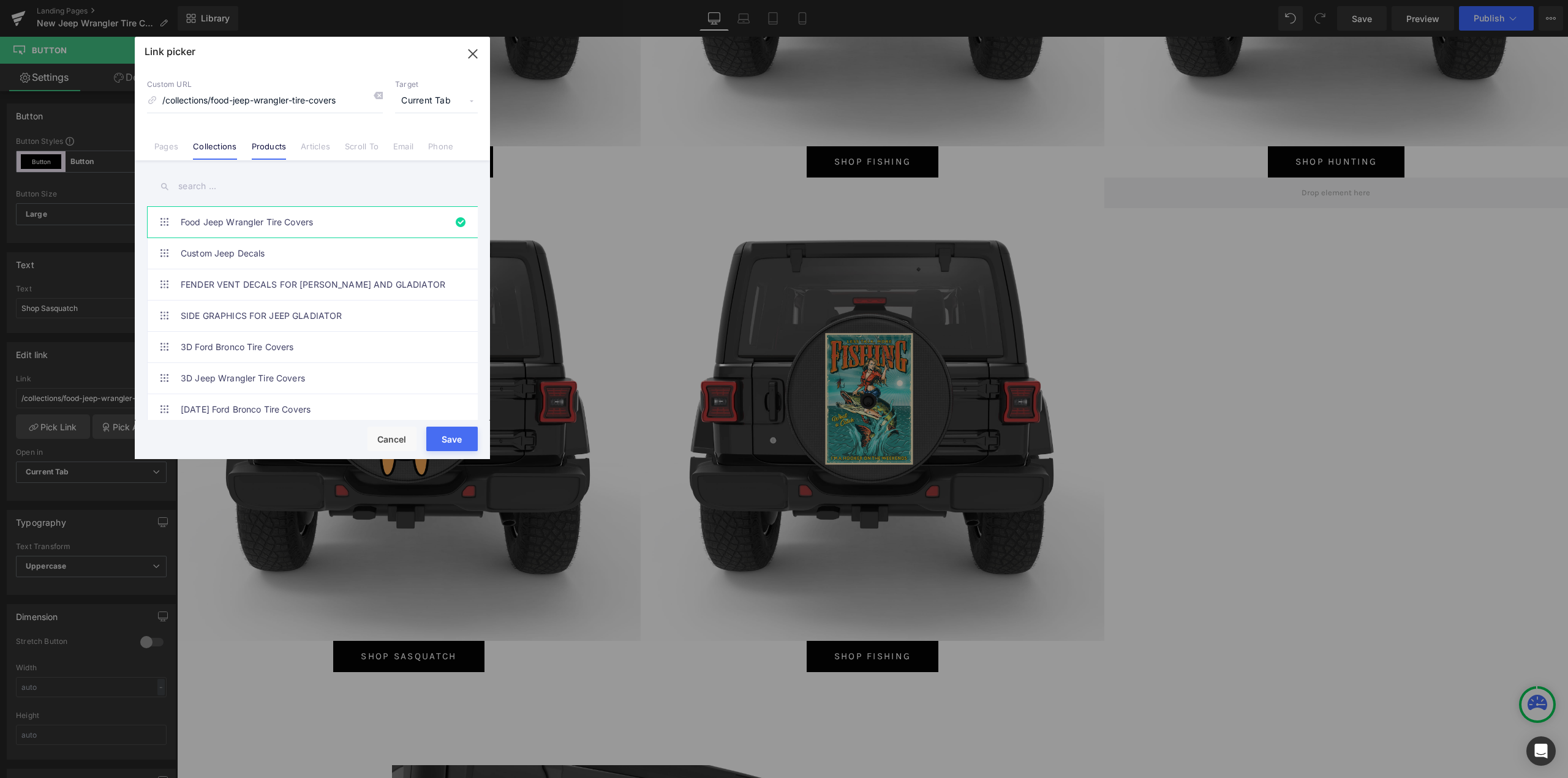
click at [270, 149] on link "Products" at bounding box center [269, 150] width 35 height 19
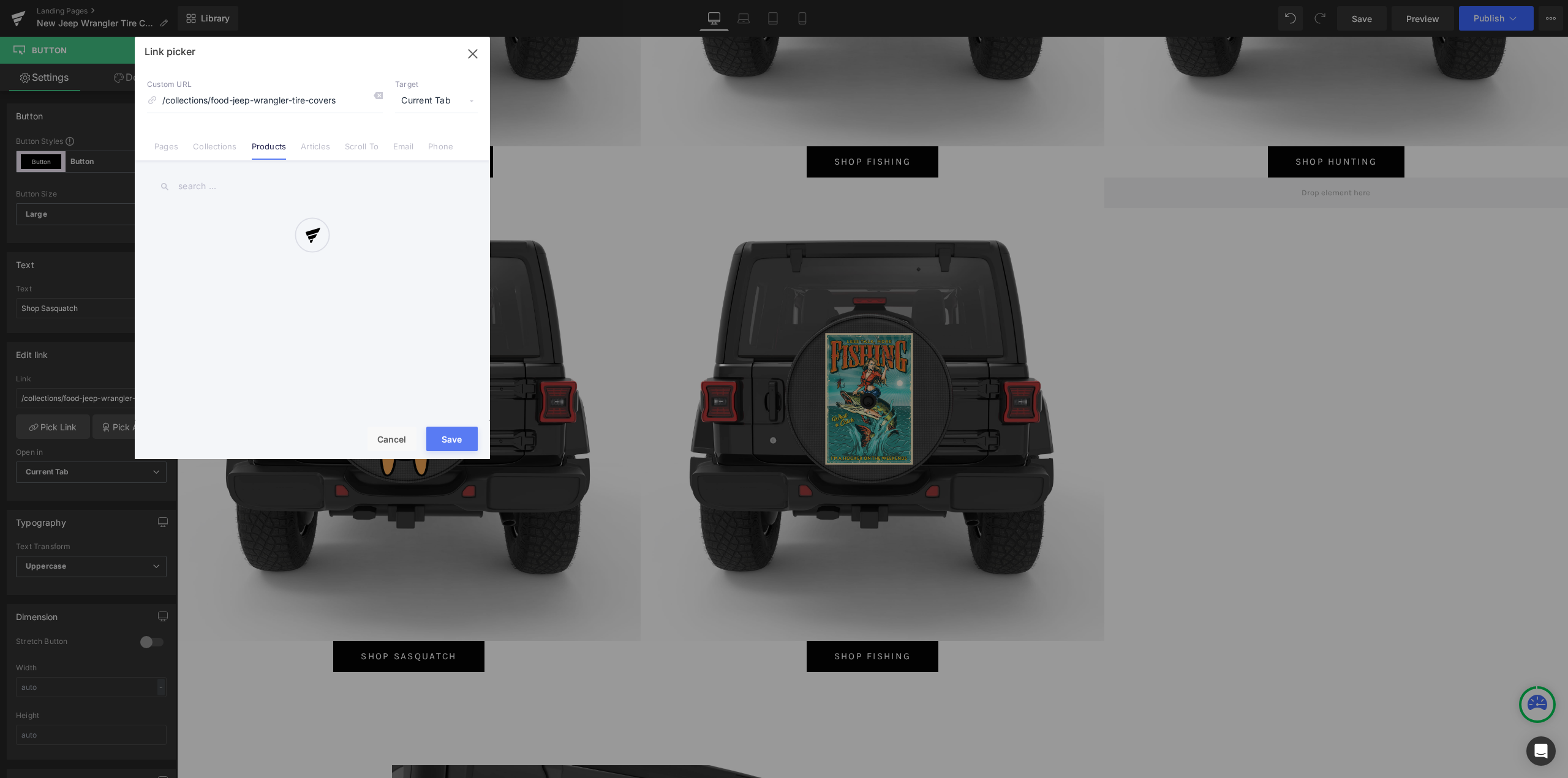
click at [219, 140] on div at bounding box center [312, 247] width 355 height 422
click at [219, 151] on link "Collections" at bounding box center [214, 150] width 43 height 19
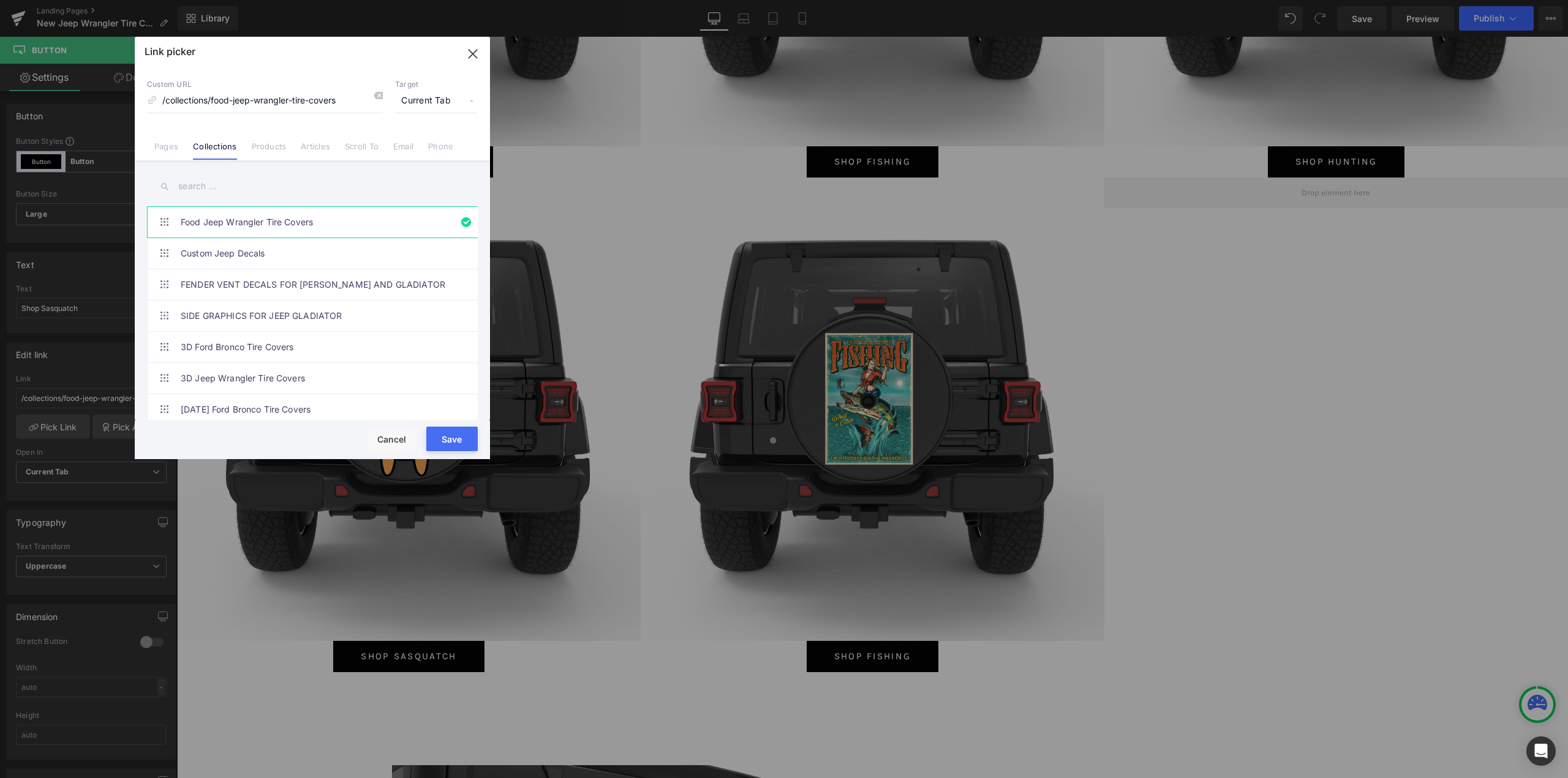
click at [218, 184] on input "text" at bounding box center [312, 187] width 331 height 28
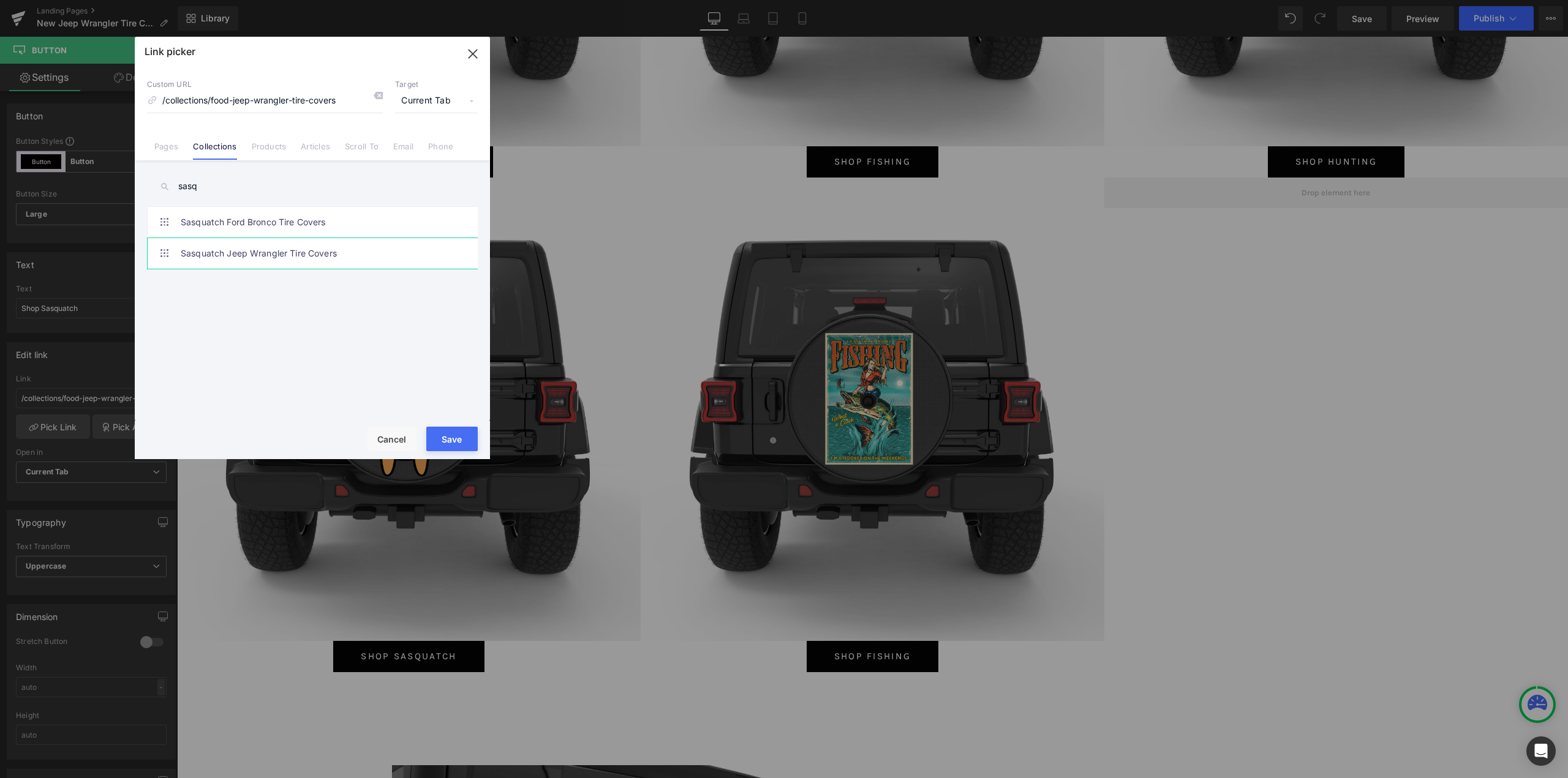
type input "sasq"
click at [247, 252] on link "Sasquatch Jeep Wrangler Tire Covers" at bounding box center [315, 254] width 270 height 30
click at [458, 444] on button "Save" at bounding box center [452, 439] width 52 height 25
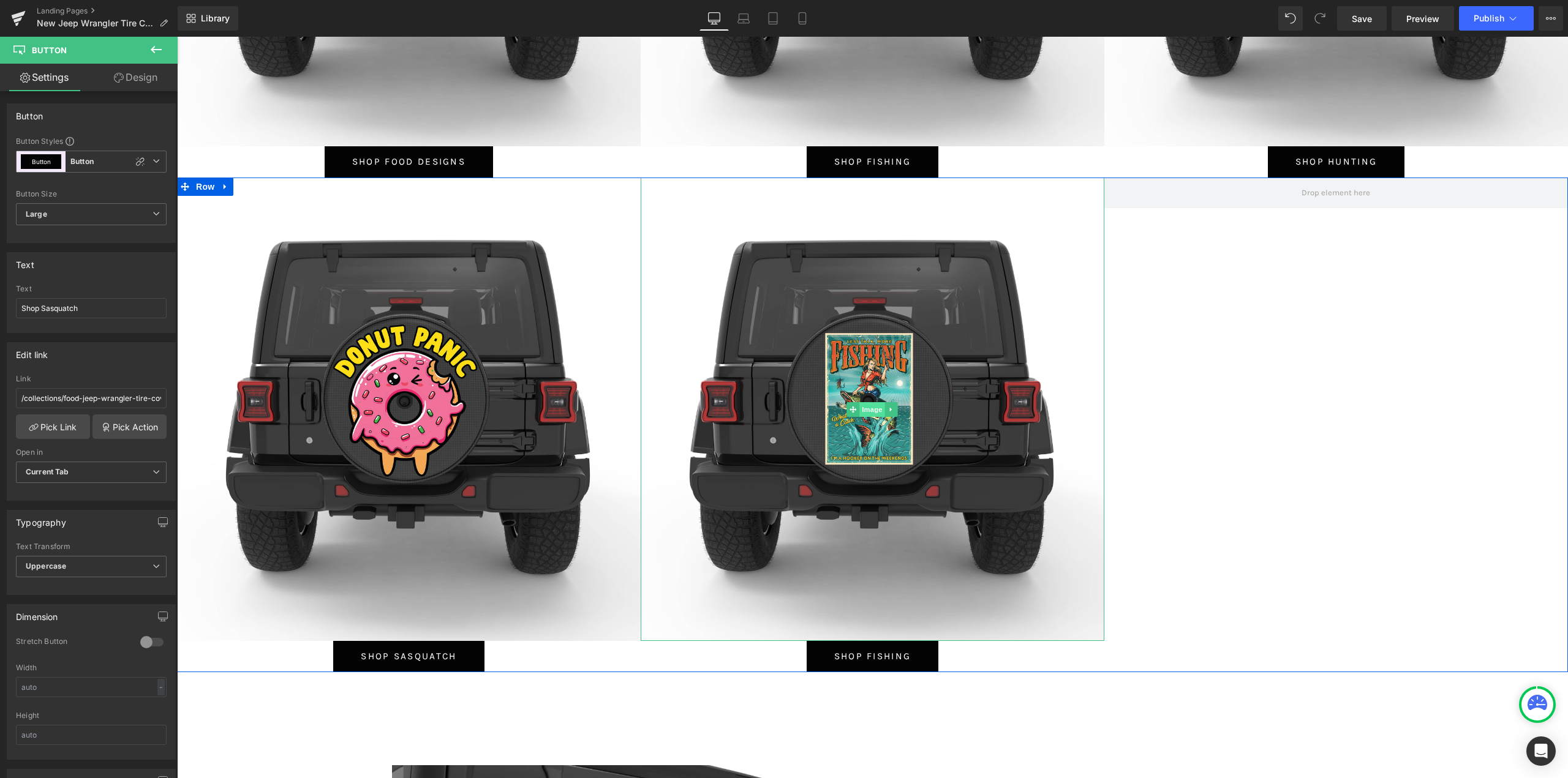
click at [866, 414] on span "Image" at bounding box center [872, 409] width 26 height 14
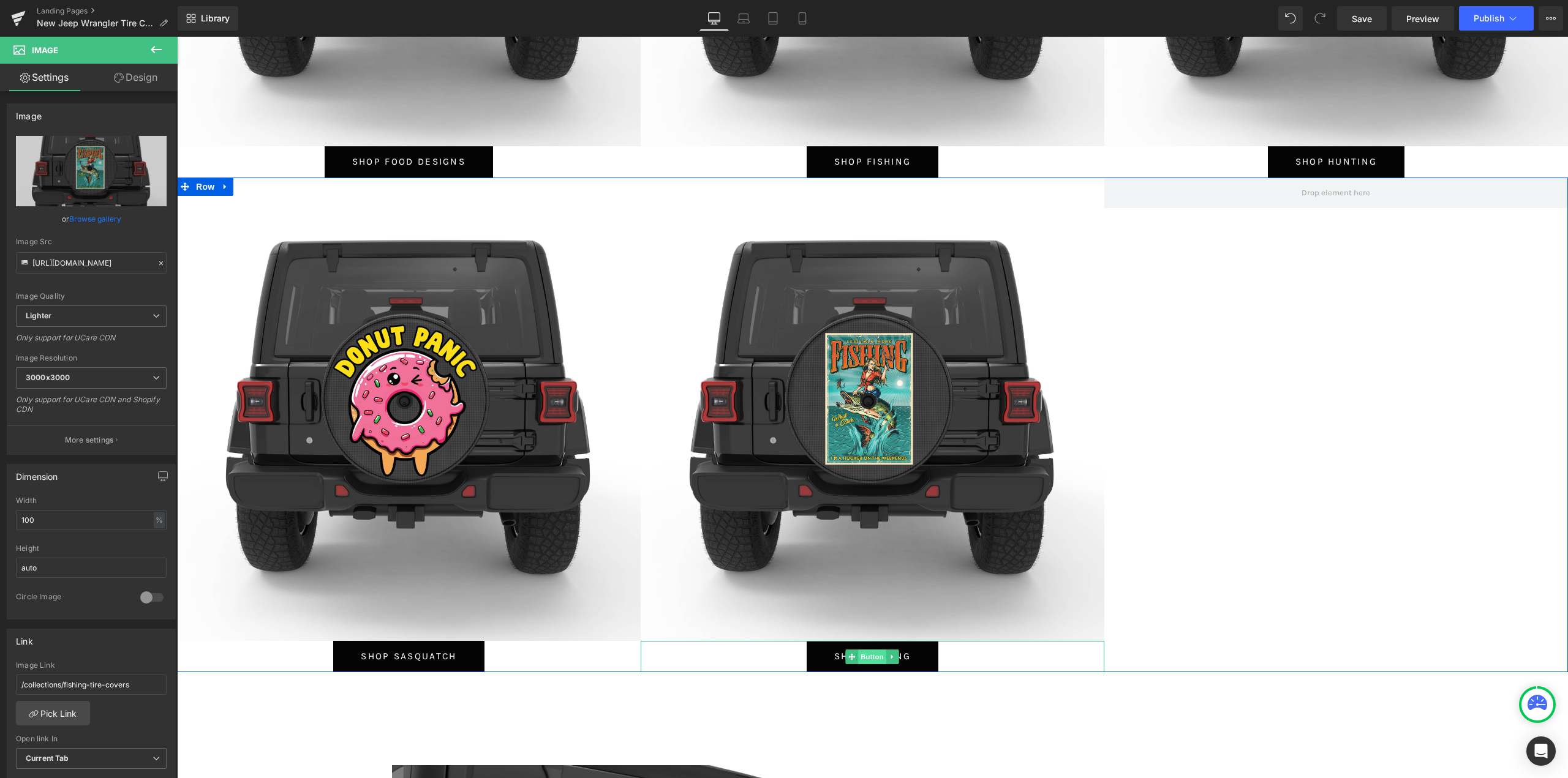
click at [870, 654] on span "Button" at bounding box center [872, 657] width 28 height 14
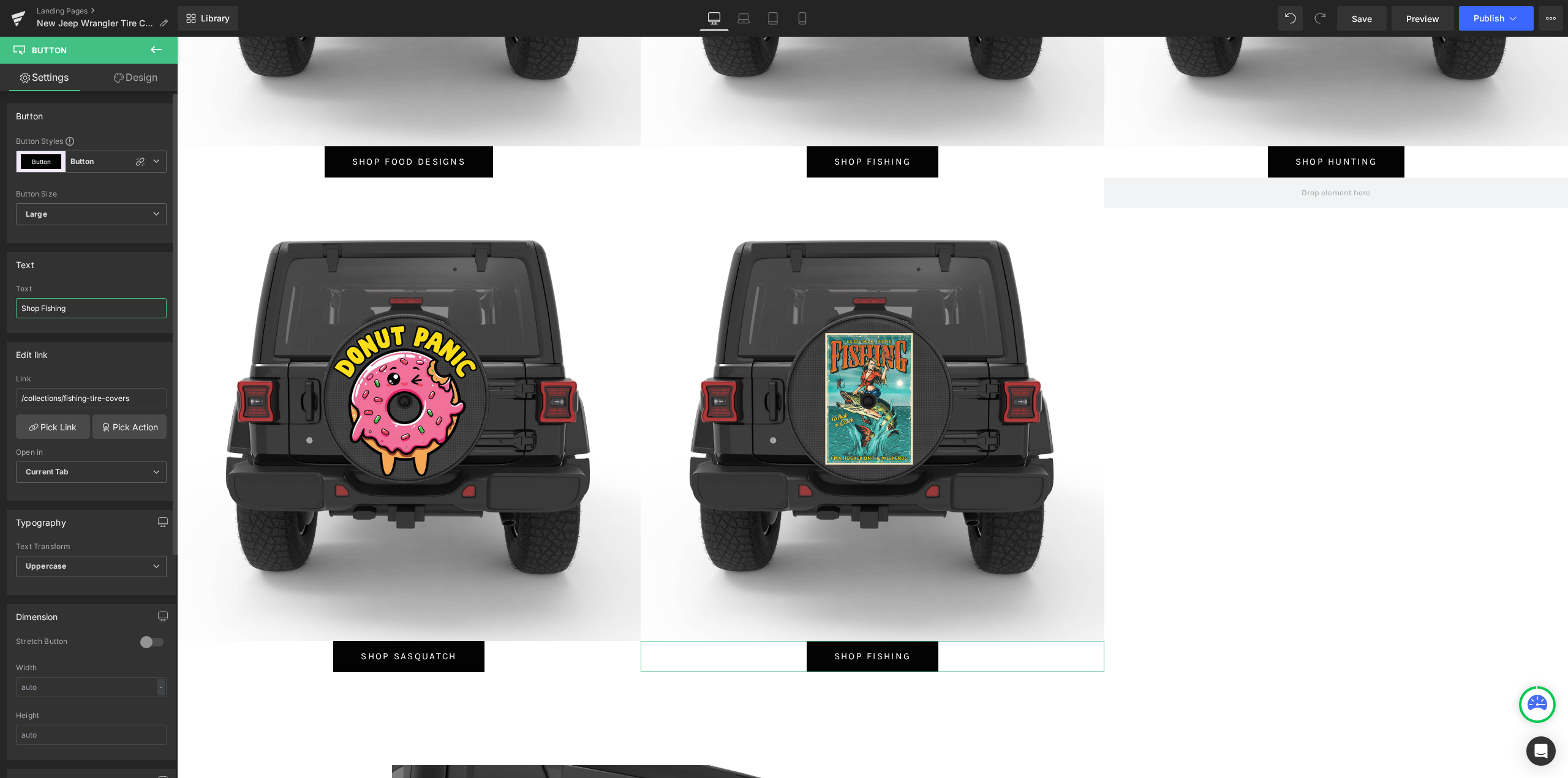
click at [76, 308] on input "Shop Fishing" at bounding box center [91, 308] width 151 height 20
type input "Shop 4th of July"
click at [43, 432] on link "Pick Link" at bounding box center [52, 427] width 74 height 25
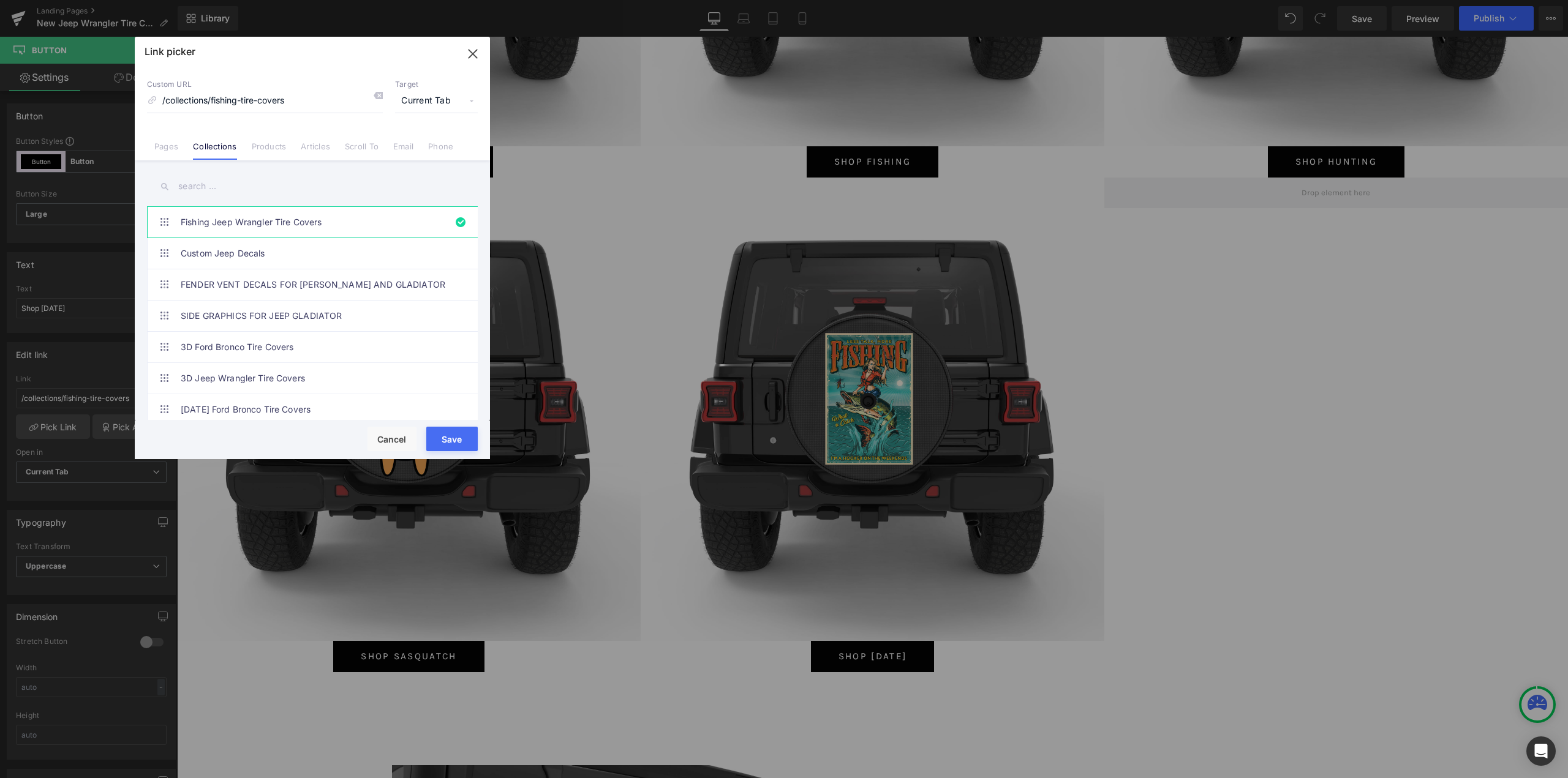
click at [210, 178] on input "text" at bounding box center [312, 187] width 331 height 28
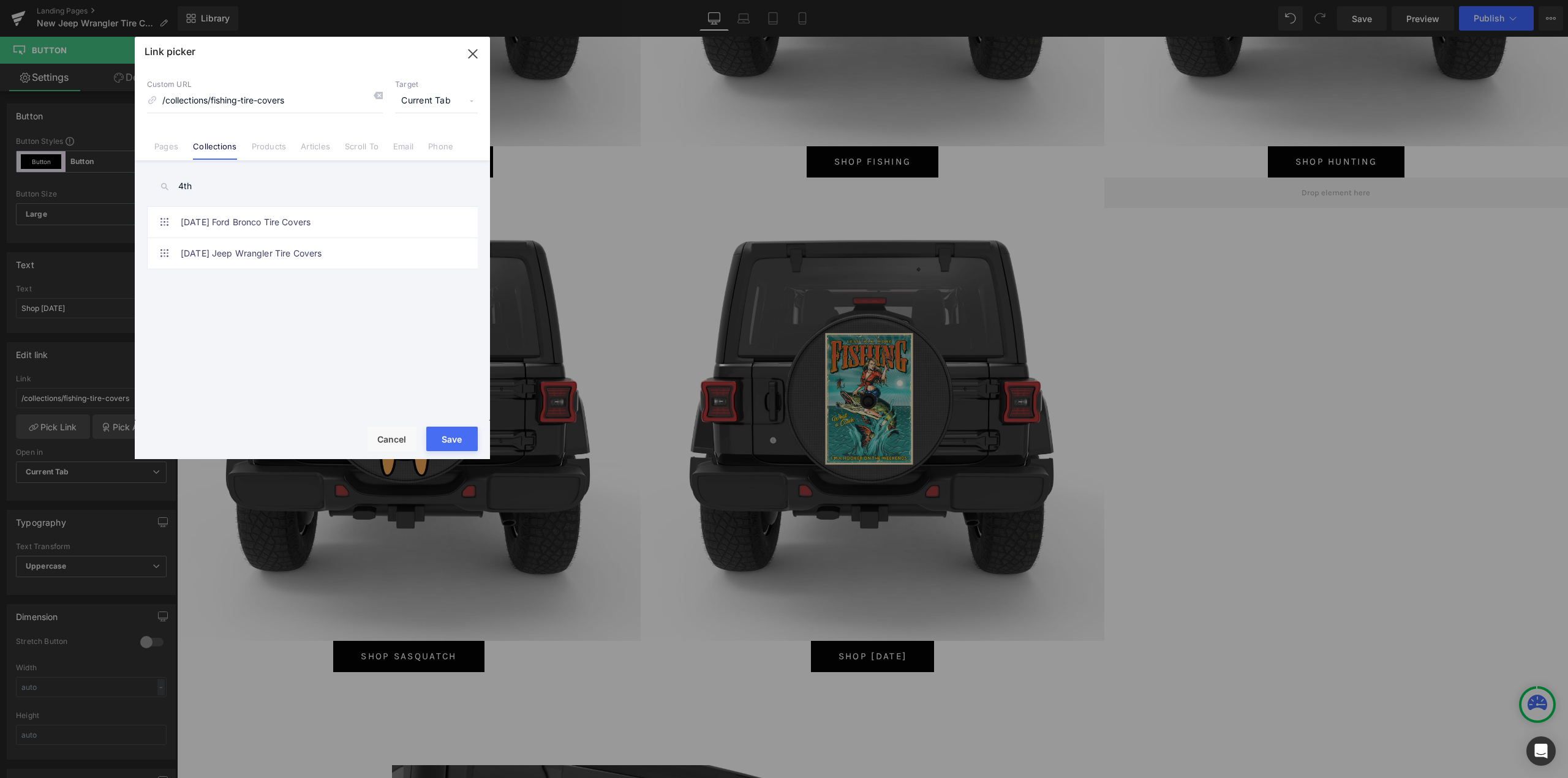
type input "4th"
click at [303, 269] on ul "Fishing Jeep Wrangler Tire Covers Custom Jeep Decals FENDER VENT DECALS FOR JEE…" at bounding box center [314, 238] width 336 height 63
click at [305, 252] on link "[DATE] Jeep Wrangler Tire Covers" at bounding box center [315, 254] width 270 height 30
click at [461, 441] on button "Save" at bounding box center [452, 439] width 52 height 25
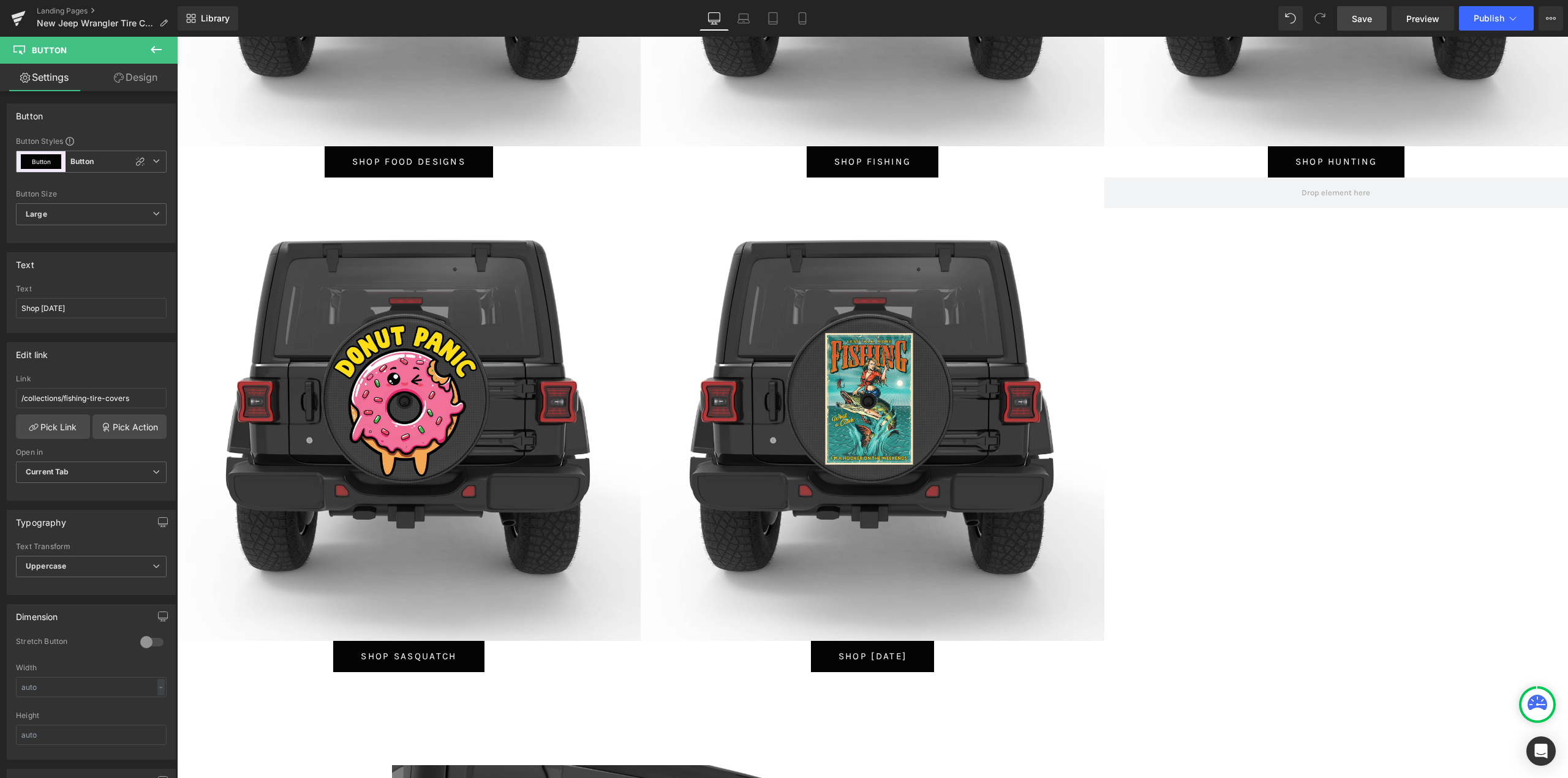
click at [1369, 23] on span "Save" at bounding box center [1362, 19] width 20 height 13
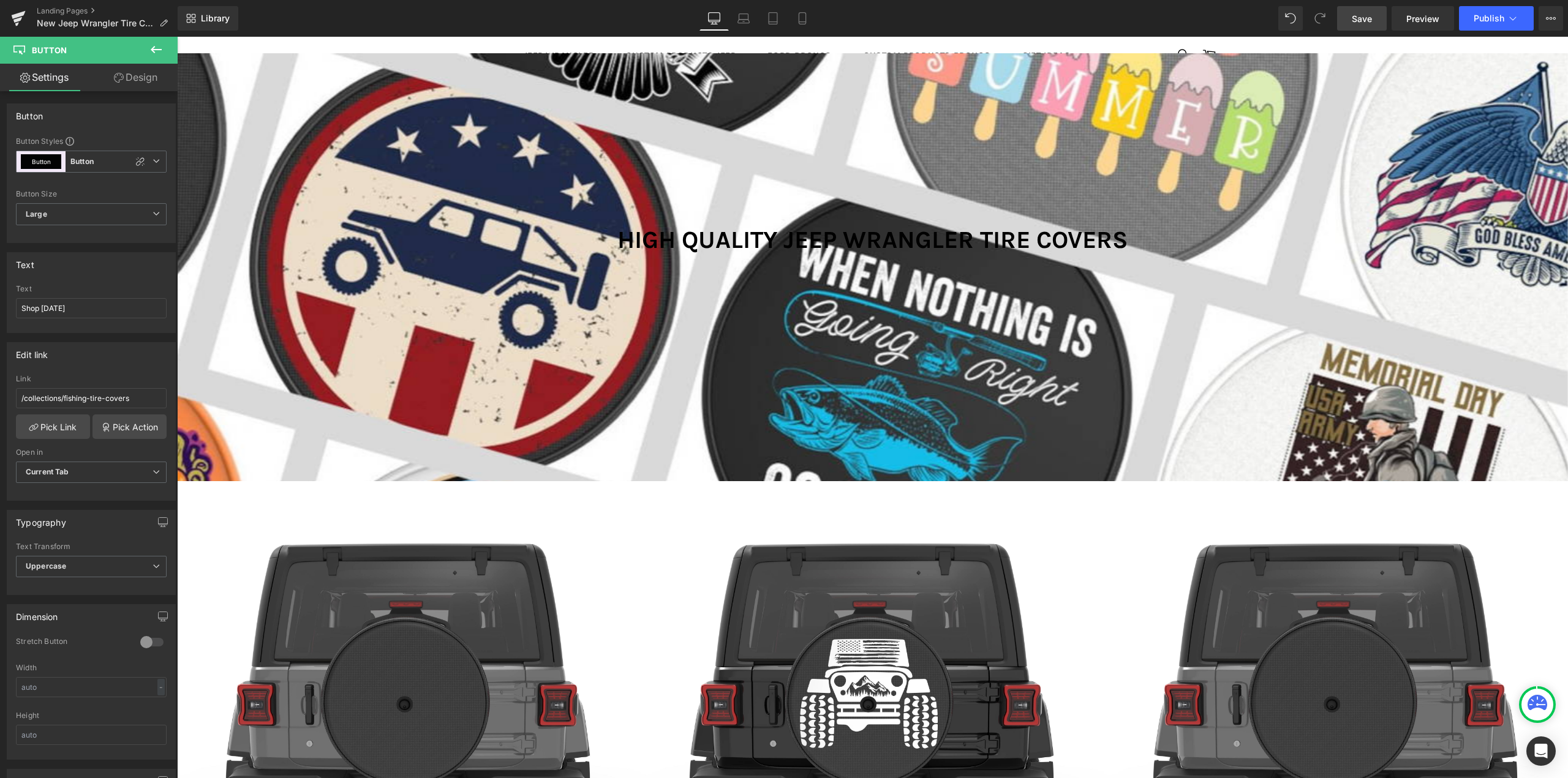
scroll to position [0, 0]
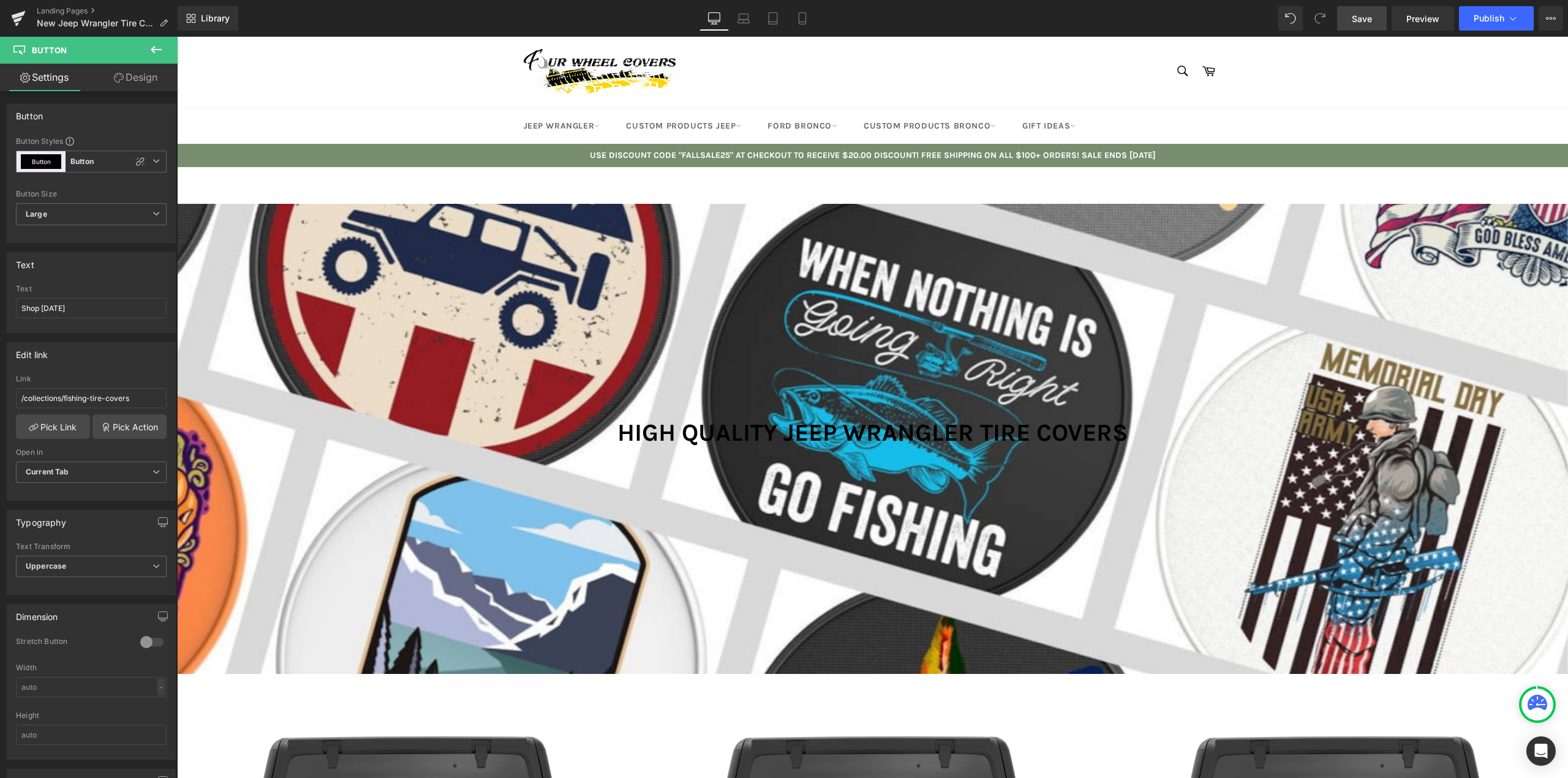
click at [1365, 23] on span "Save" at bounding box center [1362, 19] width 20 height 13
click at [13, 13] on icon at bounding box center [18, 18] width 14 height 30
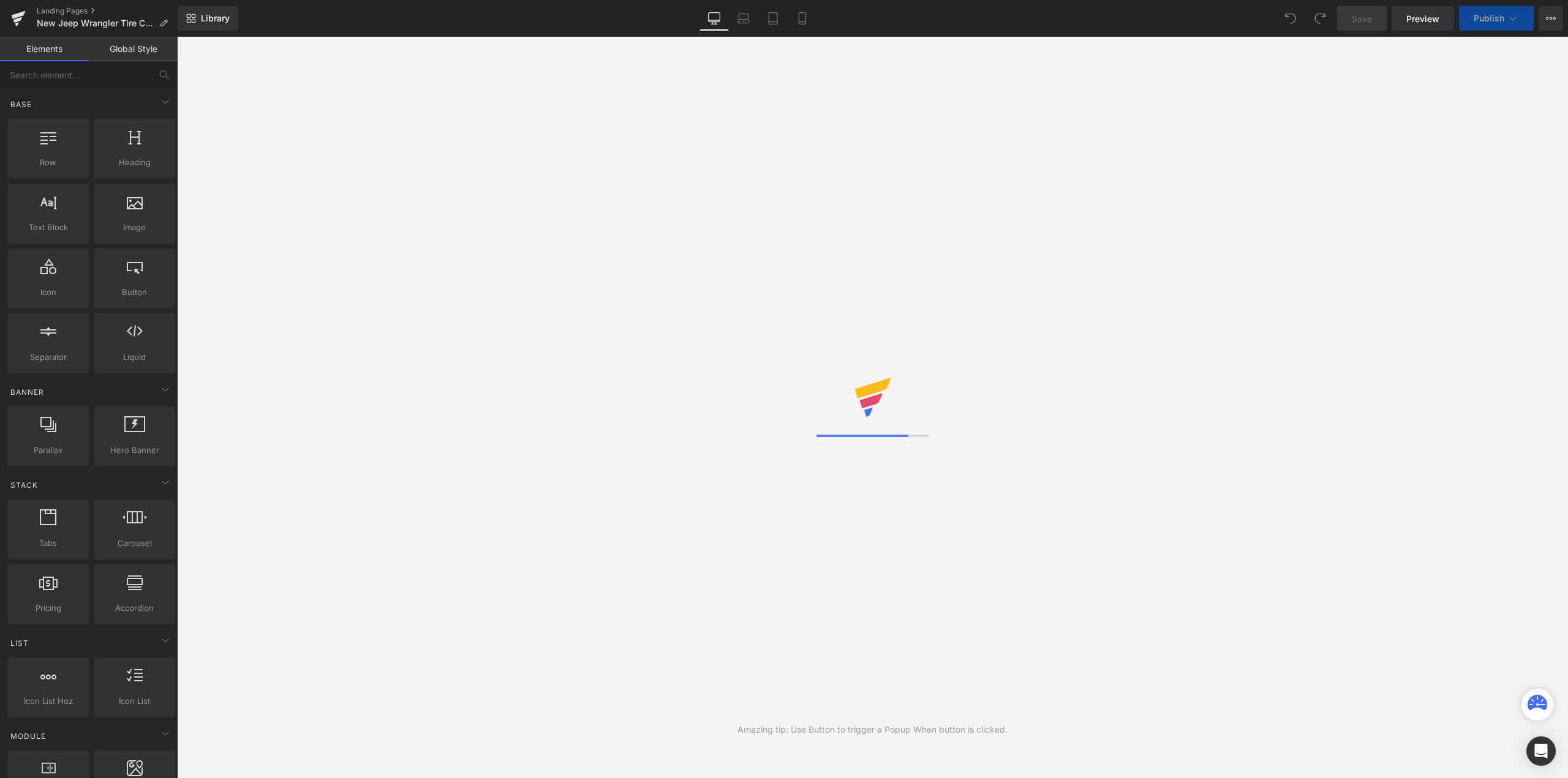
drag, startPoint x: 813, startPoint y: 413, endPoint x: 636, endPoint y: 382, distance: 179.7
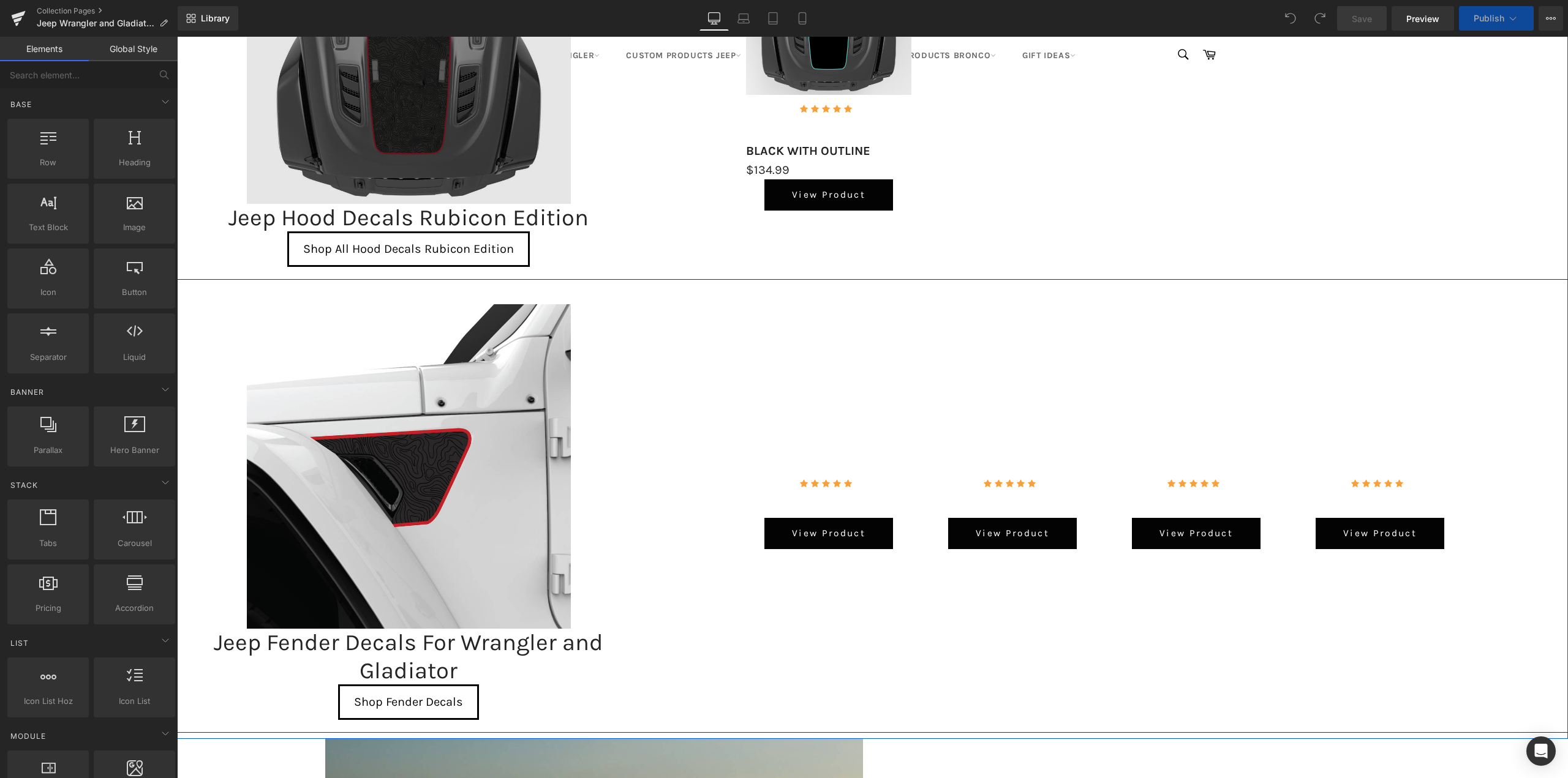
scroll to position [2142, 0]
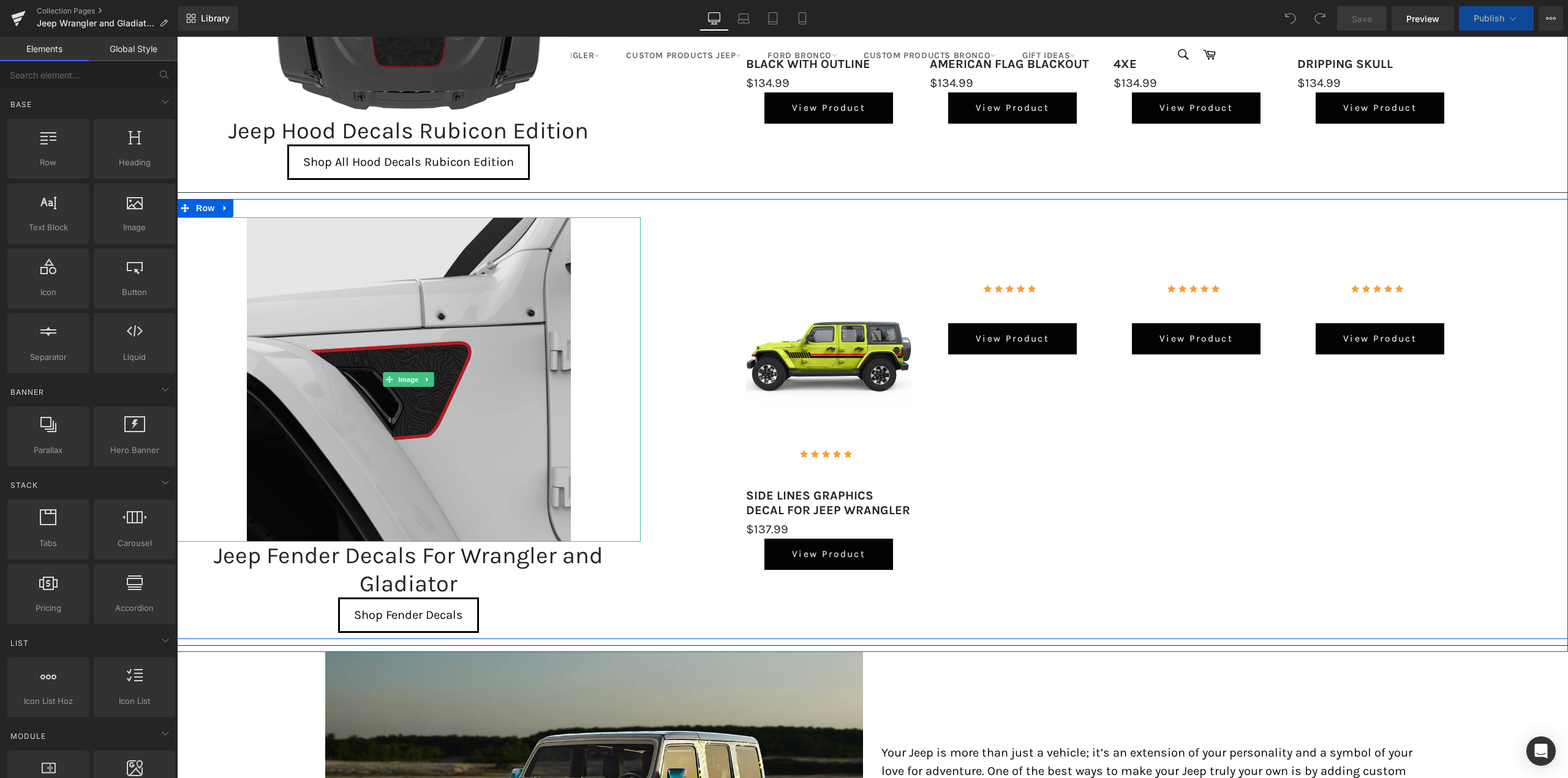
click at [392, 348] on img at bounding box center [409, 379] width 325 height 325
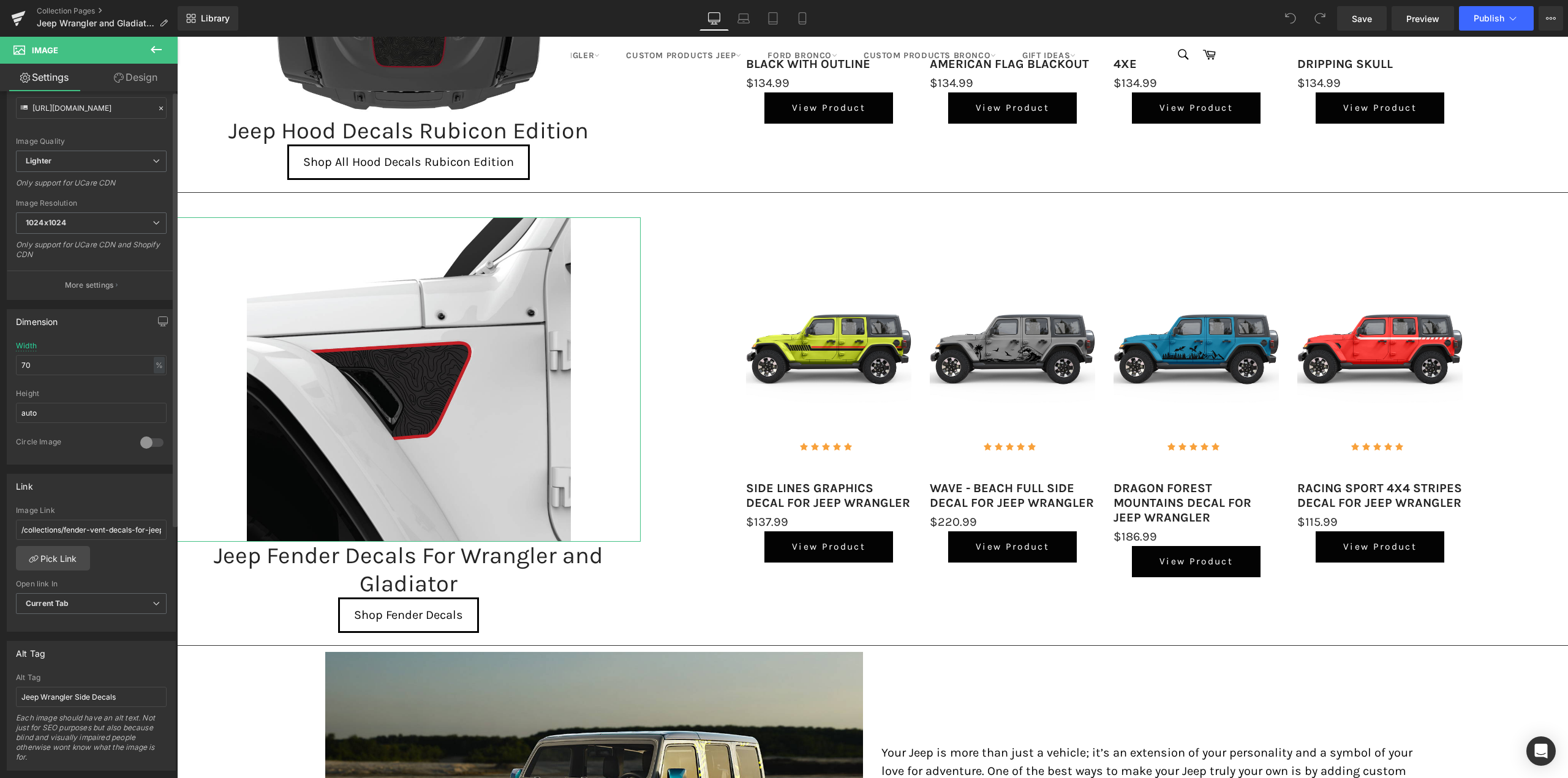
scroll to position [245, 0]
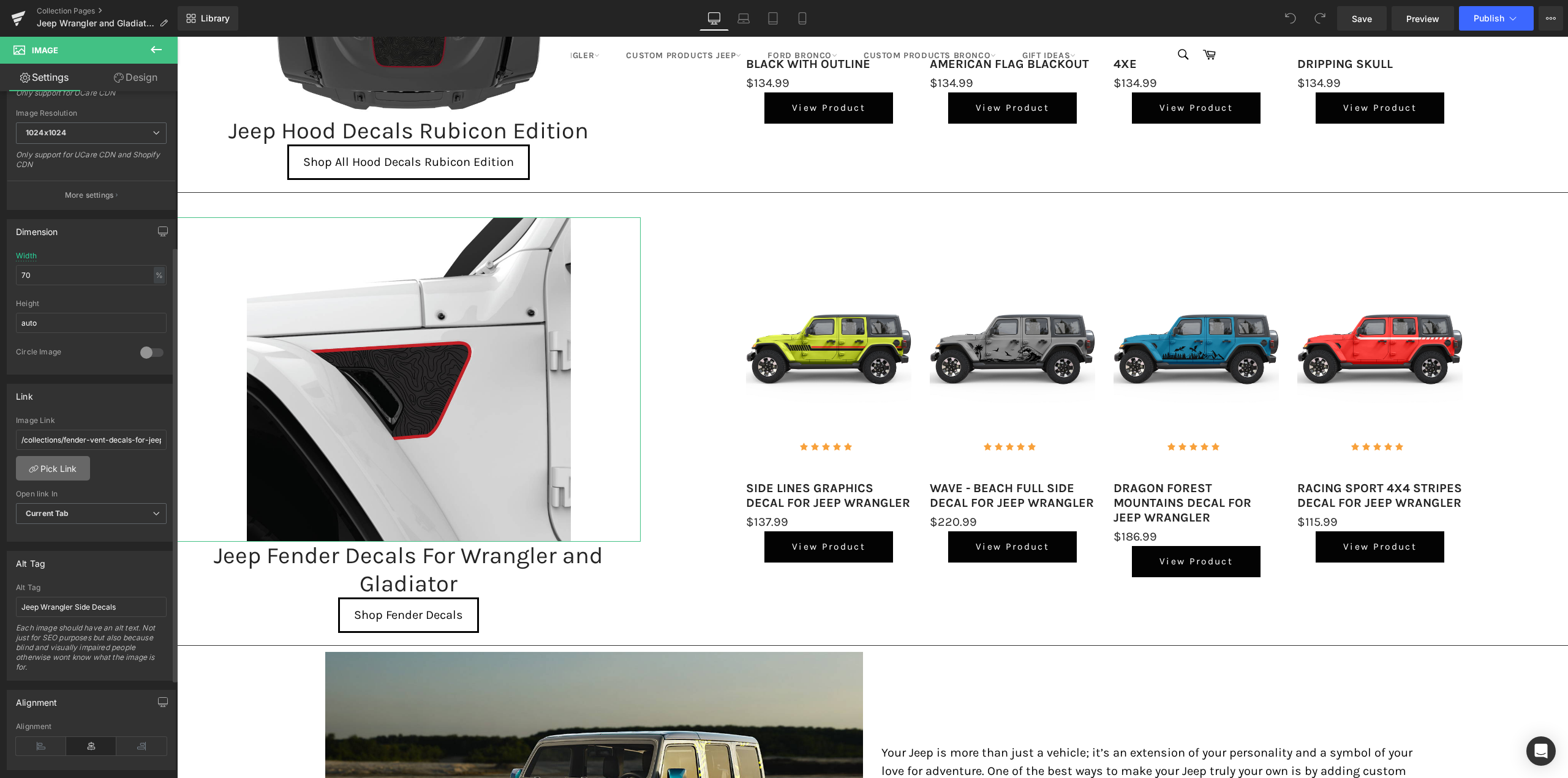
click at [73, 471] on link "Pick Link" at bounding box center [52, 469] width 74 height 25
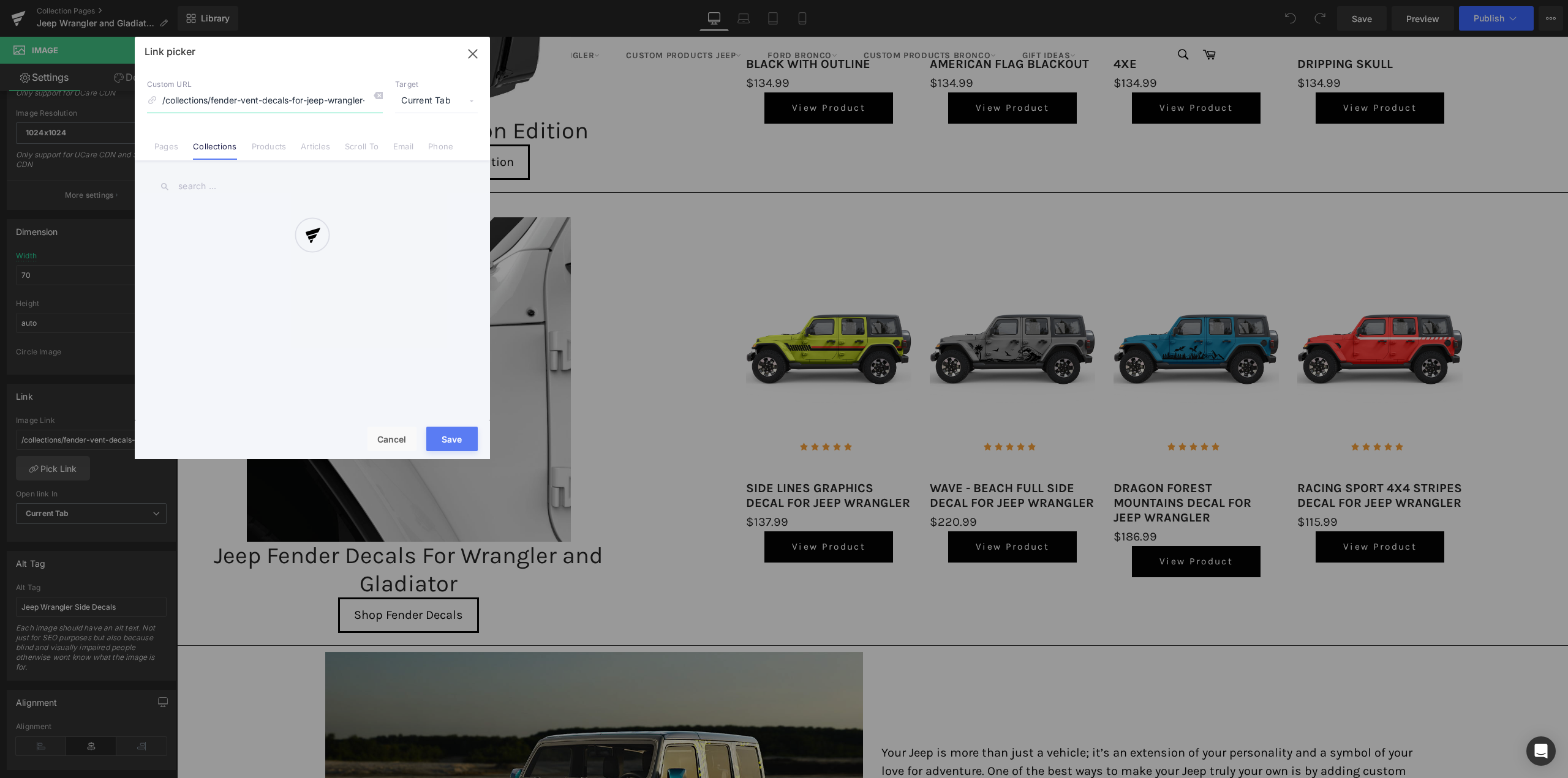
scroll to position [0, 48]
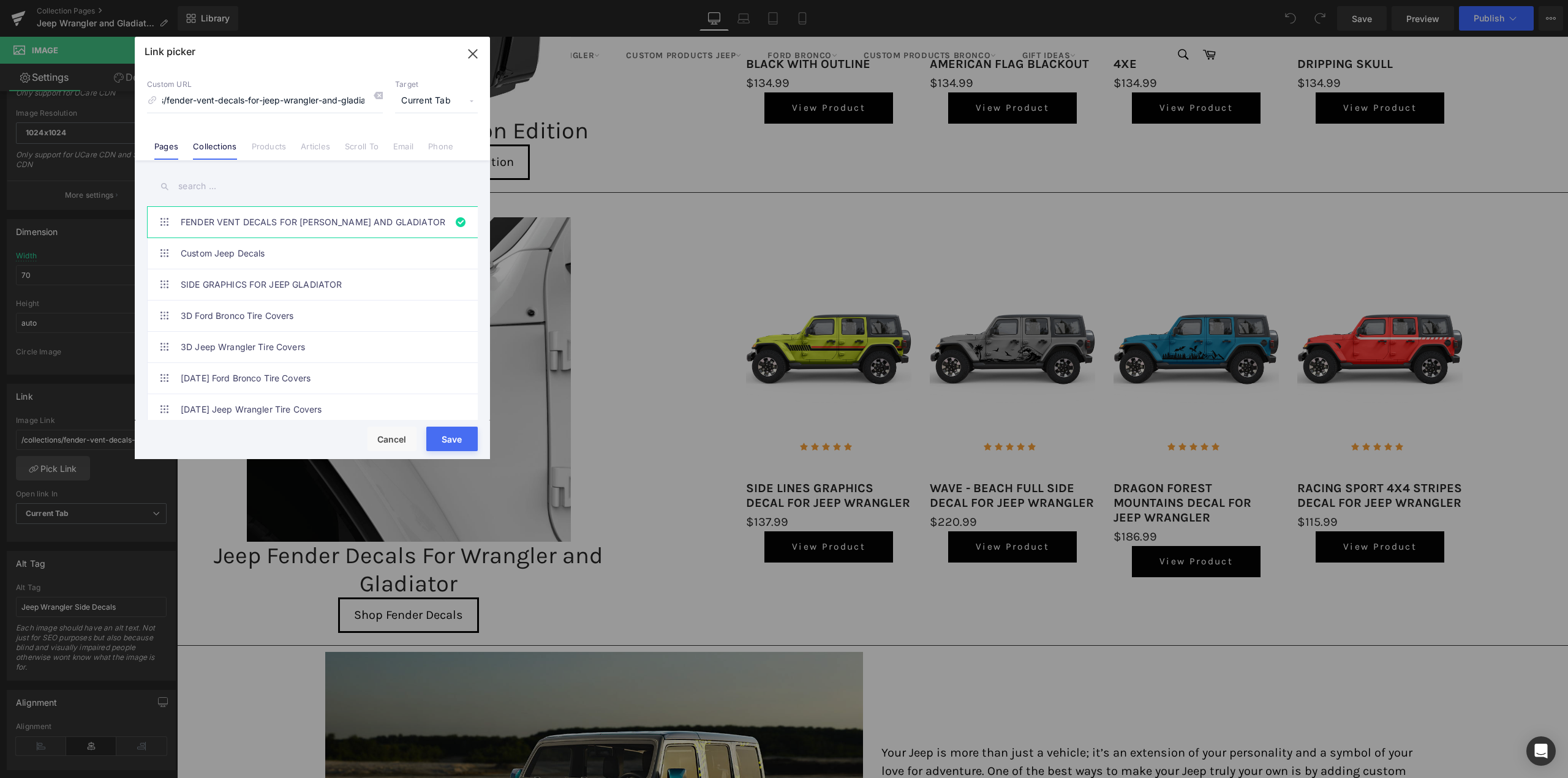
click at [177, 148] on link "Pages" at bounding box center [166, 150] width 24 height 19
click at [238, 184] on input "text" at bounding box center [312, 187] width 331 height 28
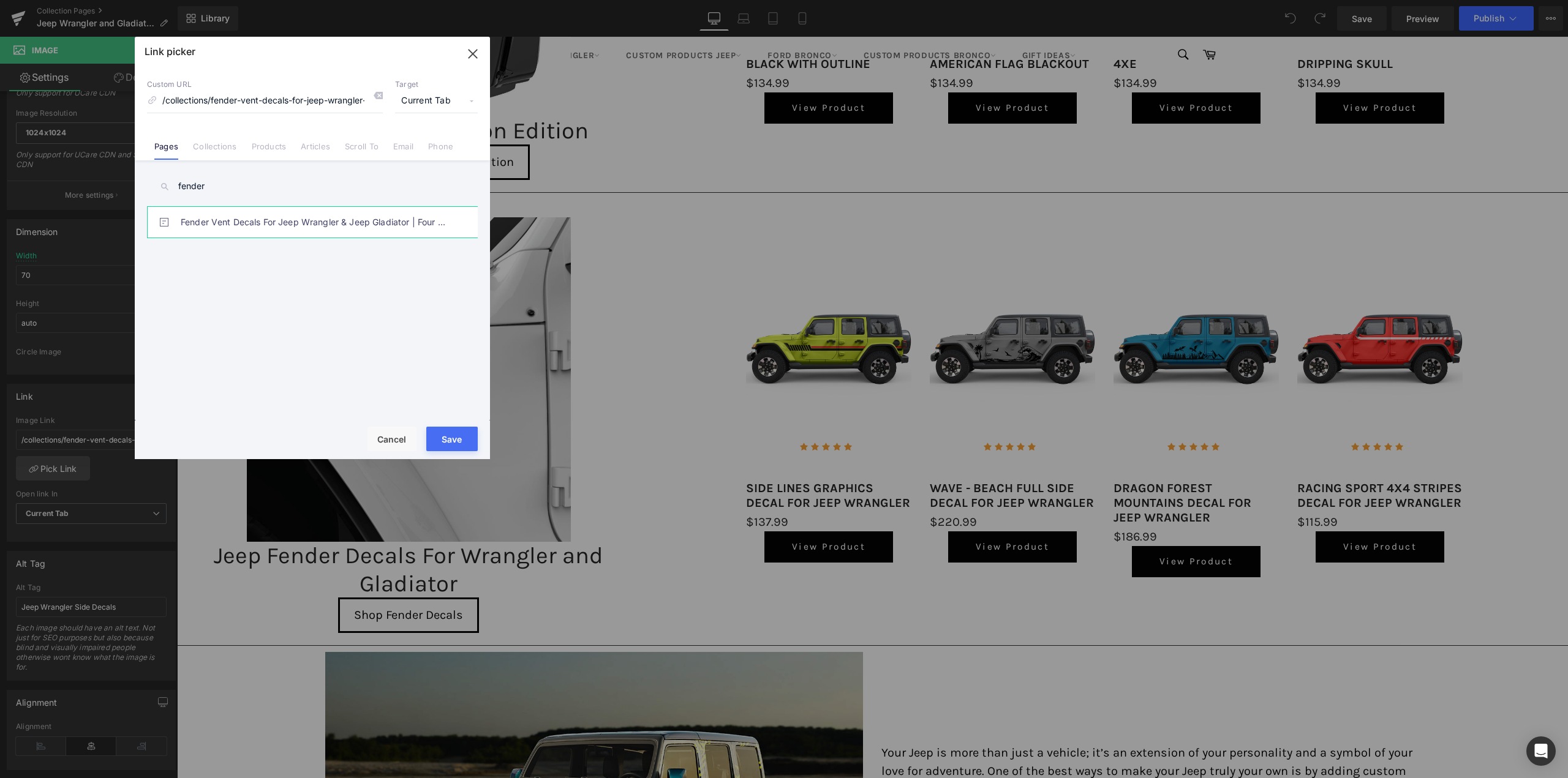
type input "fender"
click at [319, 223] on link "Fender Vent Decals For Jeep Wrangler & Jeep Gladiator | Four Wheel Covers" at bounding box center [315, 222] width 270 height 30
click at [450, 444] on button "Save" at bounding box center [452, 439] width 52 height 25
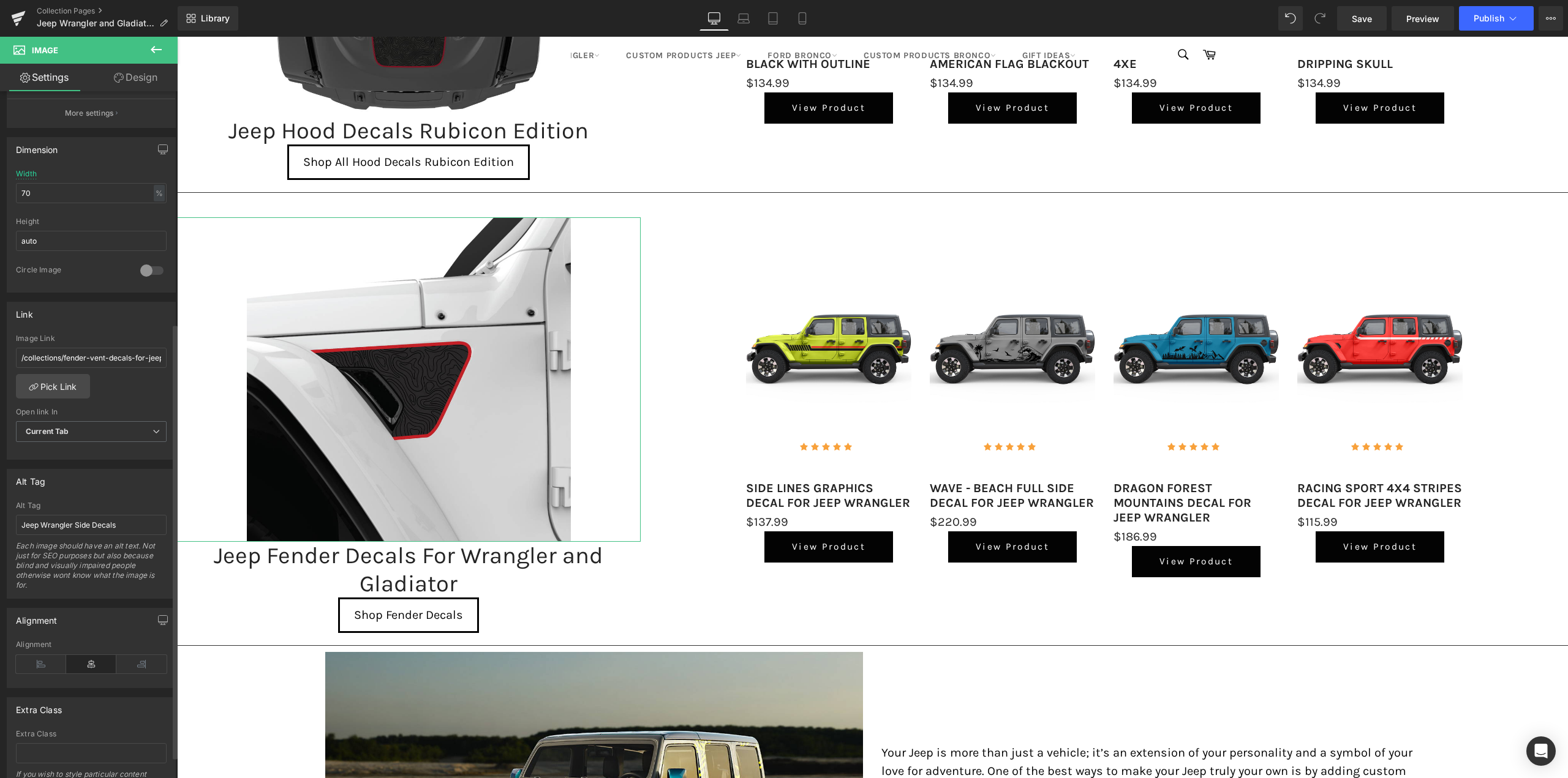
scroll to position [367, 0]
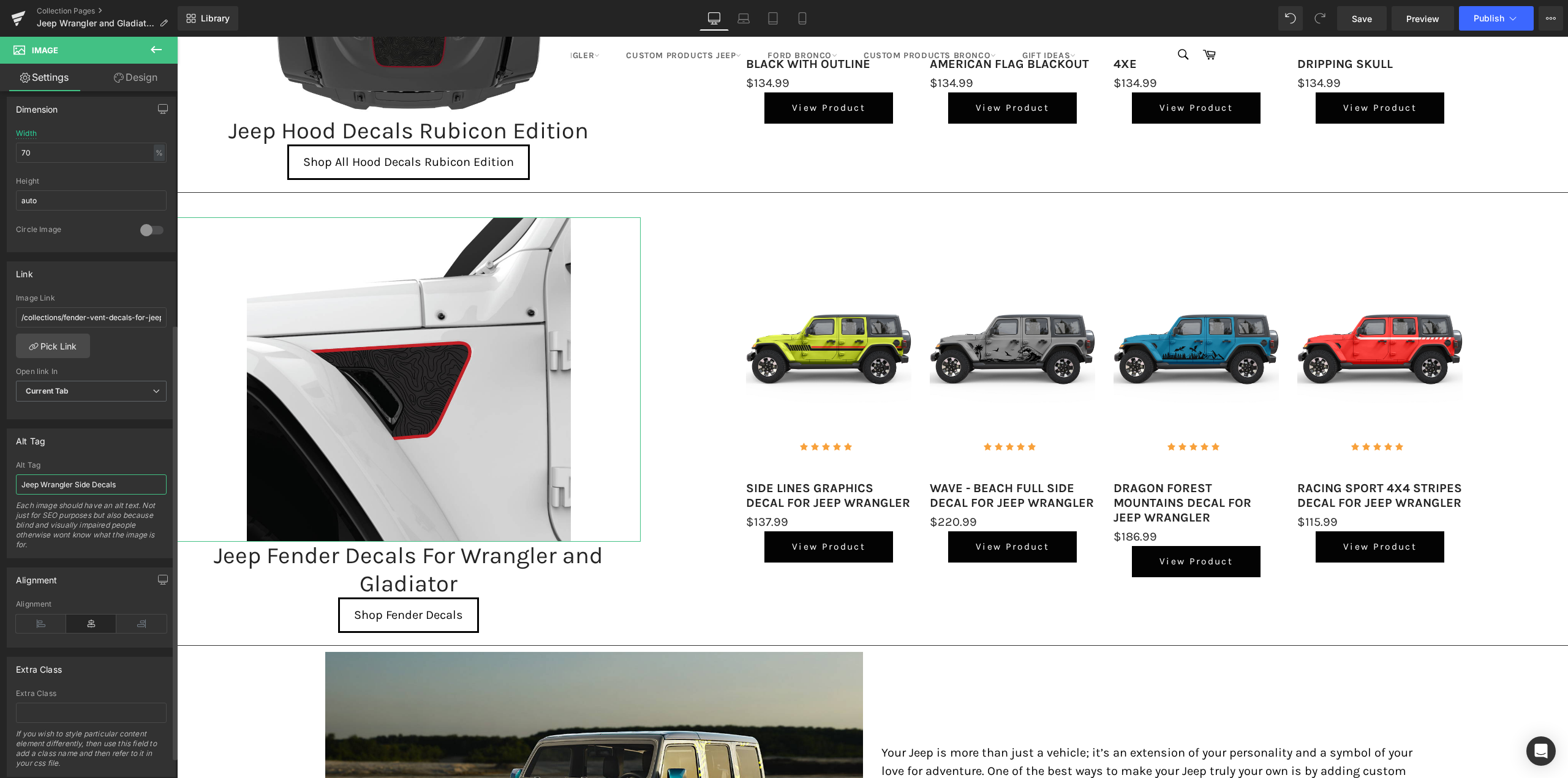
click at [117, 482] on input "Jeep Wrangler Side Decals" at bounding box center [91, 484] width 151 height 20
type input "Jeep Fender Vent Decals"
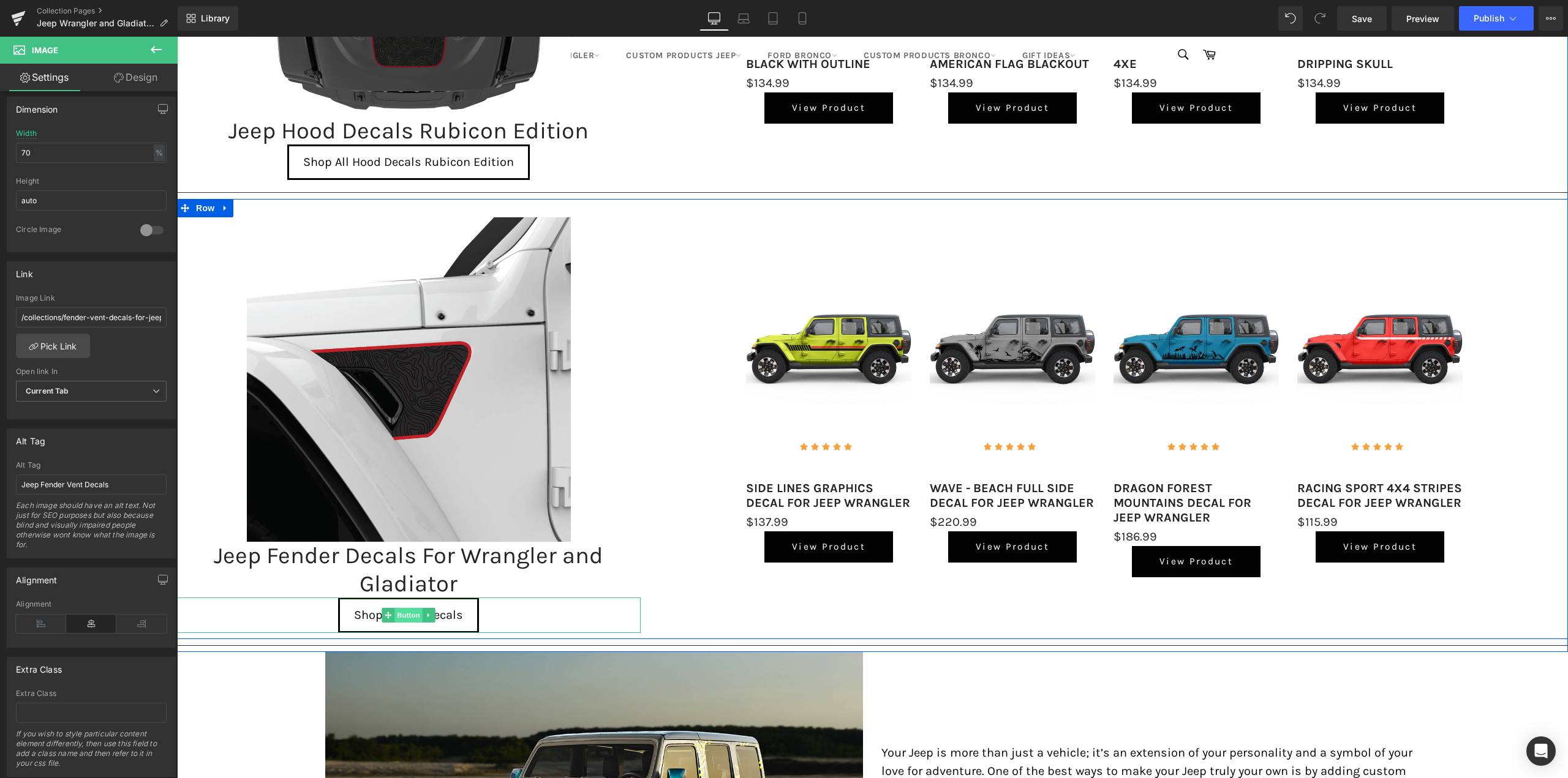
click at [403, 611] on span "Button" at bounding box center [409, 615] width 28 height 14
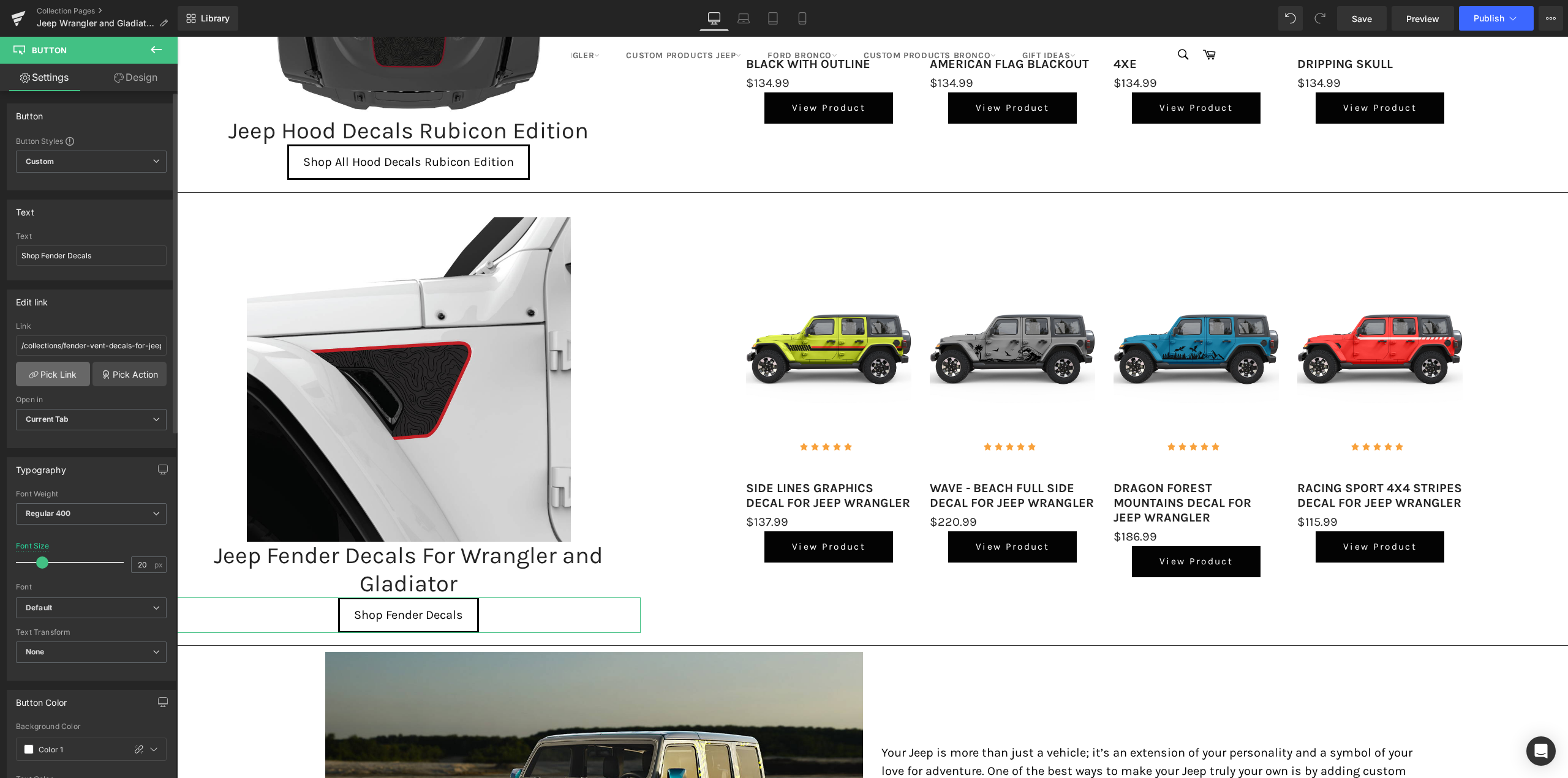
click at [45, 372] on link "Pick Link" at bounding box center [52, 374] width 74 height 25
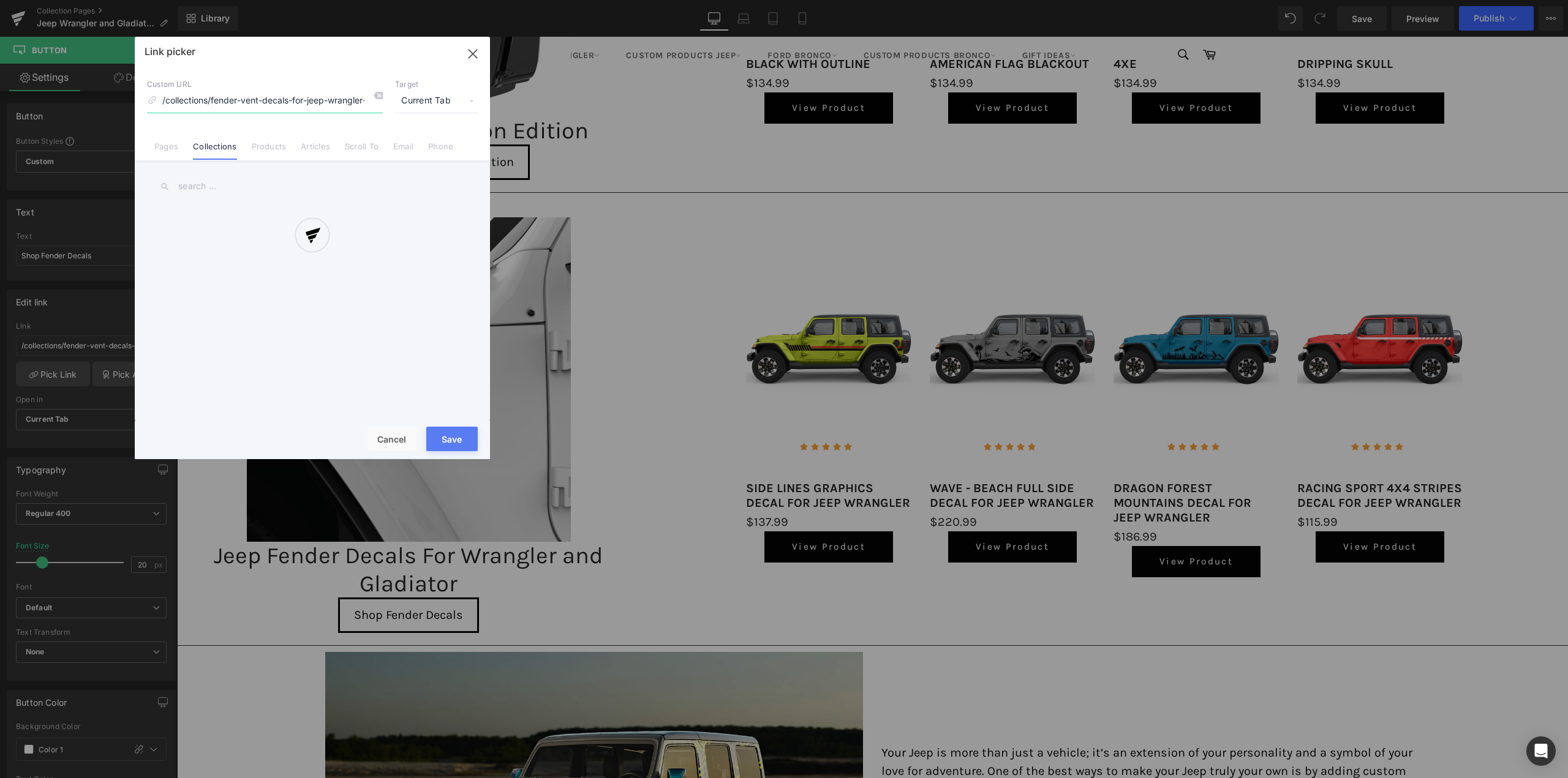
scroll to position [0, 48]
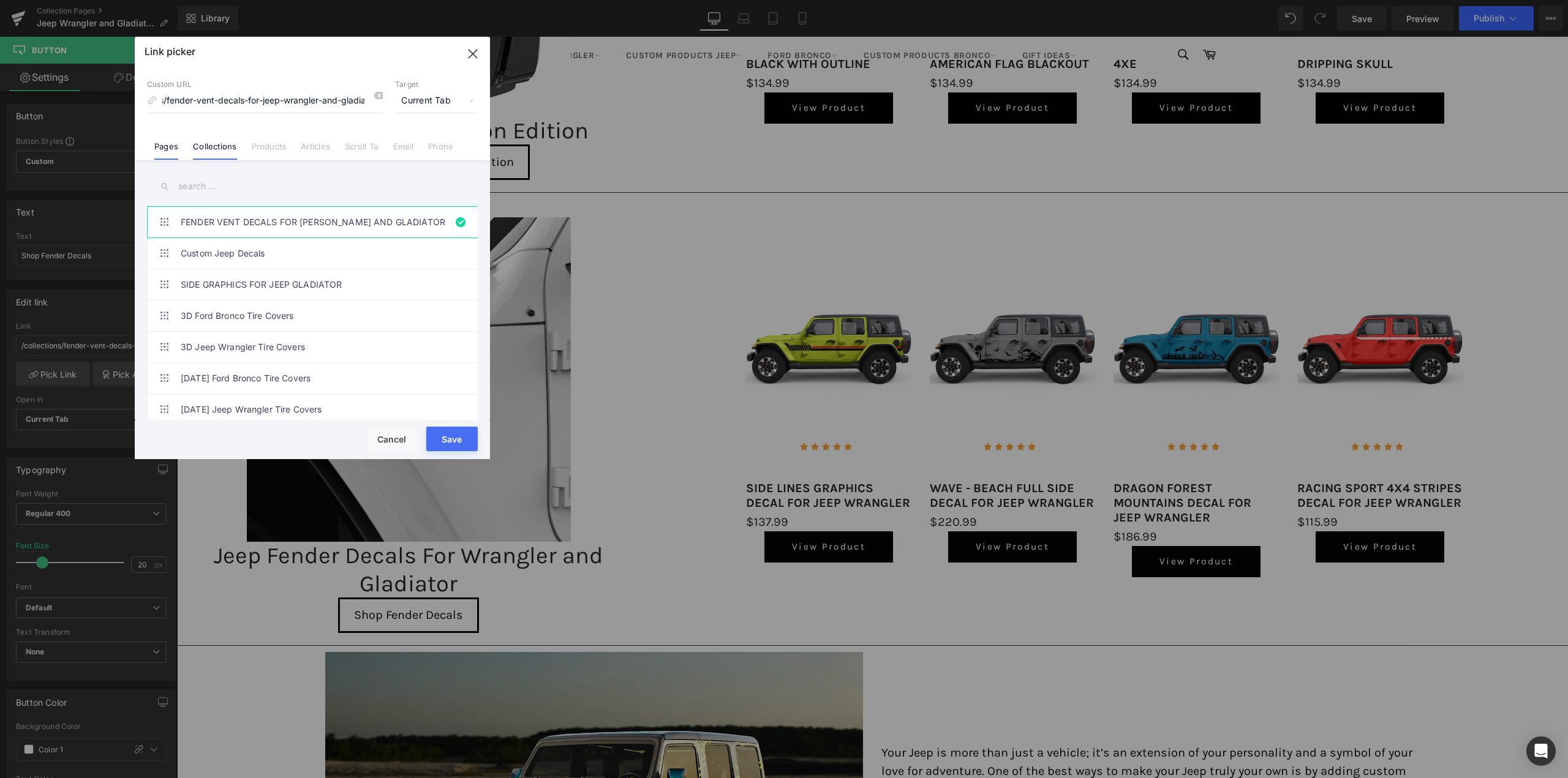
click at [163, 156] on link "Pages" at bounding box center [166, 150] width 24 height 19
click at [211, 190] on input "text" at bounding box center [312, 187] width 331 height 28
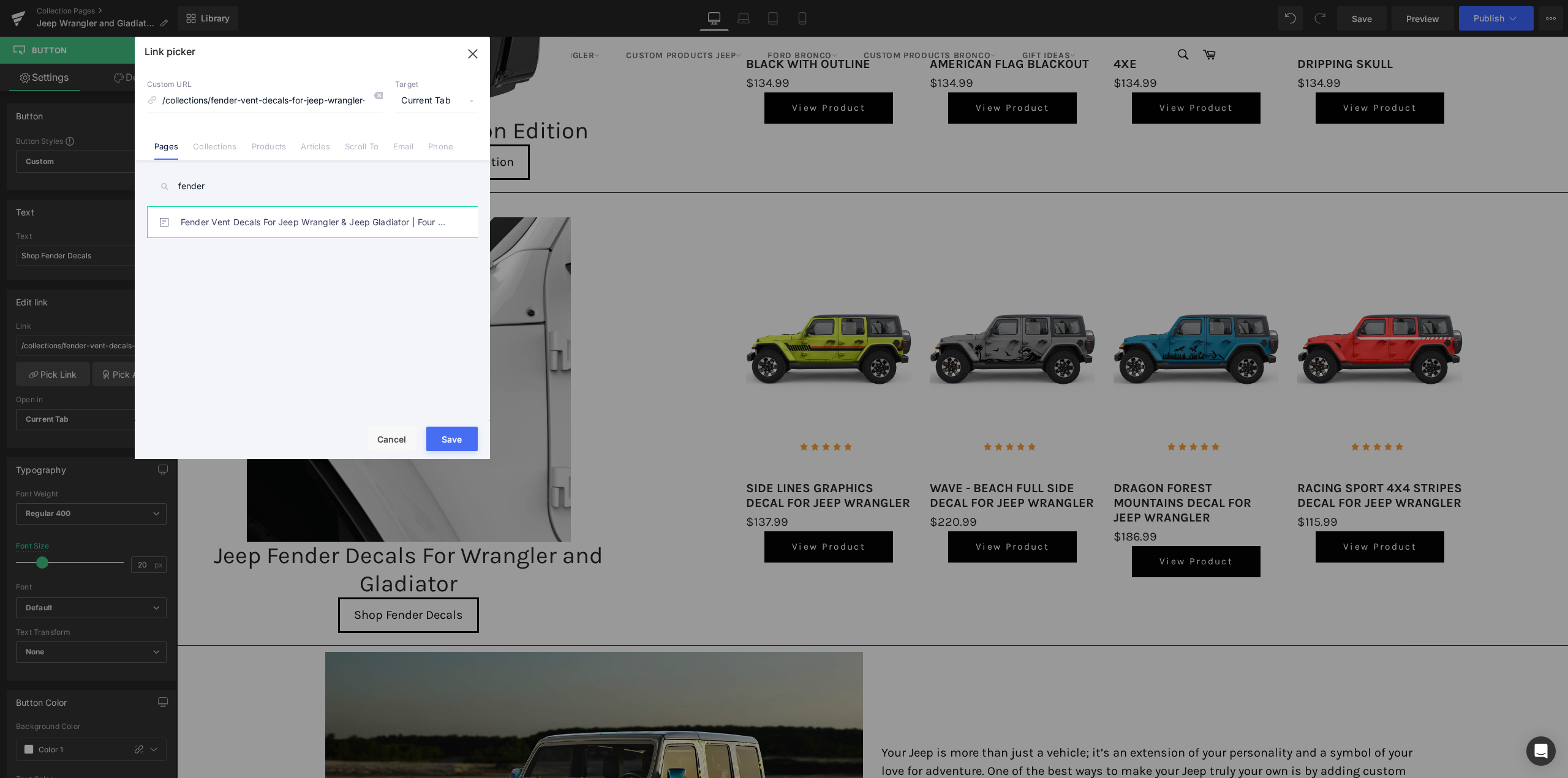
type input "fender"
click at [245, 227] on link "Fender Vent Decals For Jeep Wrangler & Jeep Gladiator | Four Wheel Covers" at bounding box center [315, 222] width 270 height 30
drag, startPoint x: 441, startPoint y: 440, endPoint x: 2, endPoint y: 372, distance: 444.2
click at [441, 440] on button "Save" at bounding box center [452, 439] width 52 height 25
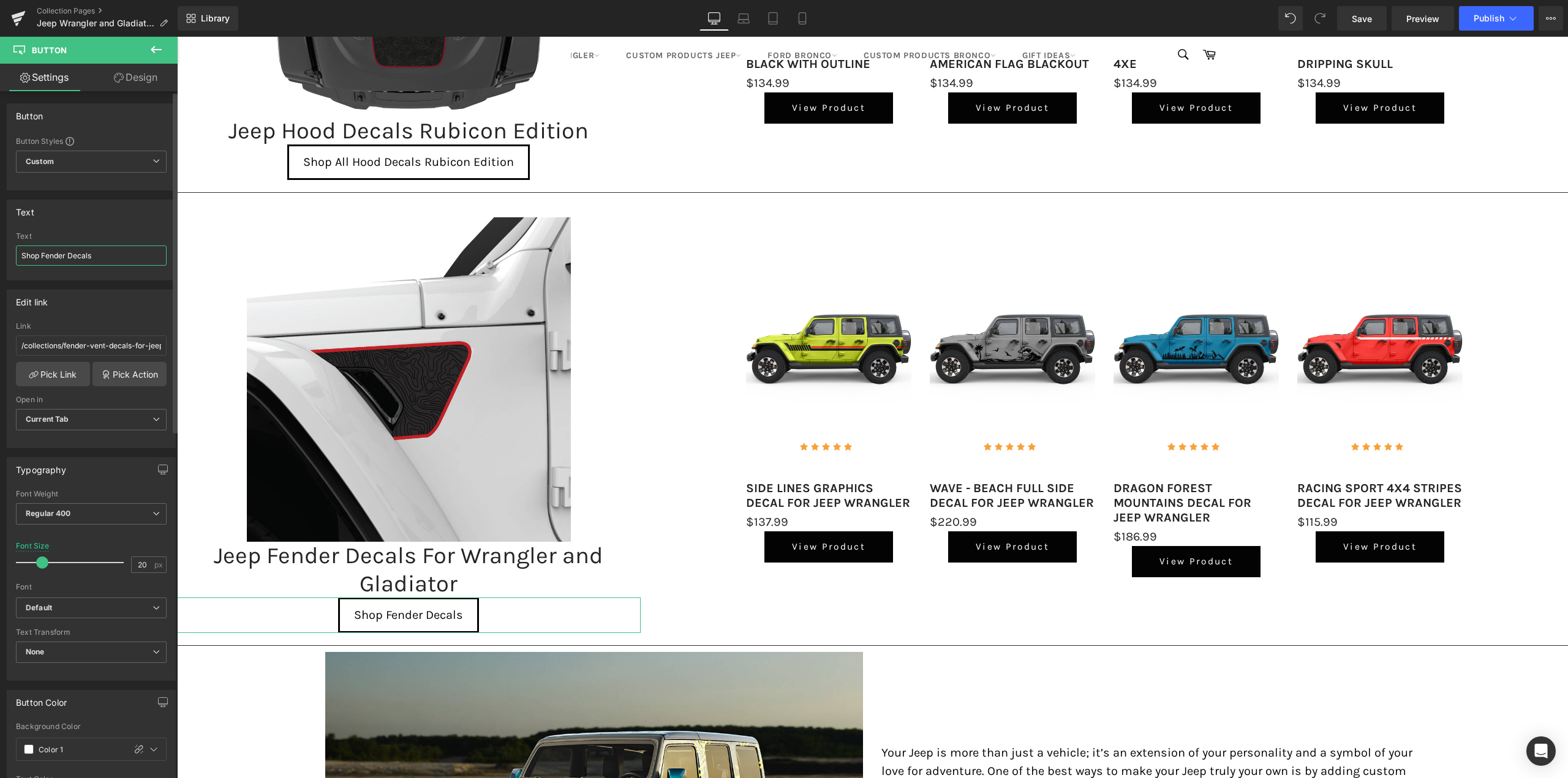
click at [90, 260] on input "Shop Fender Decals" at bounding box center [91, 255] width 151 height 20
click at [65, 253] on input "Shop Fender Decals" at bounding box center [91, 255] width 151 height 20
type input "Shop Fender Vent Decals"
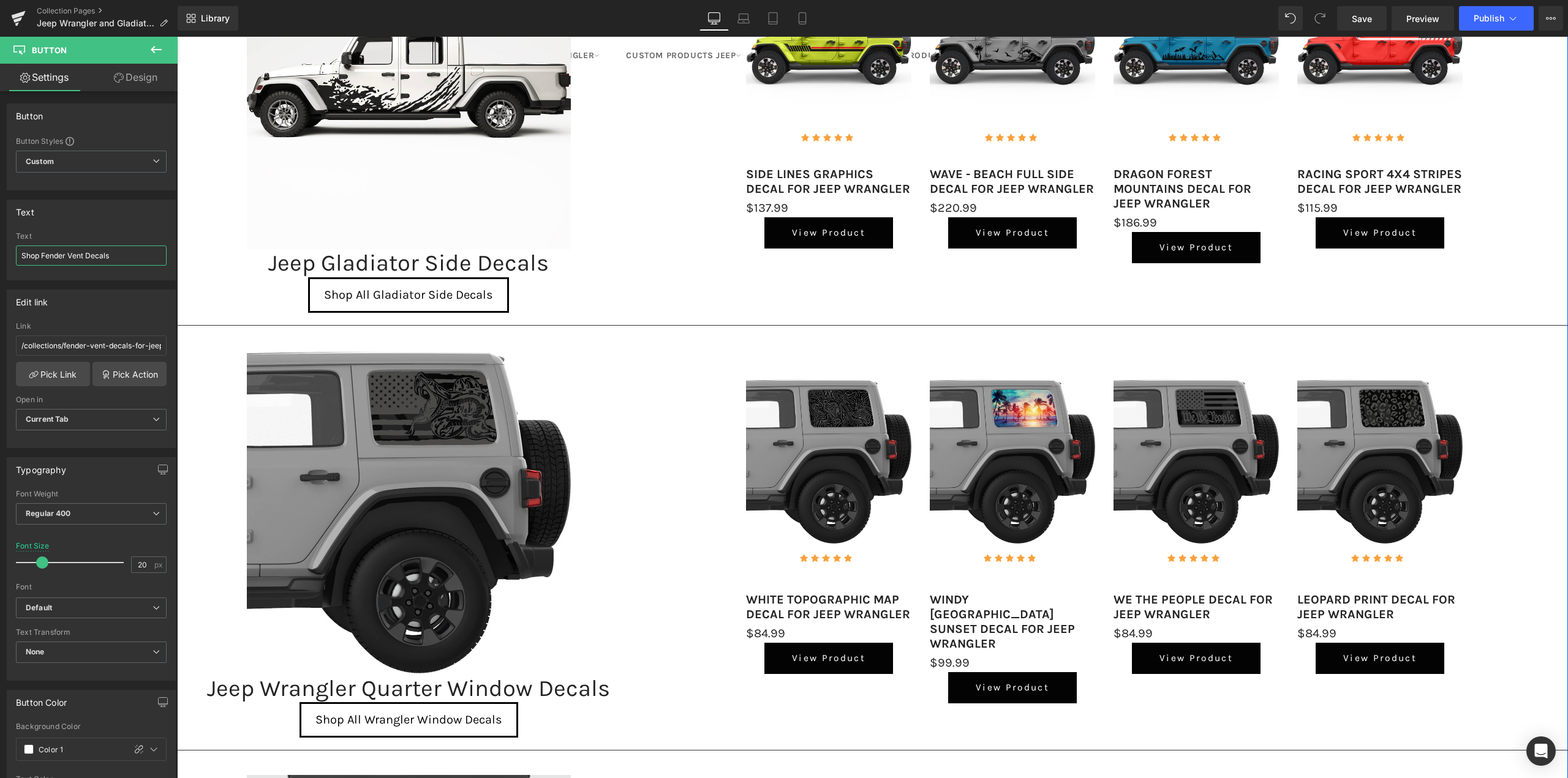
scroll to position [551, 0]
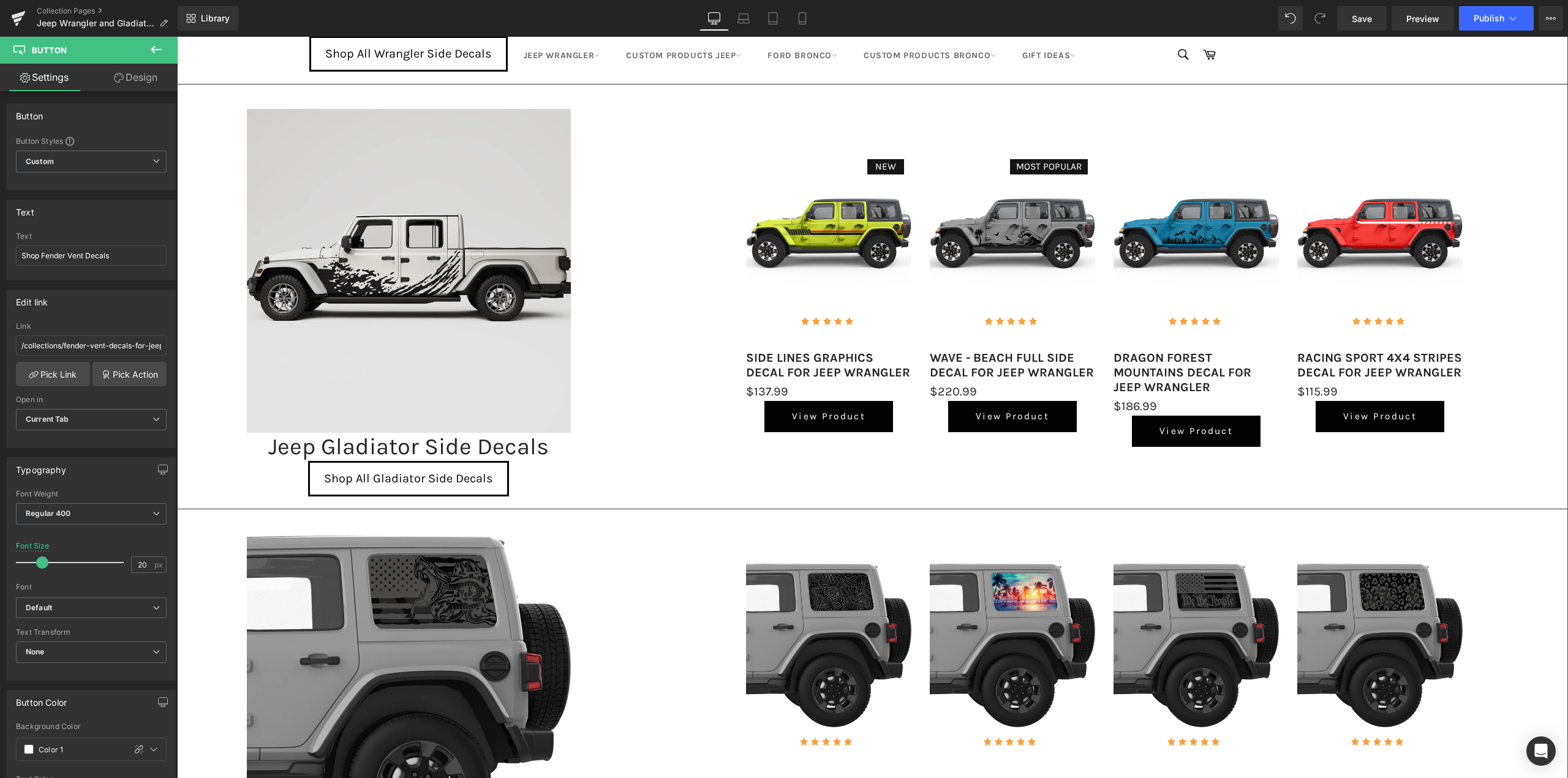
click at [408, 236] on img at bounding box center [409, 271] width 325 height 325
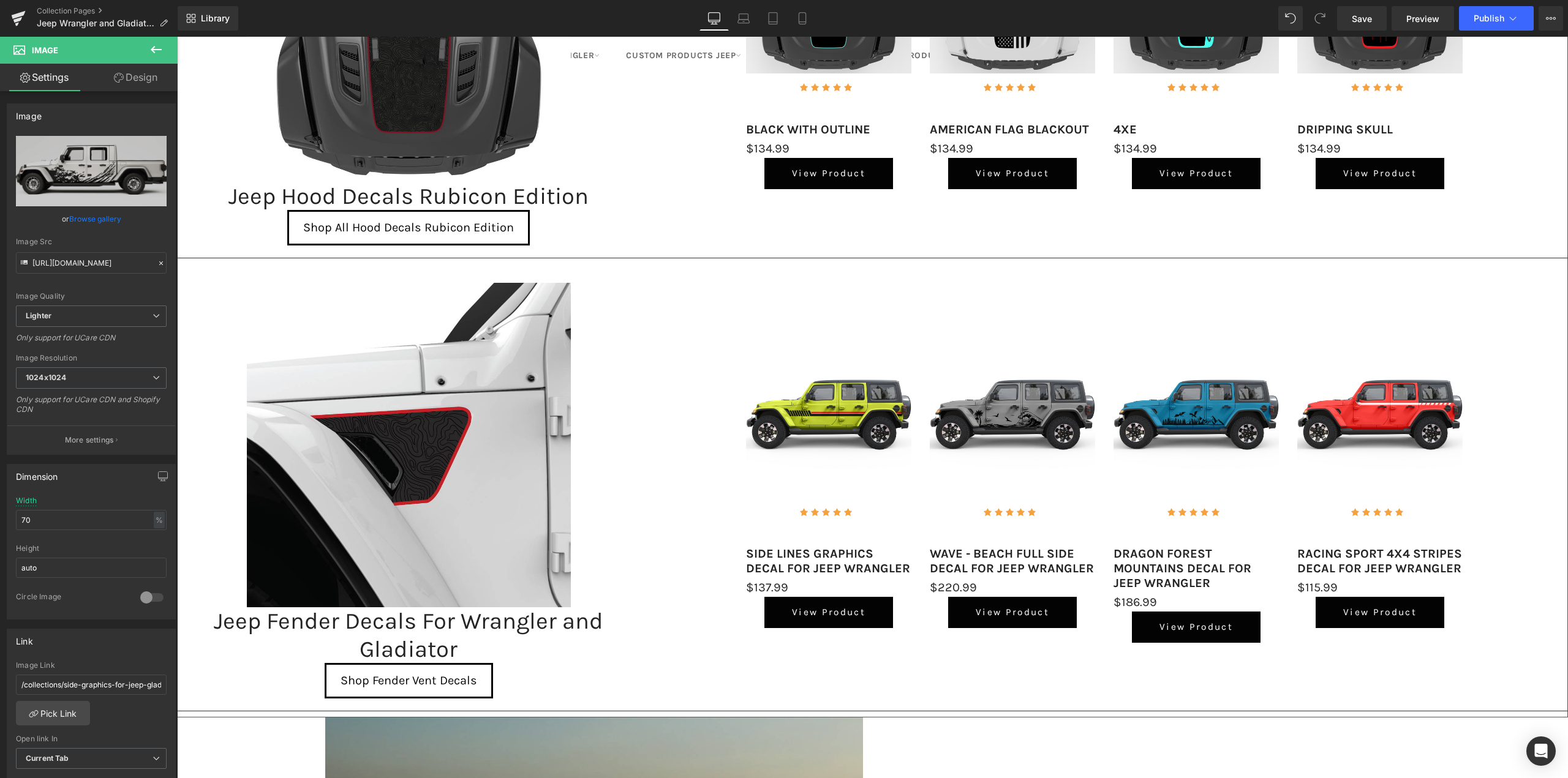
scroll to position [2081, 0]
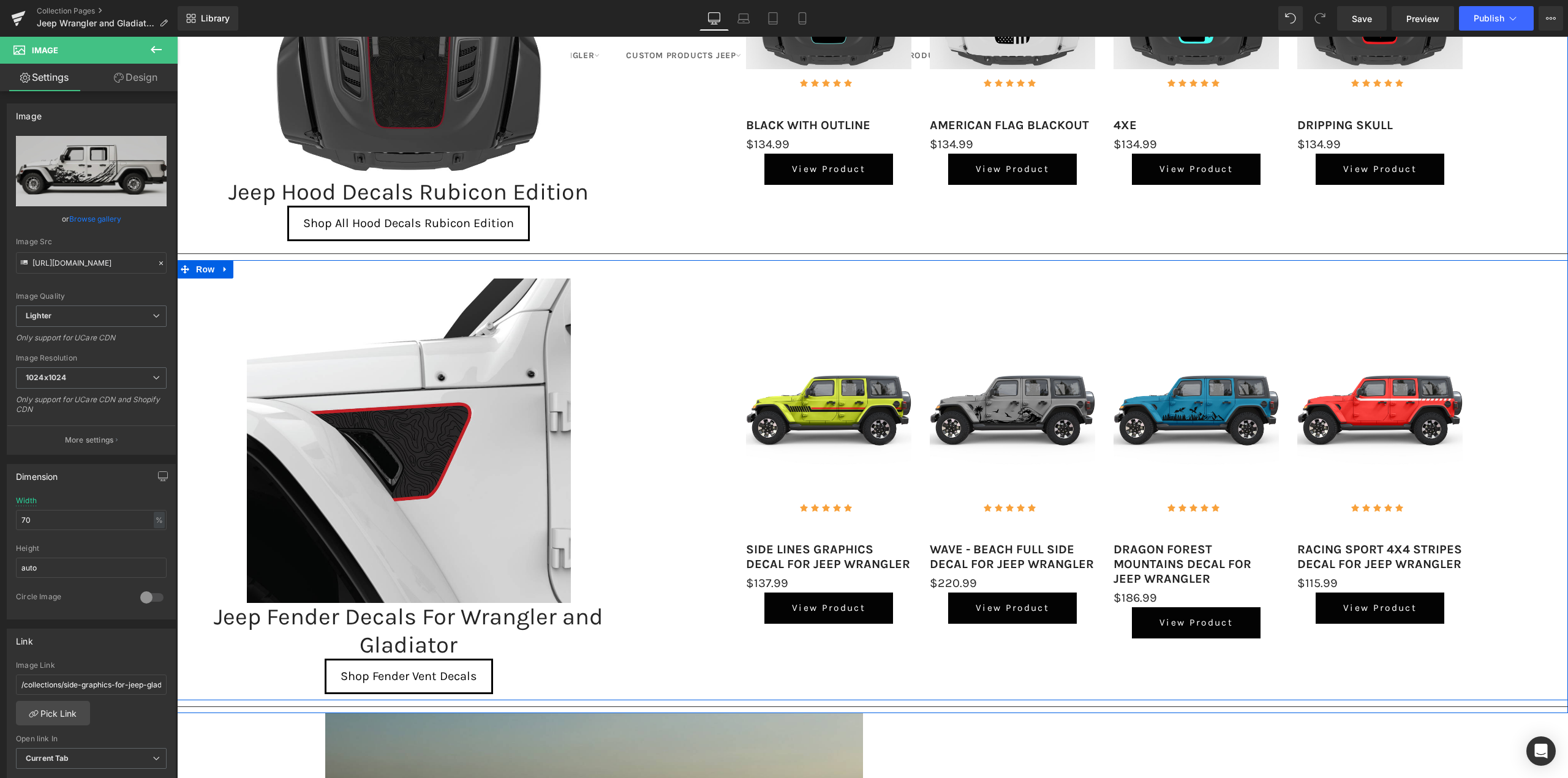
click at [836, 289] on div "NEW (P) Image Icon Icon Icon Icon Icon Icon List Hoz Icon List (P) Title $0" at bounding box center [1104, 486] width 927 height 416
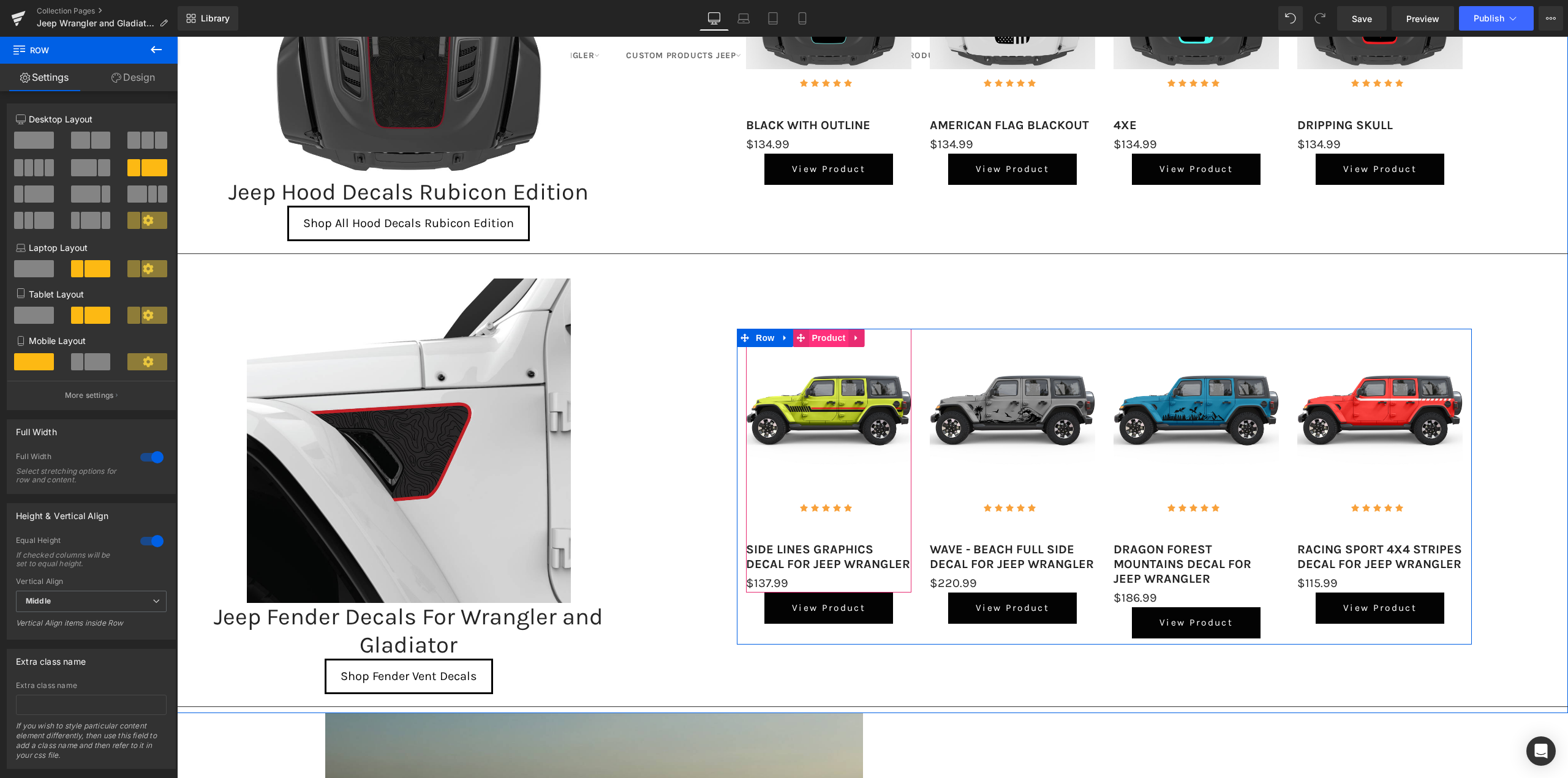
click at [820, 333] on span "Product" at bounding box center [829, 338] width 40 height 19
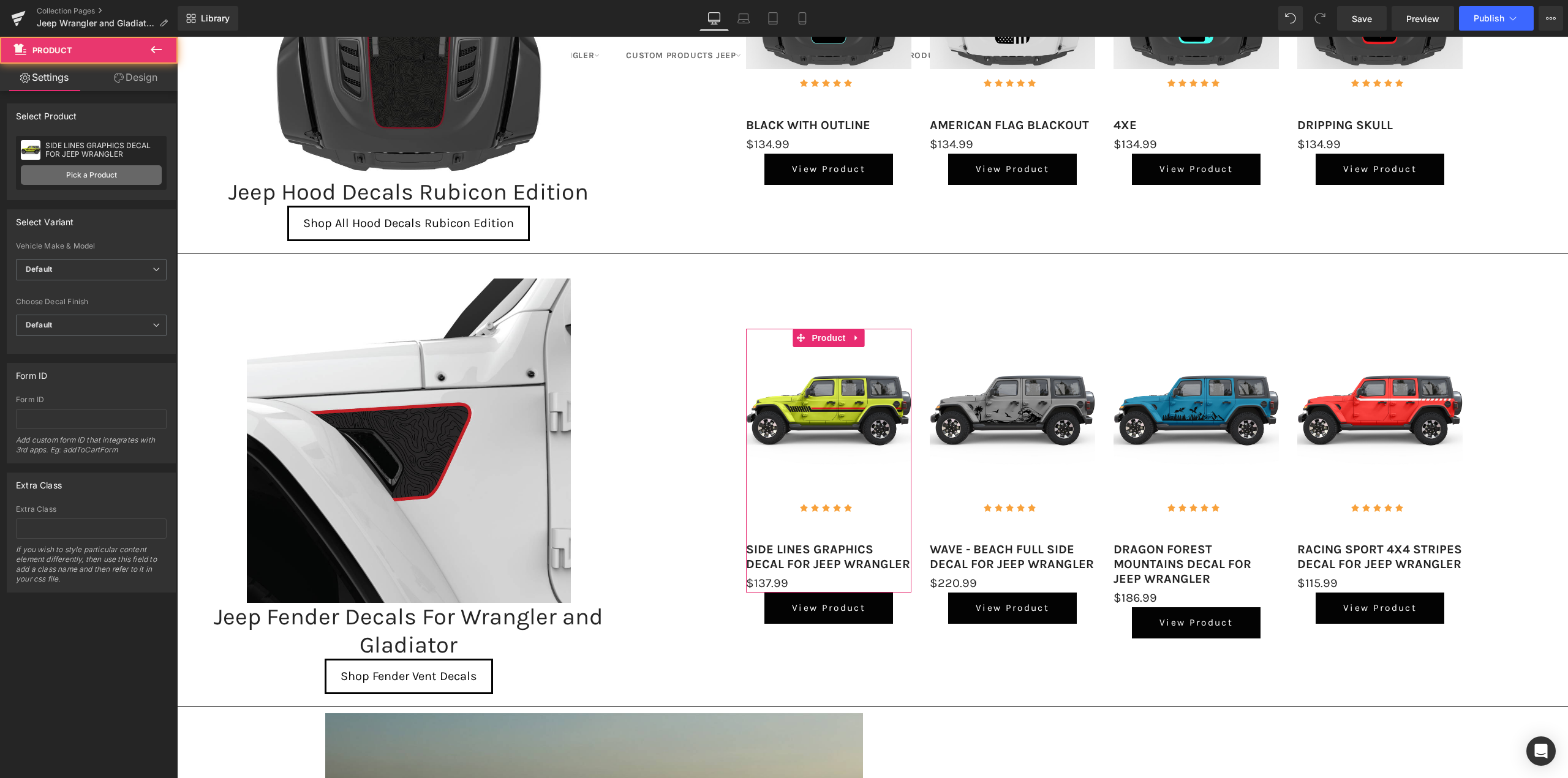
click at [60, 178] on link "Pick a Product" at bounding box center [91, 175] width 141 height 19
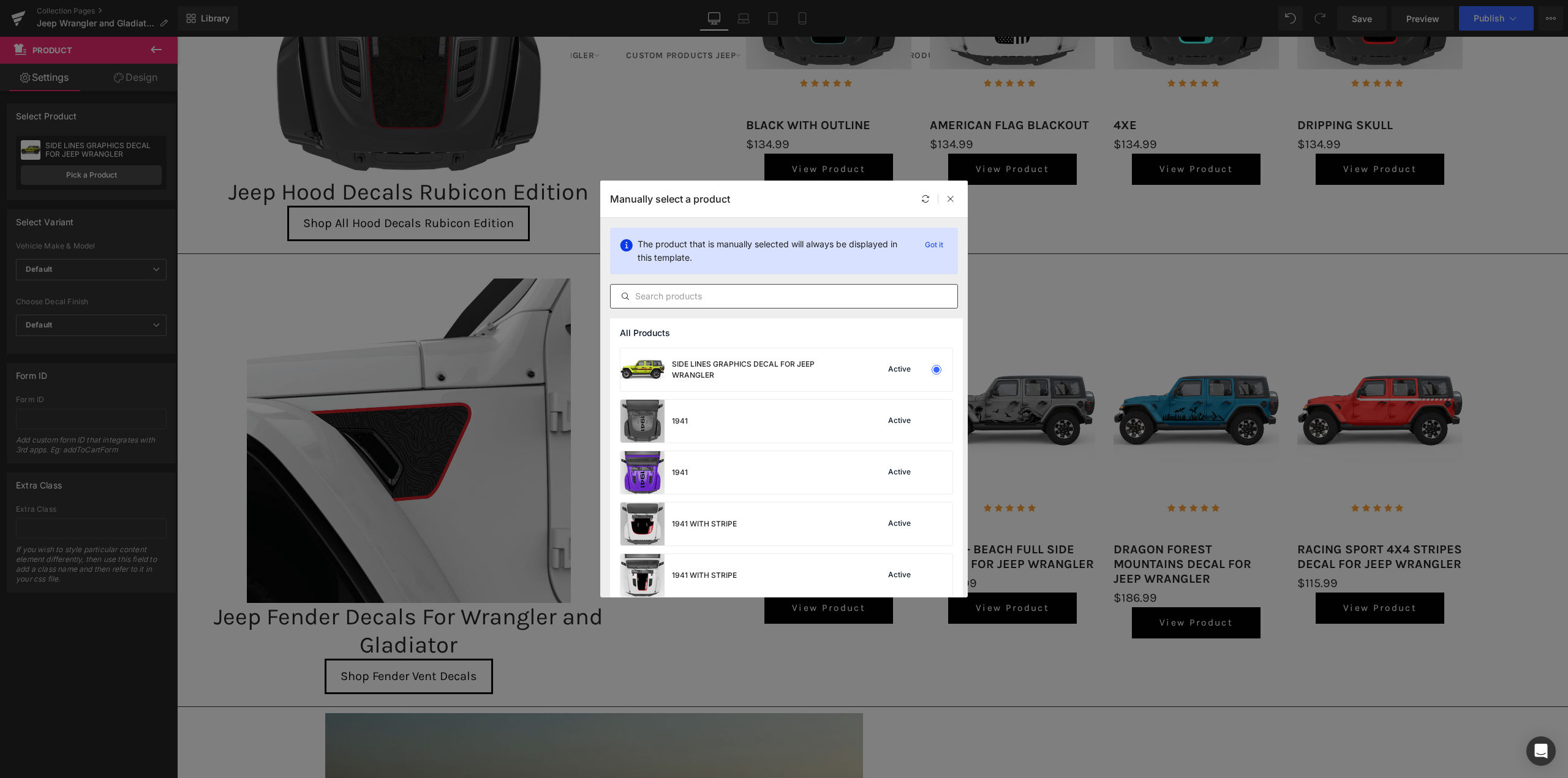
click at [710, 304] on div at bounding box center [784, 296] width 348 height 25
click at [711, 298] on input "text" at bounding box center [784, 296] width 347 height 14
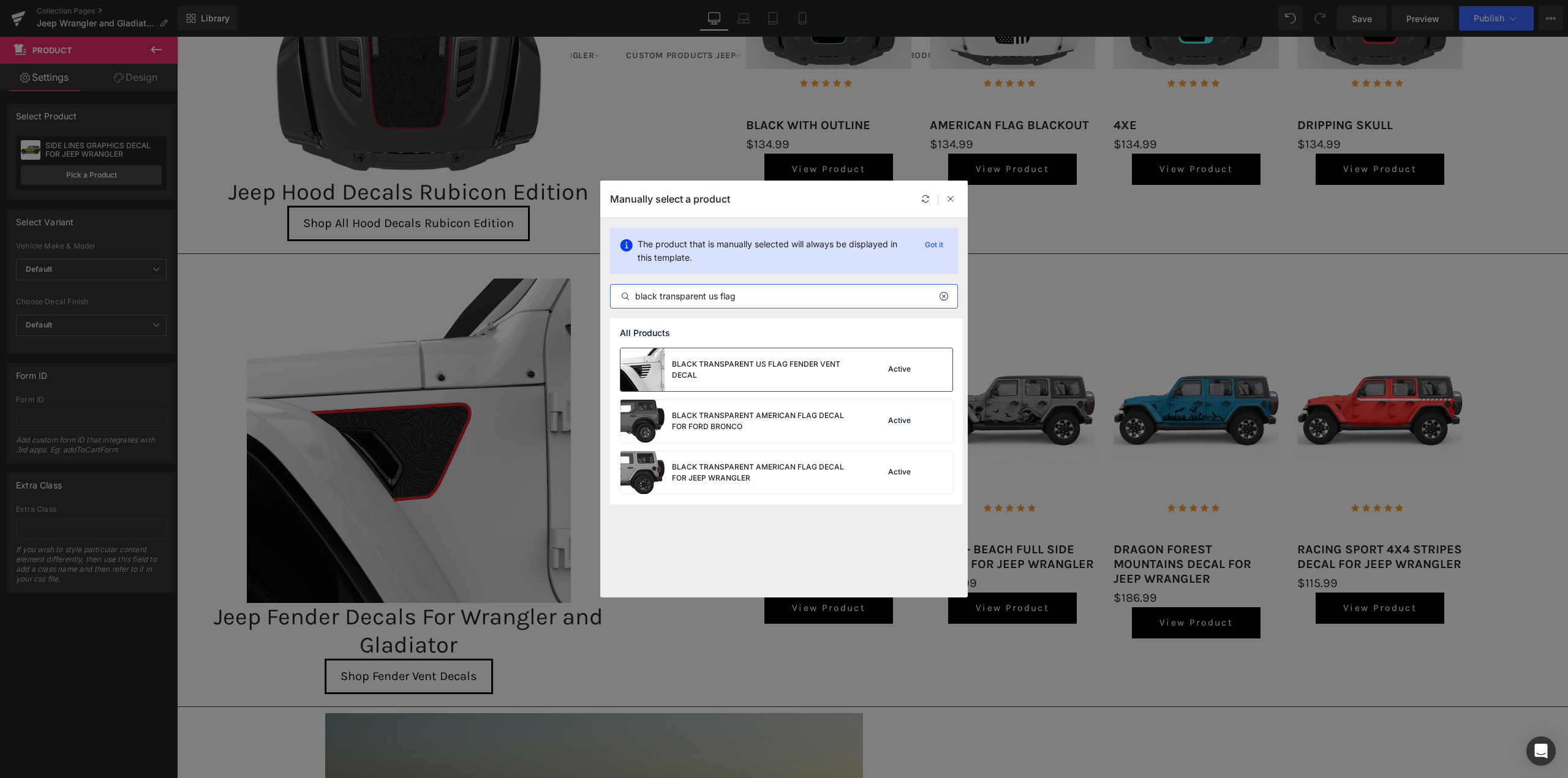
type input "black transparent us flag"
click at [743, 367] on div "BLACK TRANSPARENT US FLAG FENDER VENT DECAL" at bounding box center [764, 370] width 184 height 22
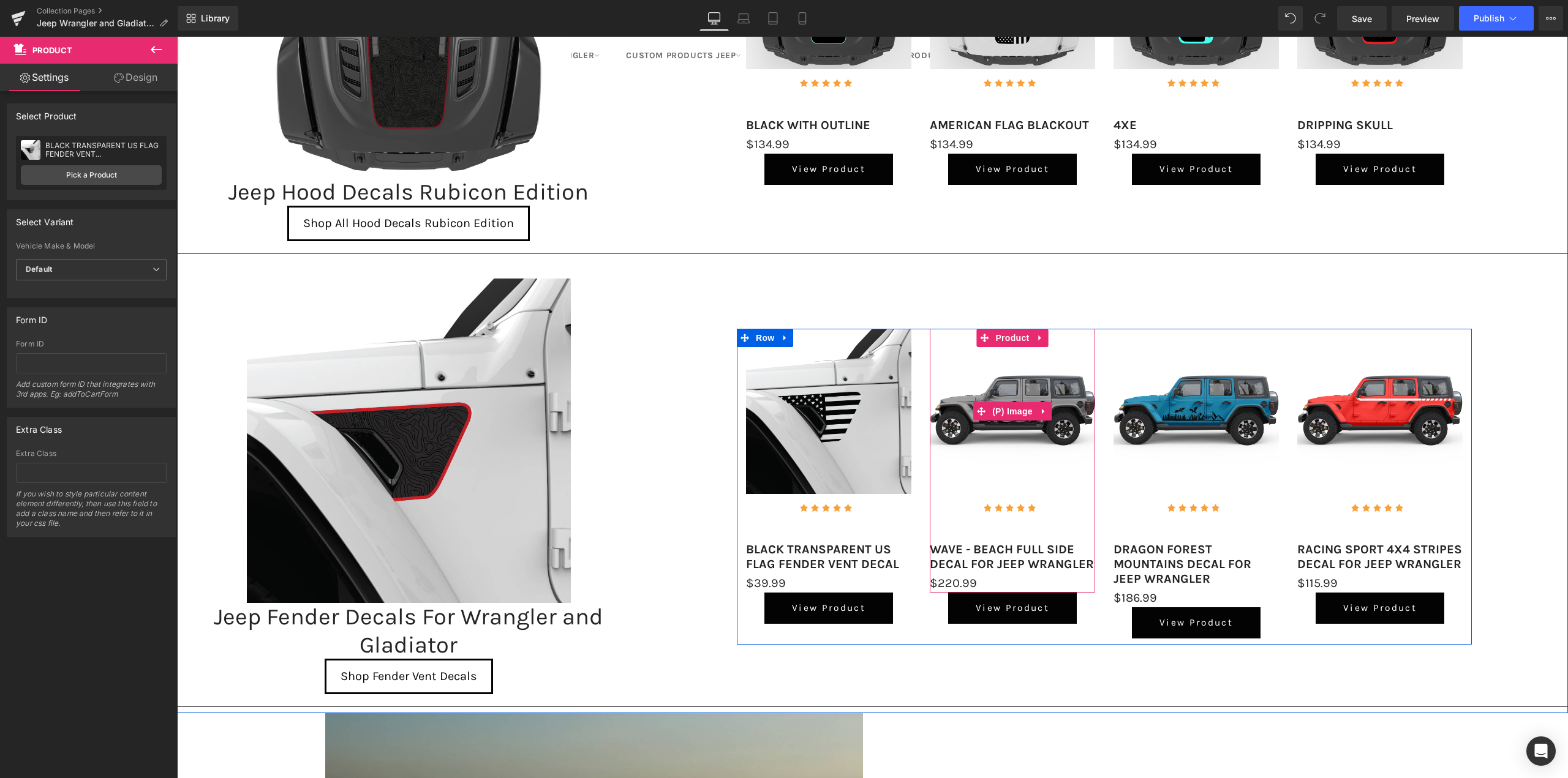
click at [1013, 386] on img at bounding box center [1013, 411] width 165 height 165
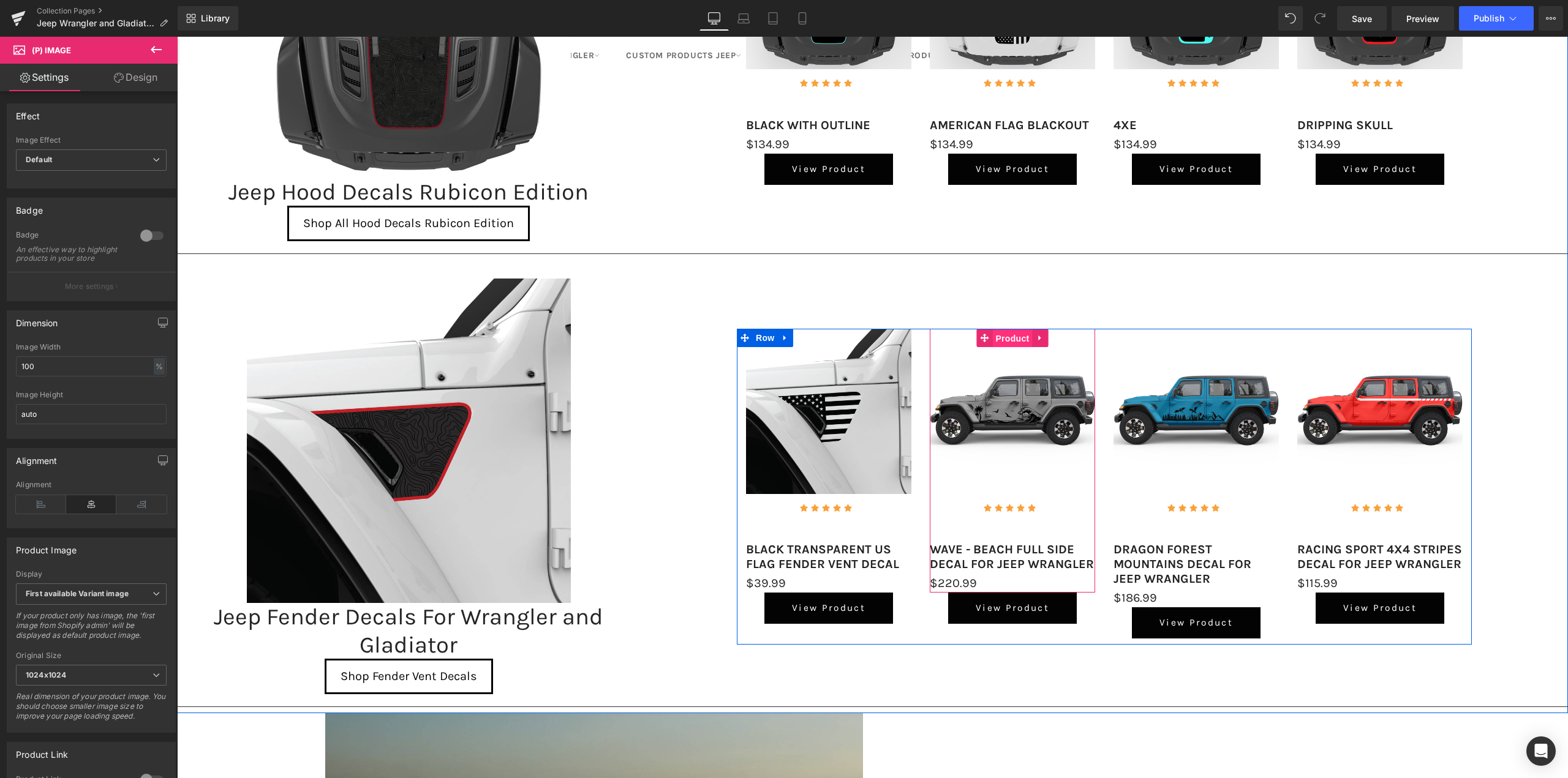
click at [1004, 335] on span "Product" at bounding box center [1012, 338] width 40 height 19
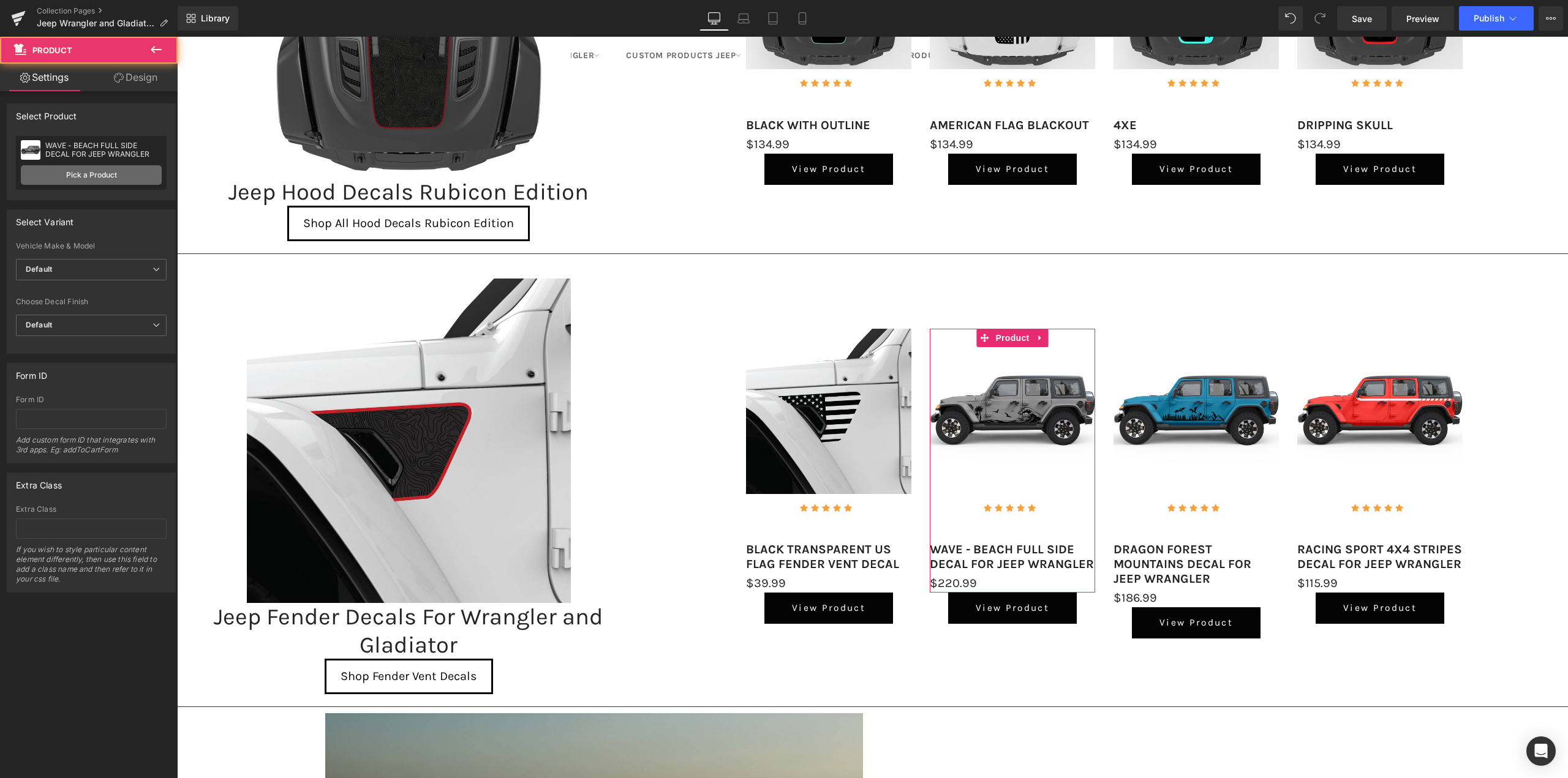
click at [92, 177] on link "Pick a Product" at bounding box center [91, 175] width 141 height 19
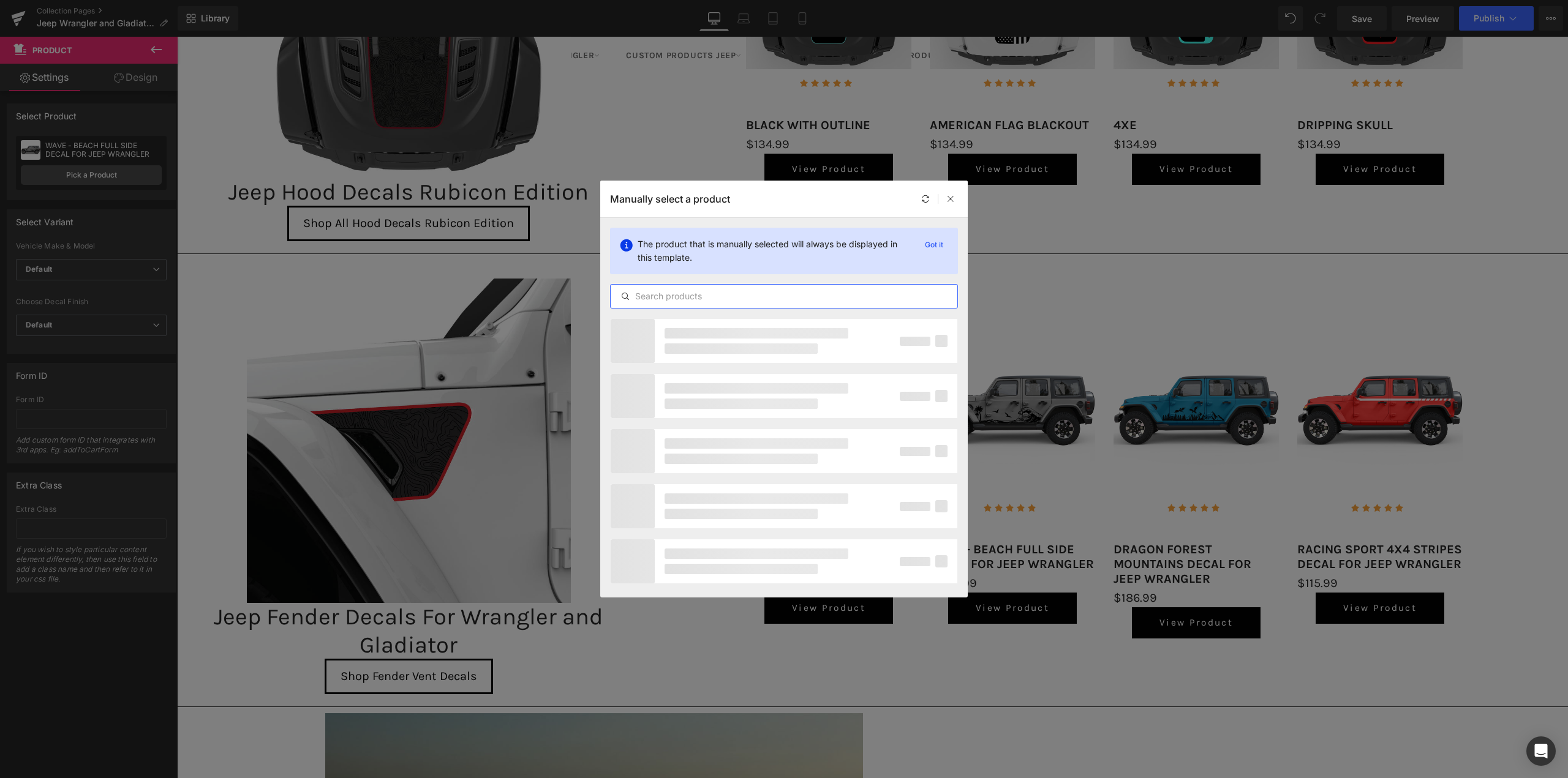
click at [716, 296] on input "text" at bounding box center [784, 296] width 347 height 14
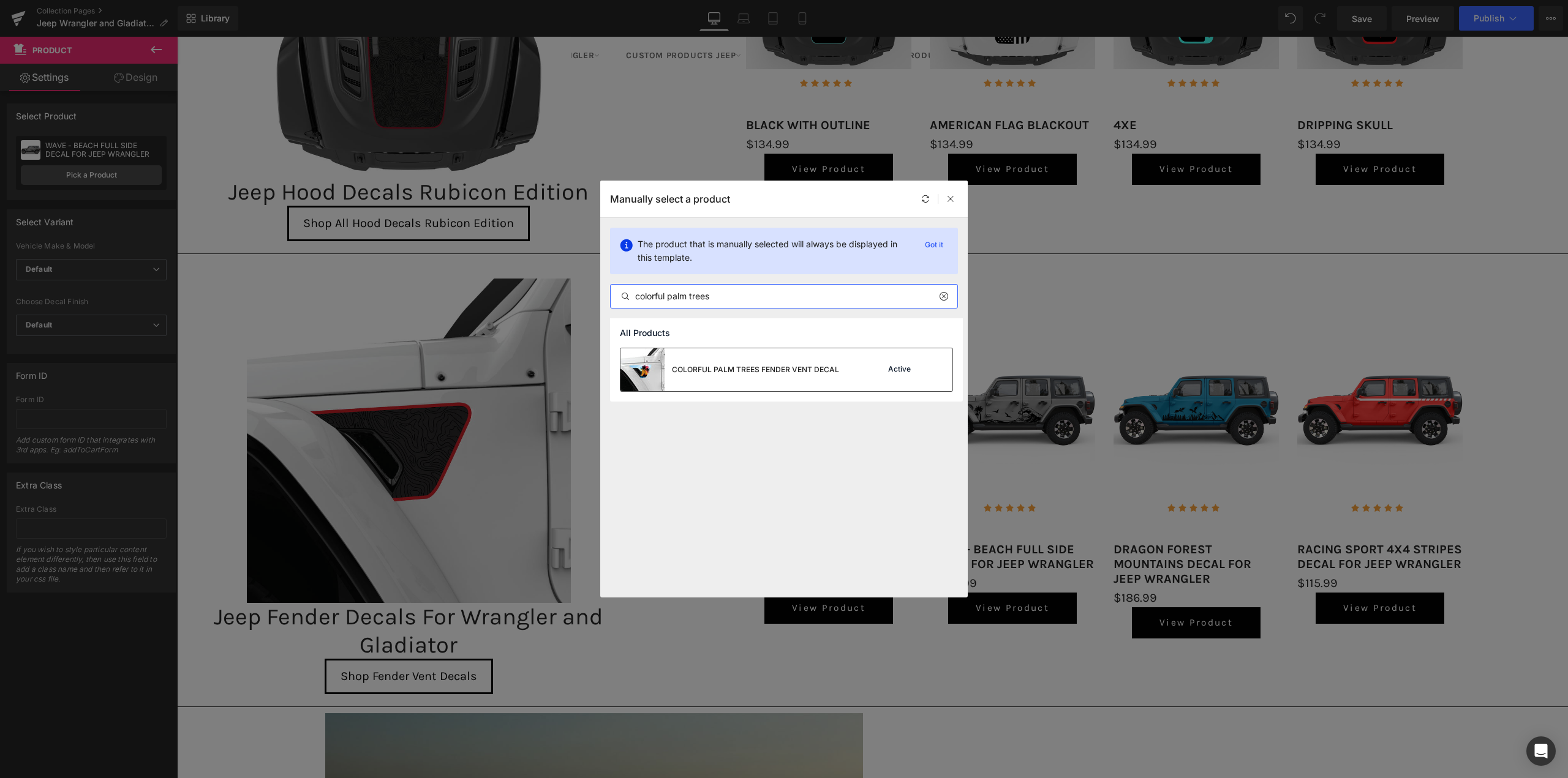
type input "colorful palm trees"
click at [708, 374] on div "COLORFUL PALM TREES FENDER VENT DECAL" at bounding box center [756, 370] width 168 height 11
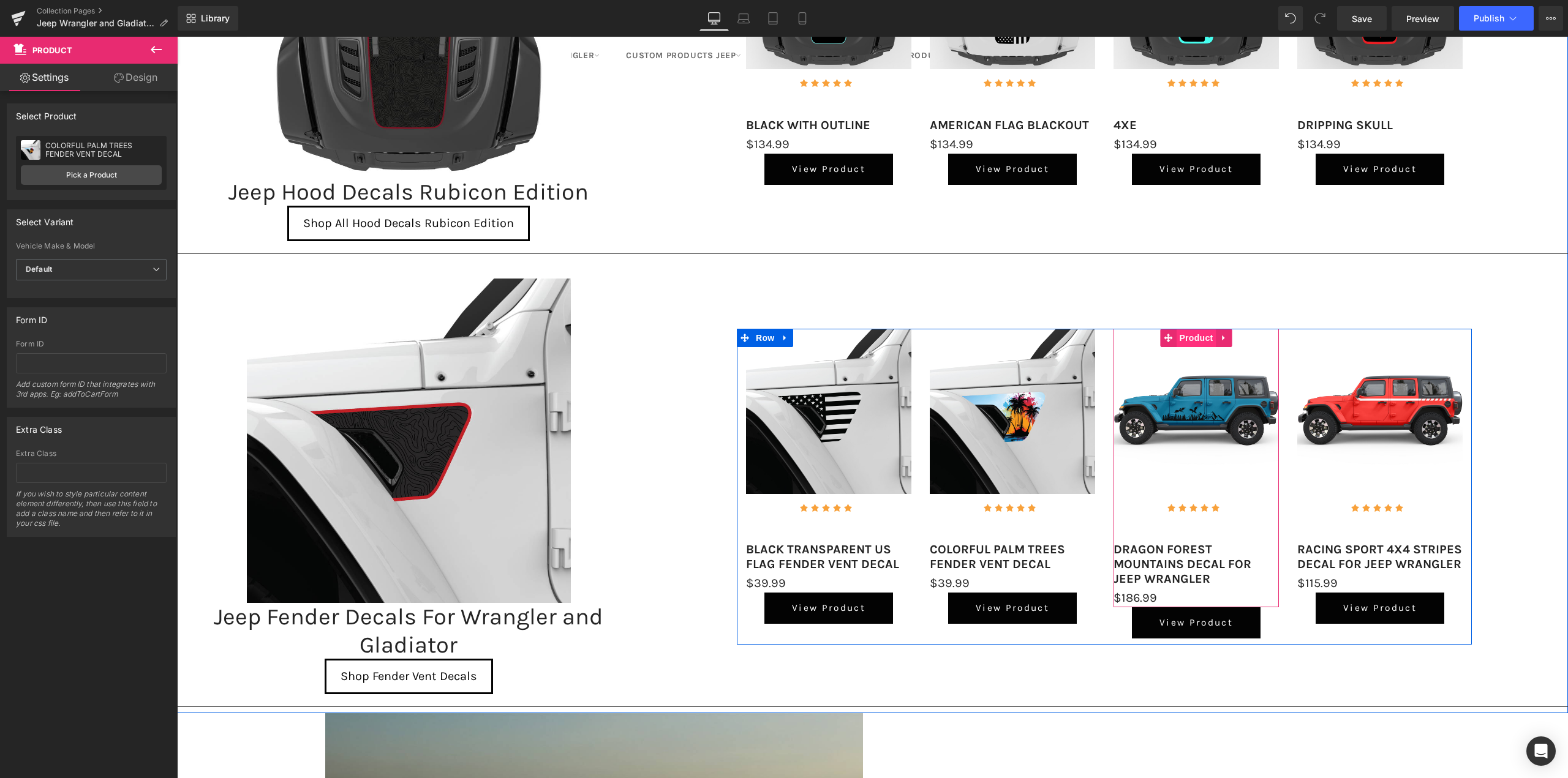
click at [1192, 342] on span "Product" at bounding box center [1196, 338] width 40 height 19
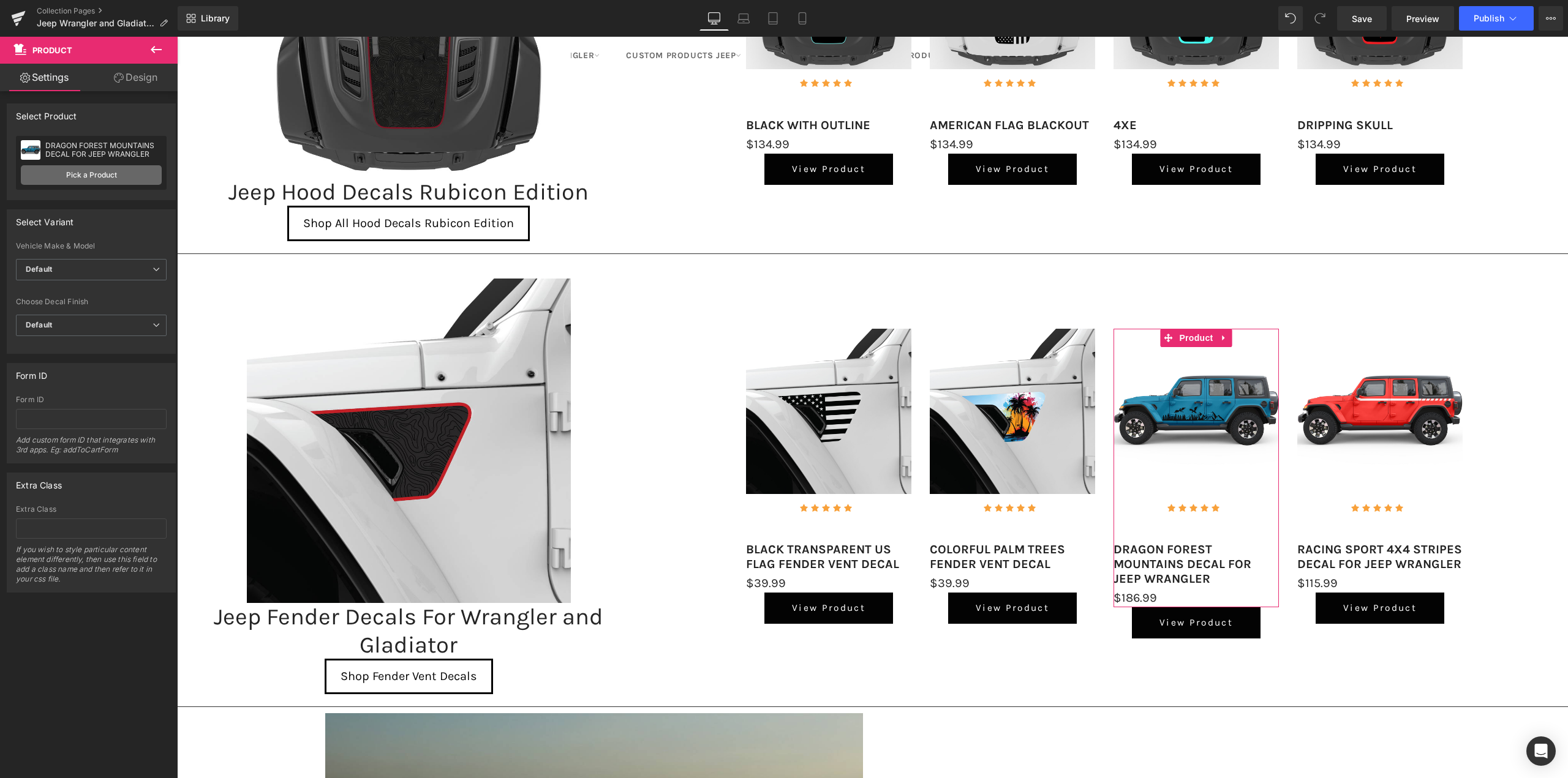
click at [85, 177] on link "Pick a Product" at bounding box center [91, 175] width 141 height 19
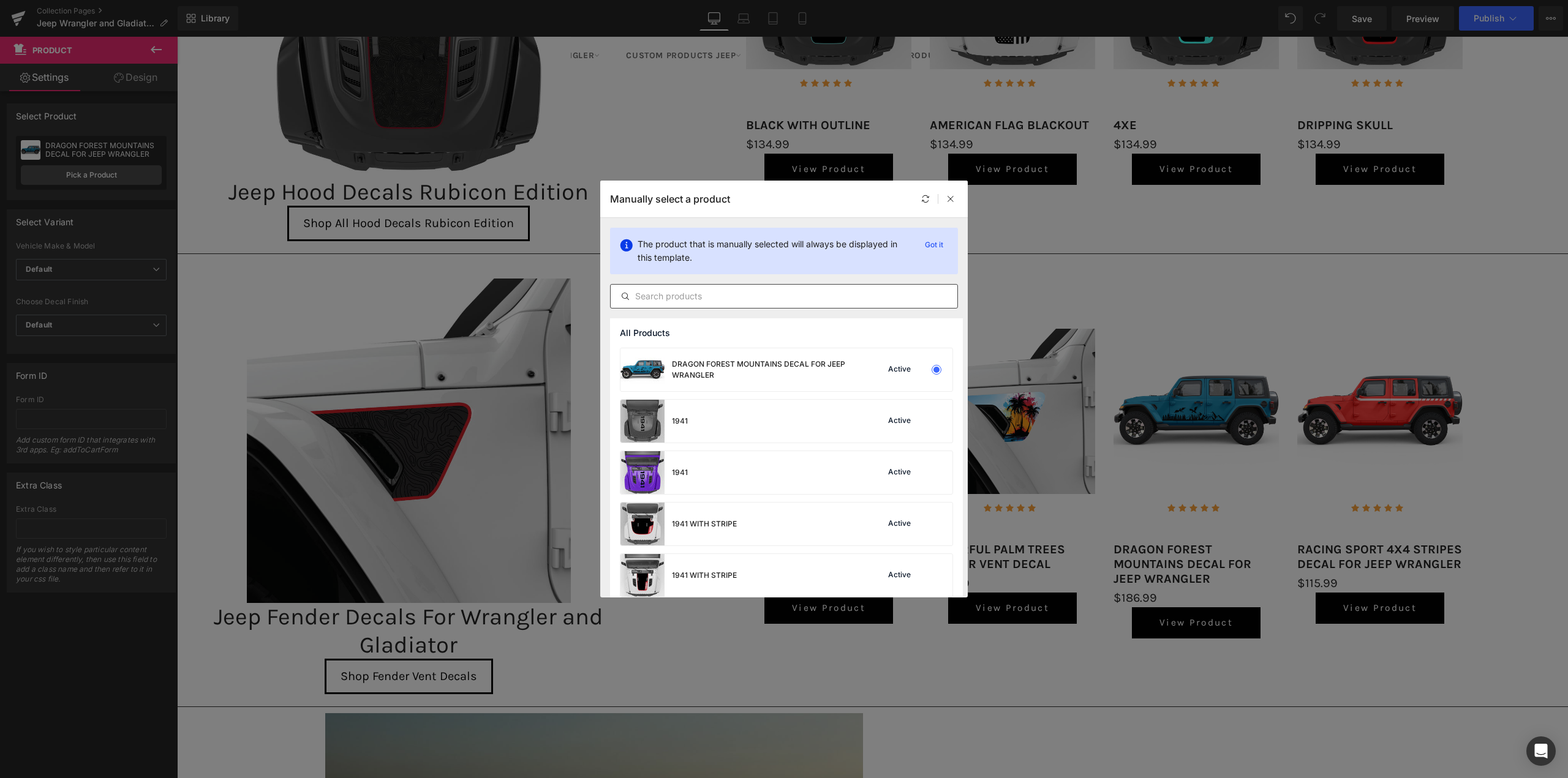
click at [679, 287] on div at bounding box center [784, 296] width 348 height 25
click at [694, 298] on input "text" at bounding box center [784, 296] width 347 height 14
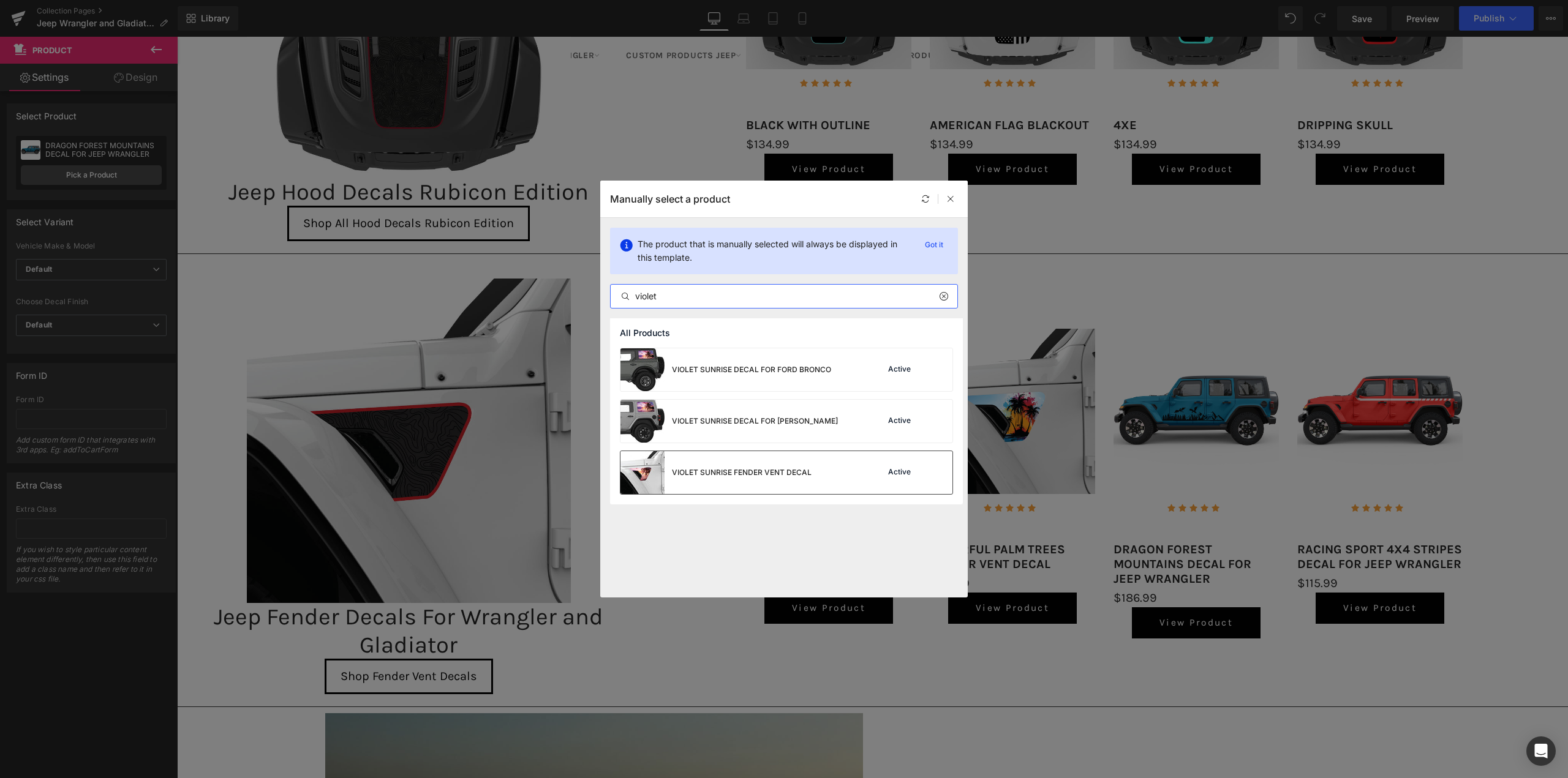
type input "violet"
click at [716, 469] on div "VIOLET SUNRISE FENDER VENT DECAL" at bounding box center [742, 473] width 140 height 11
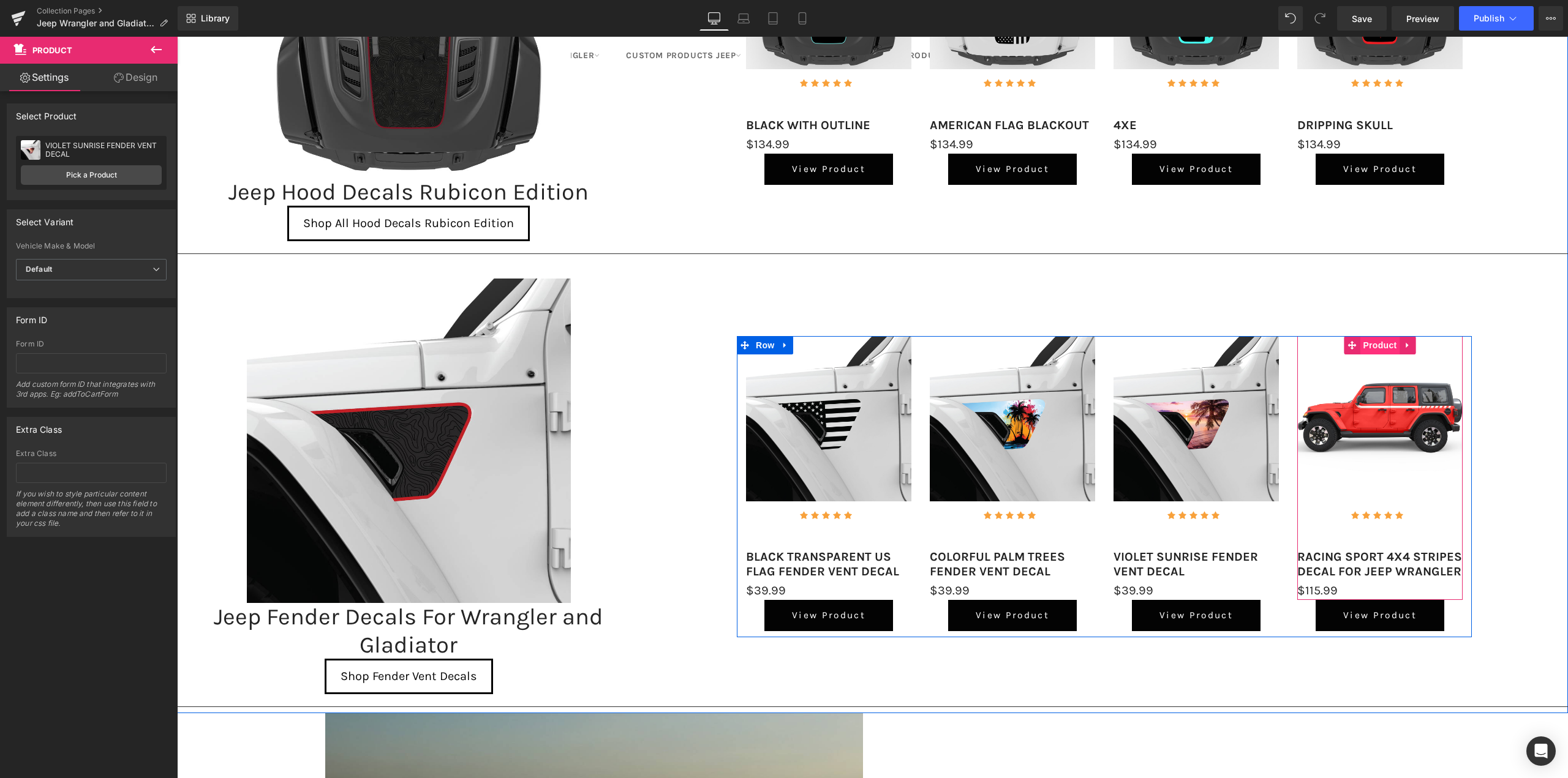
click at [1371, 340] on span "Product" at bounding box center [1380, 345] width 40 height 19
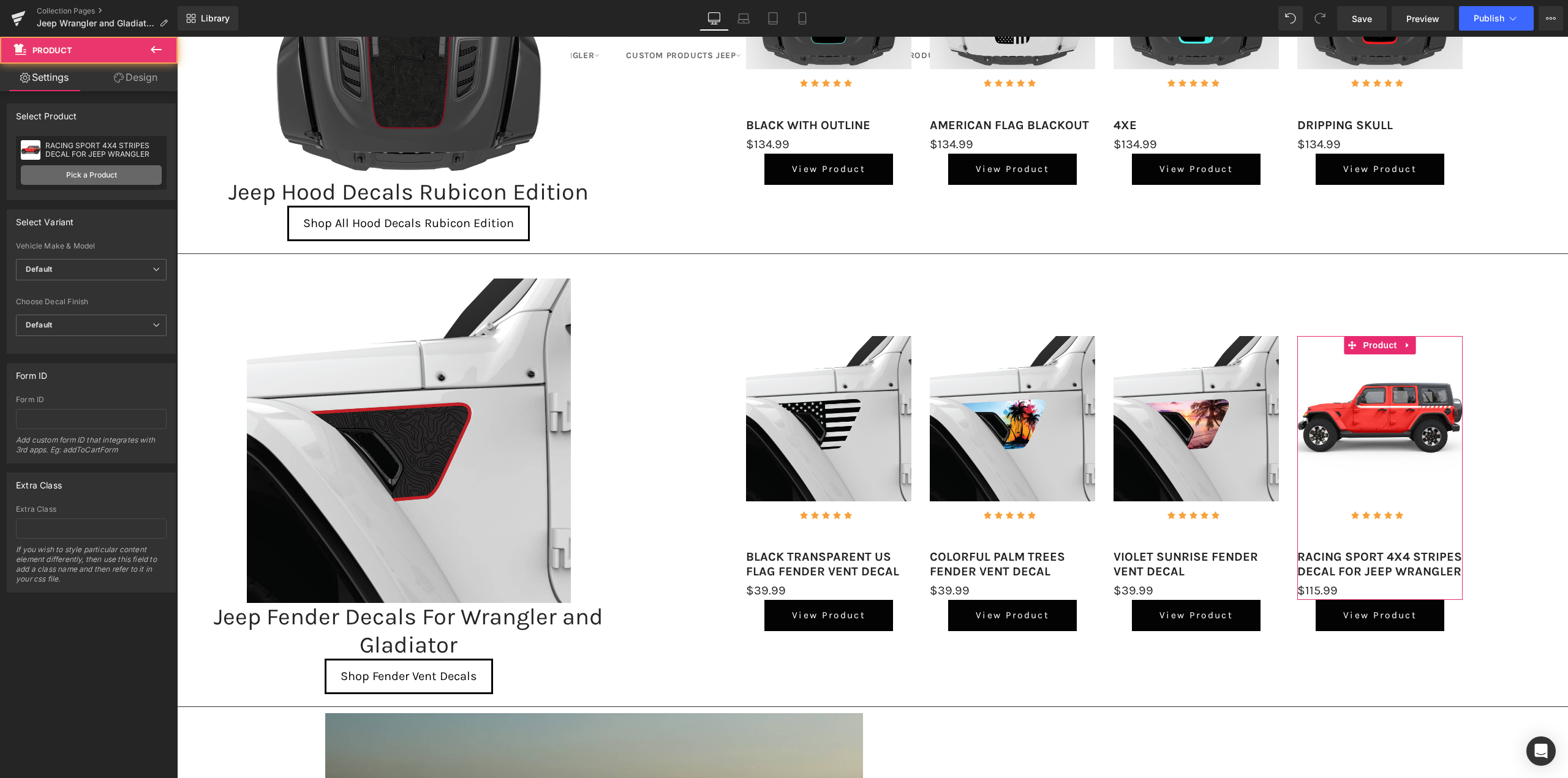
click at [69, 172] on link "Pick a Product" at bounding box center [91, 175] width 141 height 19
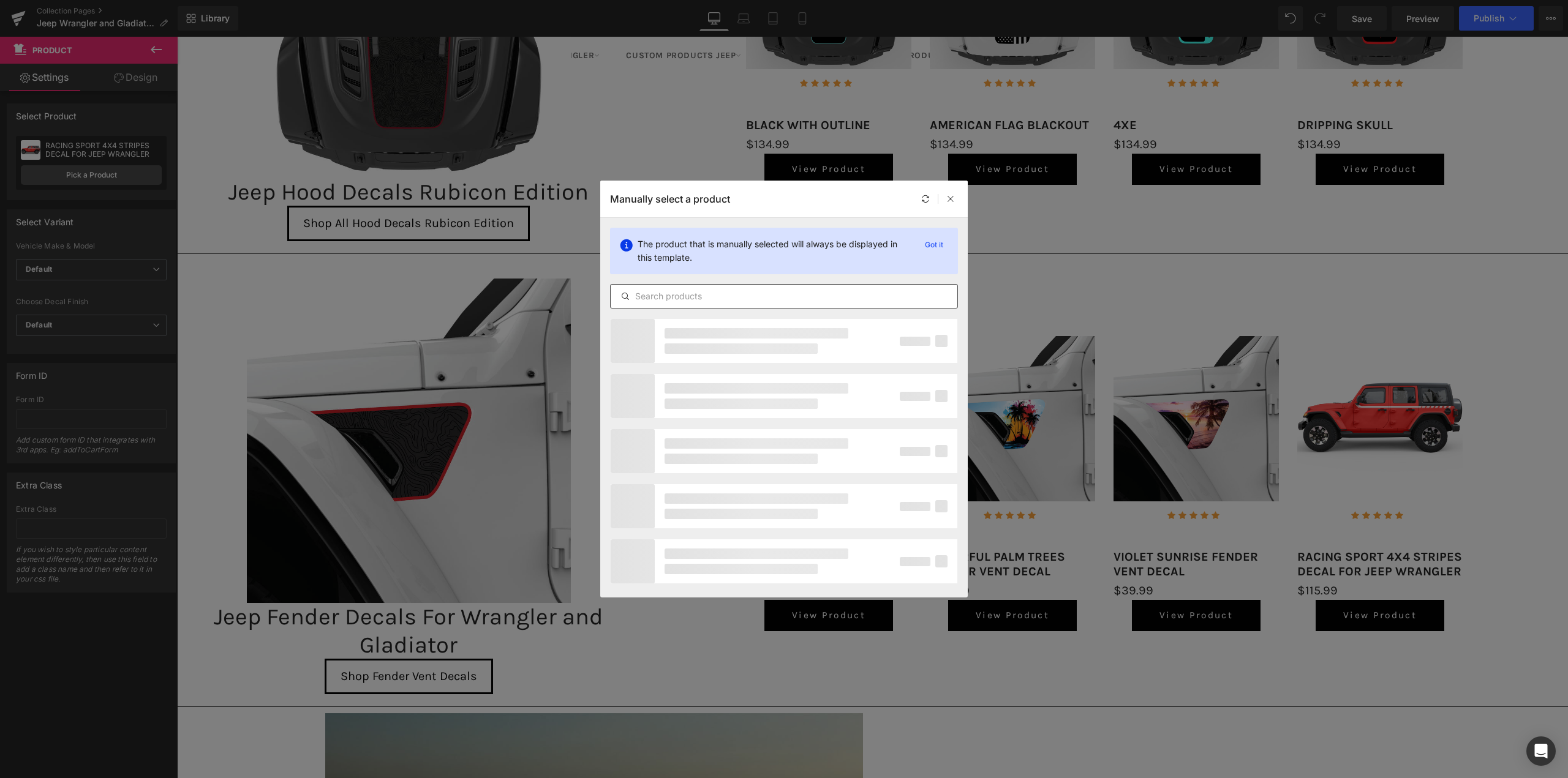
click at [672, 296] on input "text" at bounding box center [784, 296] width 347 height 14
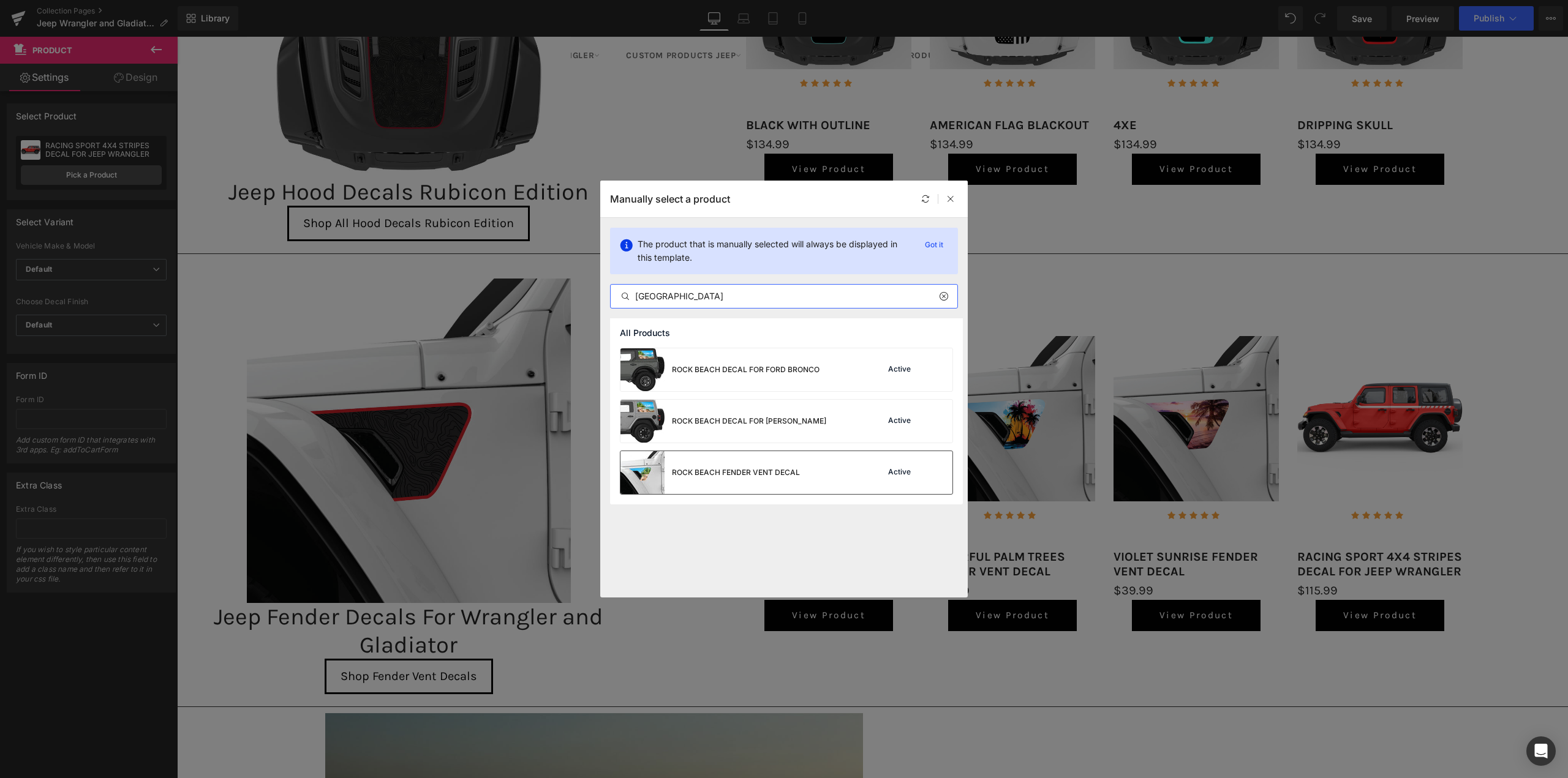
type input "[GEOGRAPHIC_DATA]"
click at [755, 464] on div "ROCK BEACH FENDER VENT DECAL" at bounding box center [710, 473] width 179 height 43
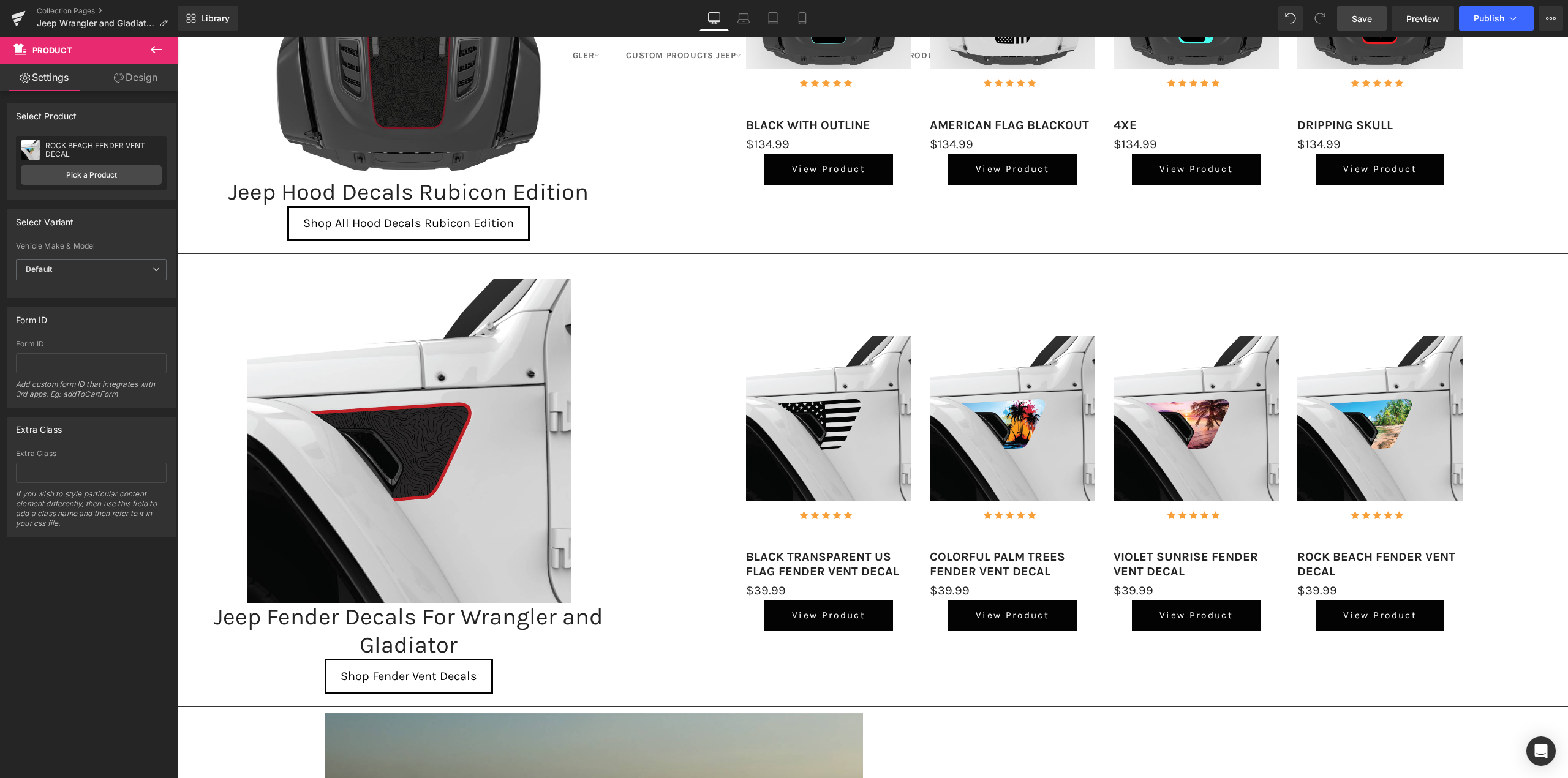
click at [1357, 20] on span "Save" at bounding box center [1362, 19] width 20 height 13
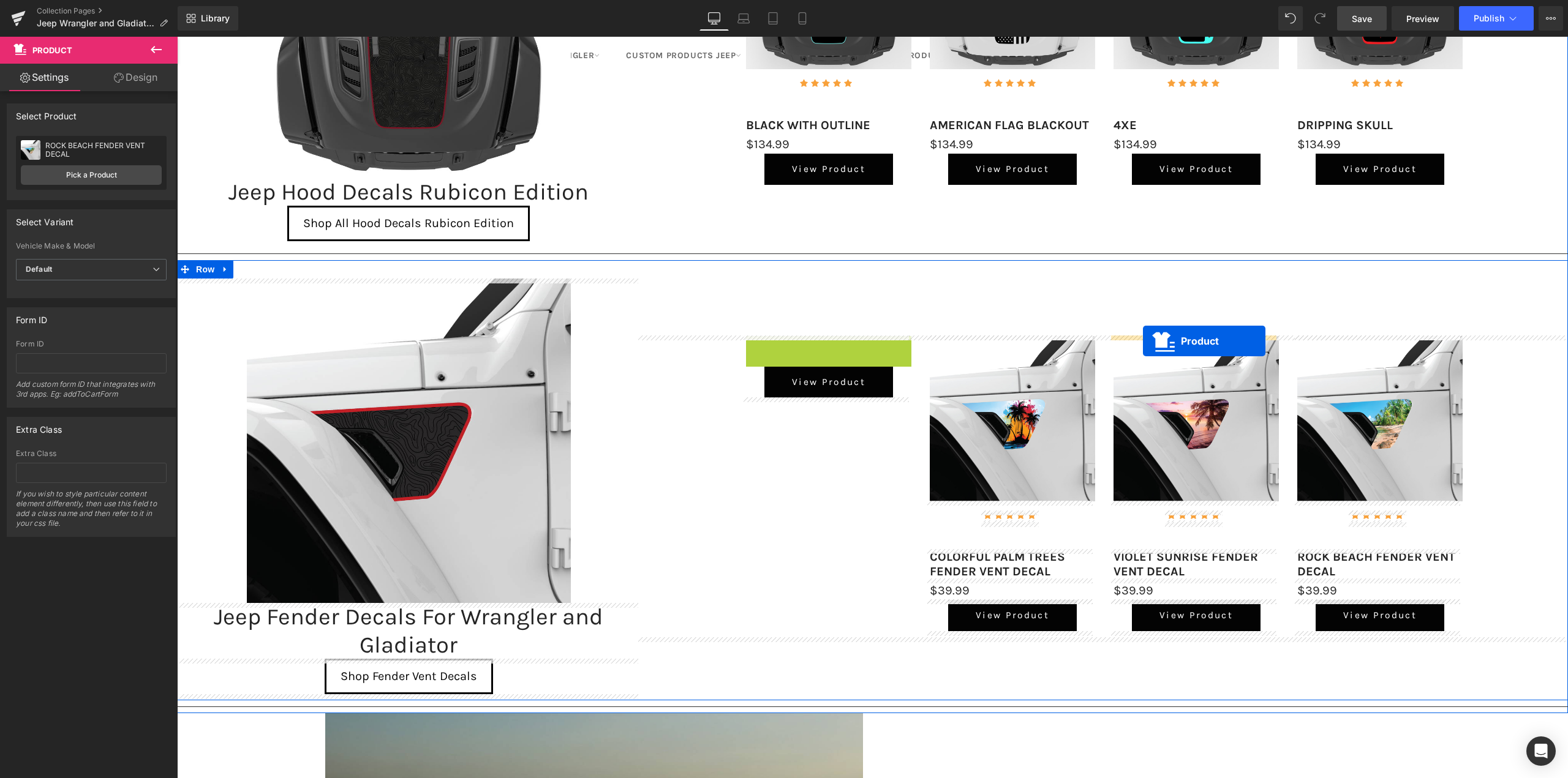
drag, startPoint x: 823, startPoint y: 342, endPoint x: 1143, endPoint y: 341, distance: 320.0
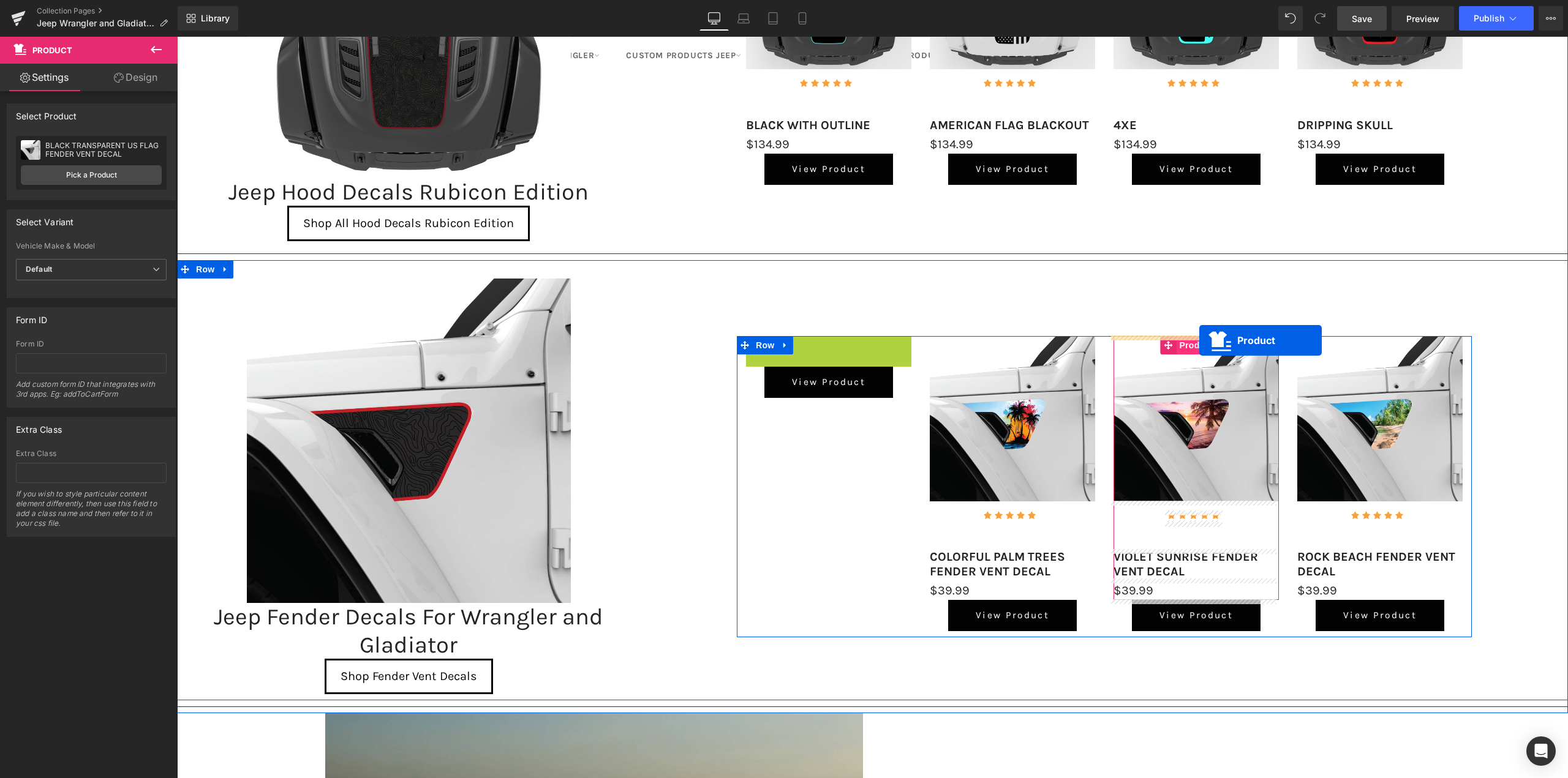
drag, startPoint x: 814, startPoint y: 344, endPoint x: 1199, endPoint y: 340, distance: 385.0
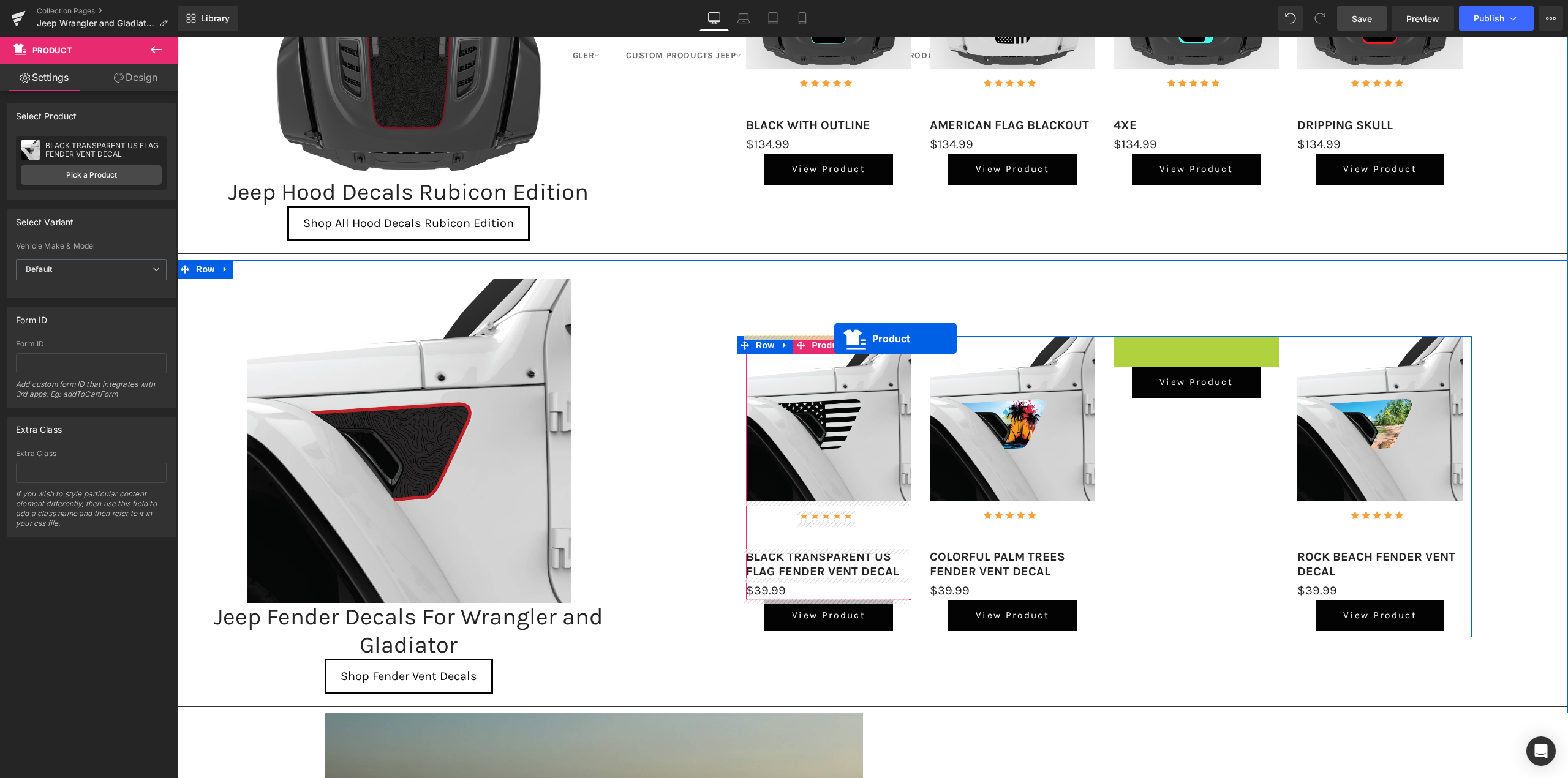
drag, startPoint x: 1189, startPoint y: 343, endPoint x: 832, endPoint y: 338, distance: 357.0
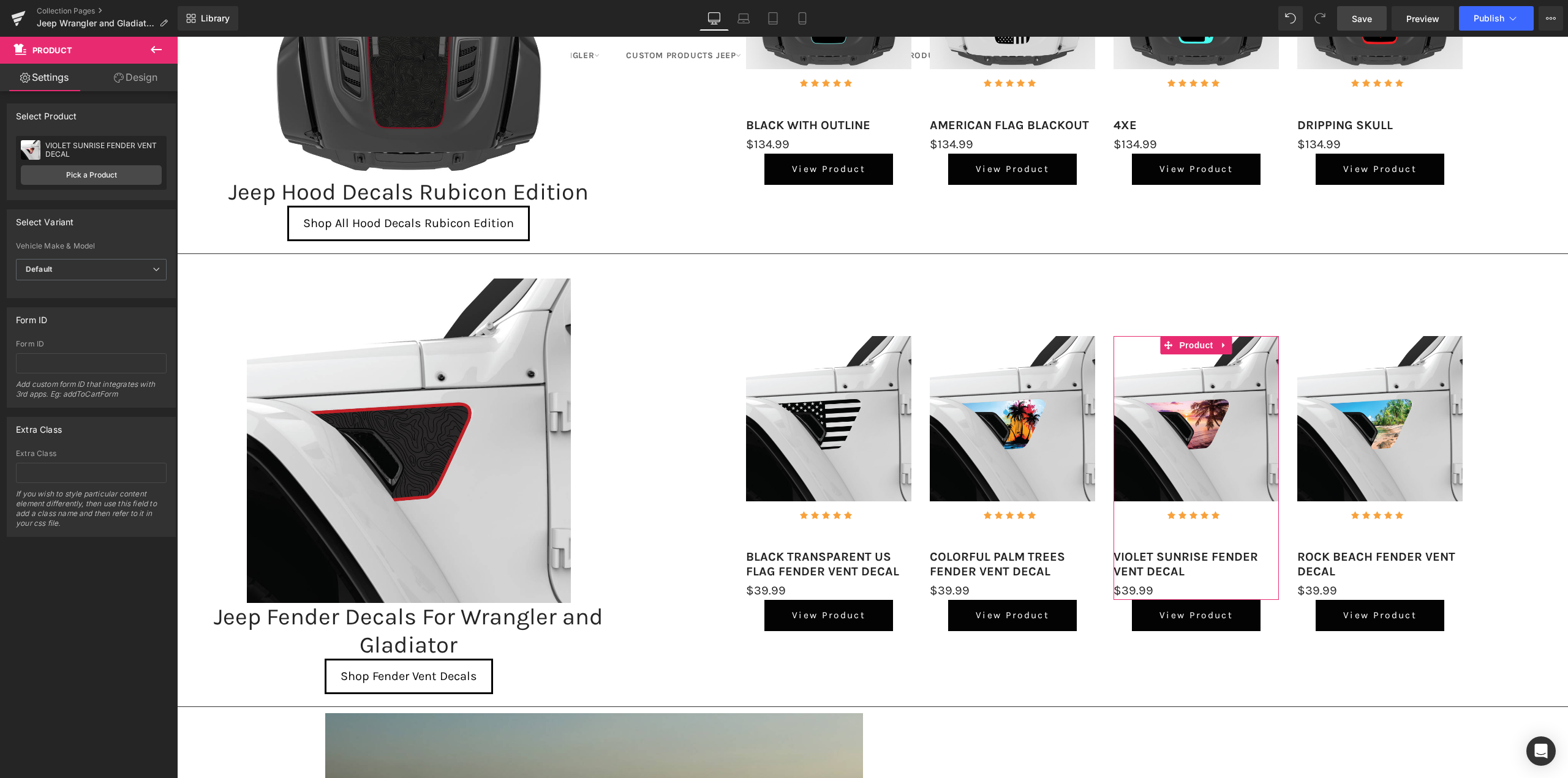
click at [1371, 19] on span "Save" at bounding box center [1362, 19] width 20 height 13
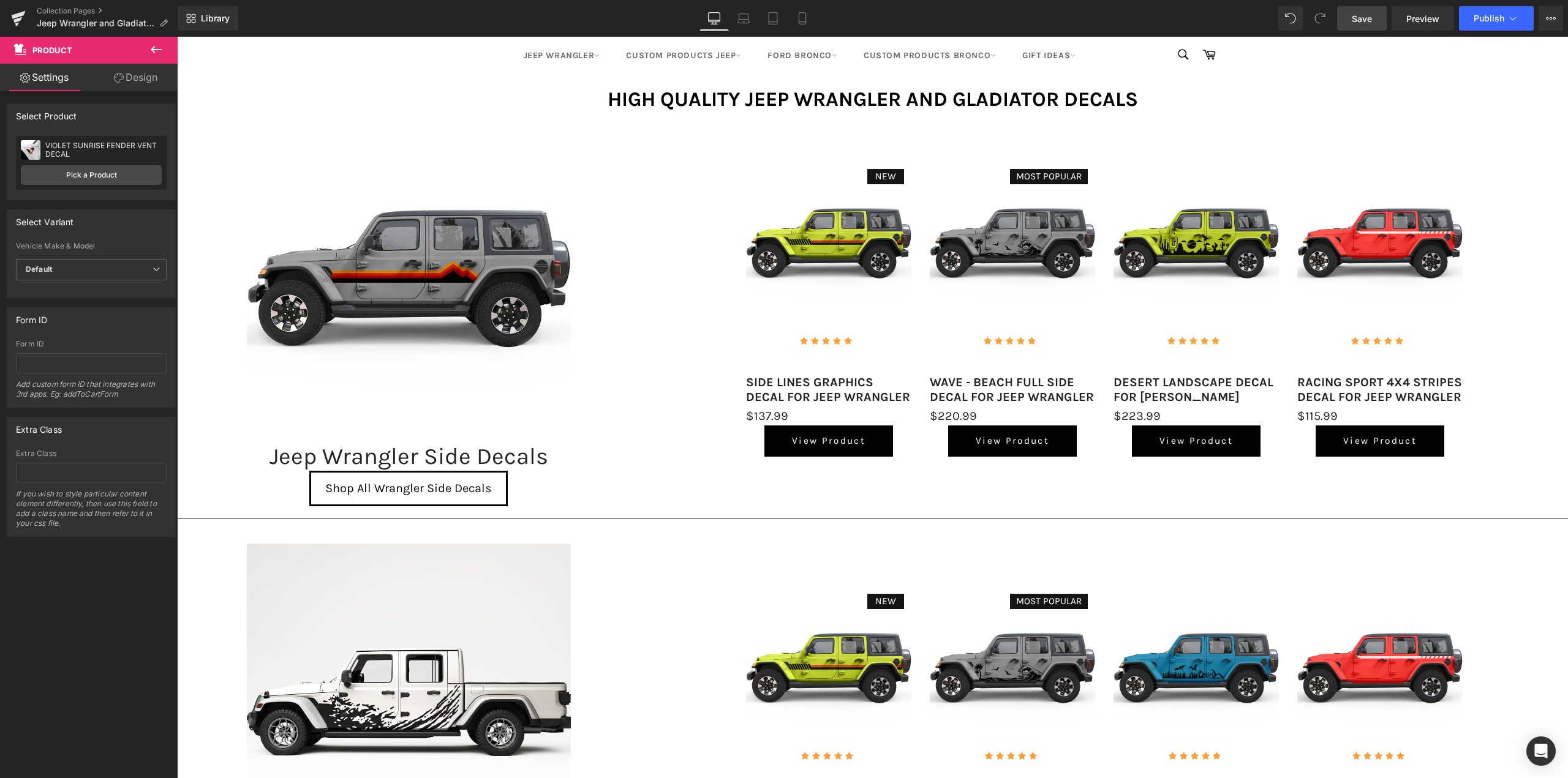
scroll to position [0, 0]
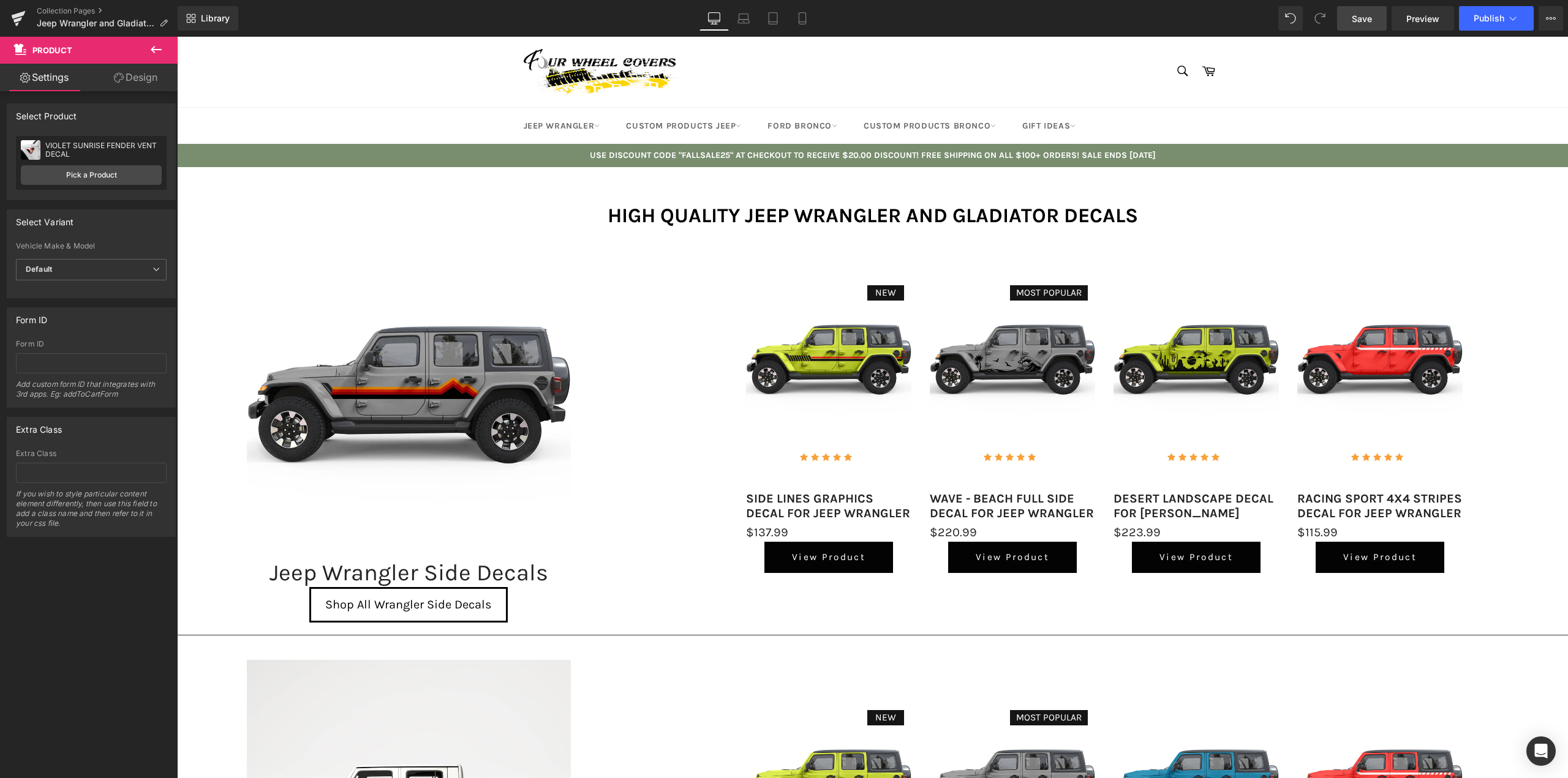
drag, startPoint x: 1355, startPoint y: 19, endPoint x: 765, endPoint y: 68, distance: 592.0
click at [1355, 19] on span "Save" at bounding box center [1362, 19] width 20 height 13
